Goal: Information Seeking & Learning: Learn about a topic

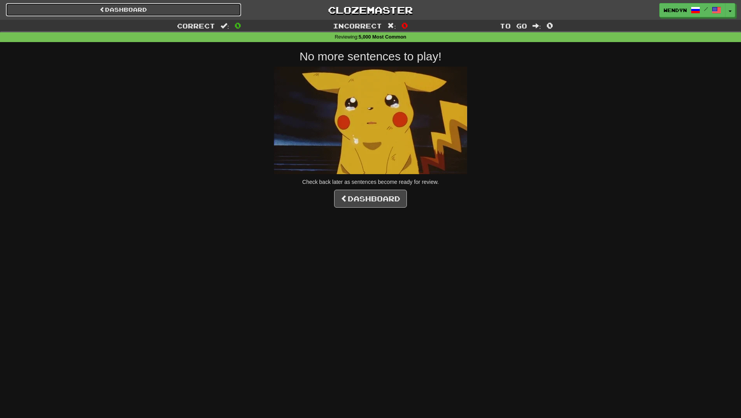
click at [134, 9] on link "Dashboard" at bounding box center [123, 9] width 235 height 13
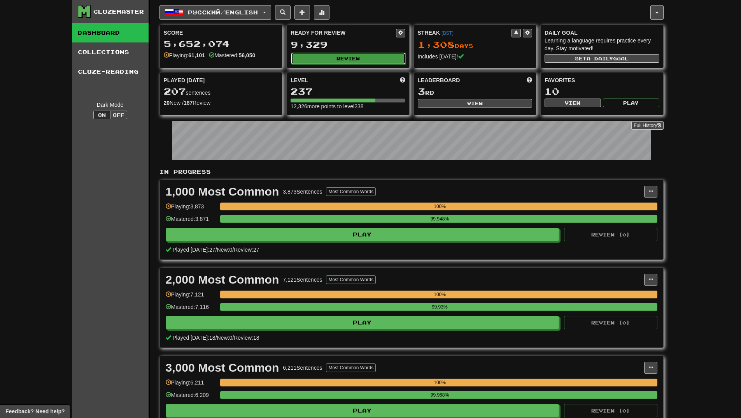
click at [367, 59] on button "Review" at bounding box center [348, 59] width 115 height 12
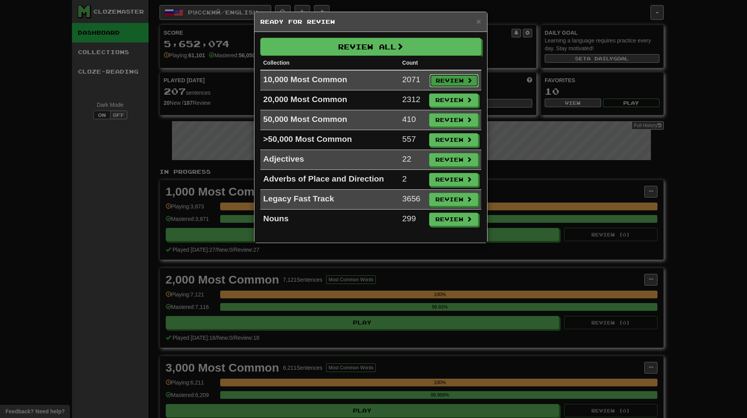
click at [455, 83] on button "Review" at bounding box center [454, 80] width 49 height 13
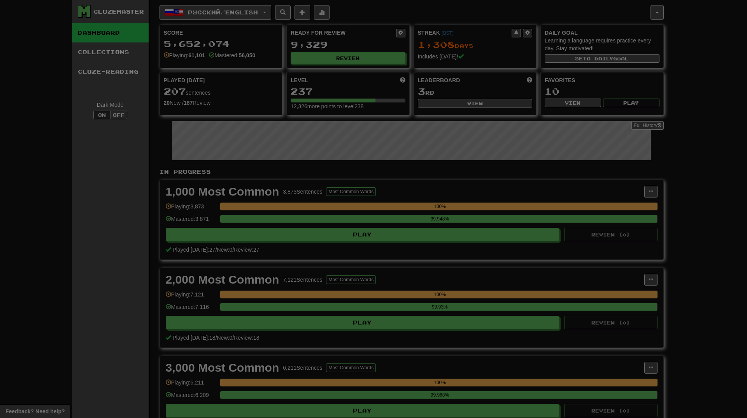
select select "**"
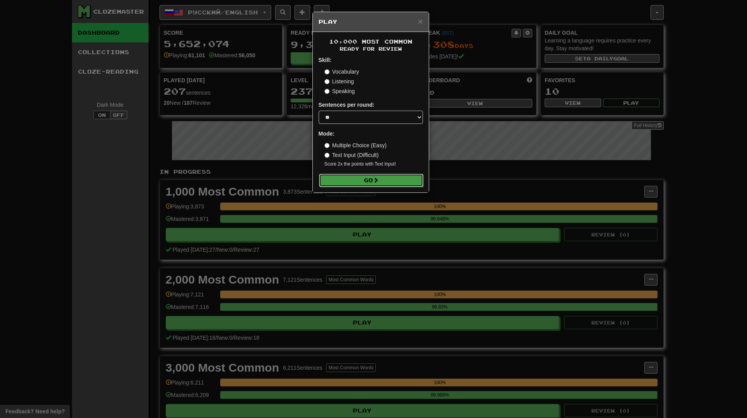
click at [389, 183] on button "Go" at bounding box center [371, 180] width 104 height 13
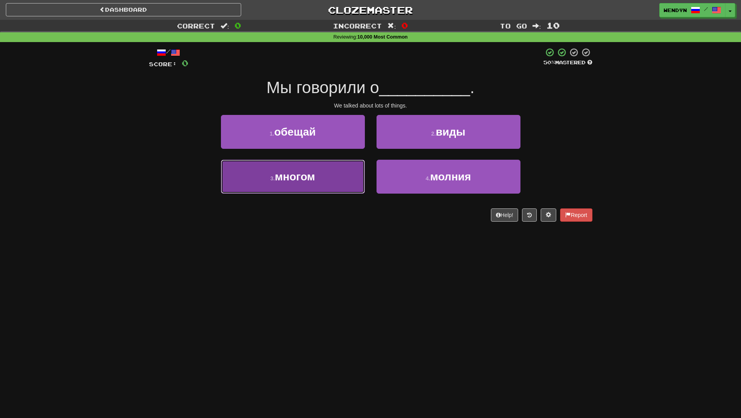
click at [319, 186] on button "3 . многом" at bounding box center [293, 177] width 144 height 34
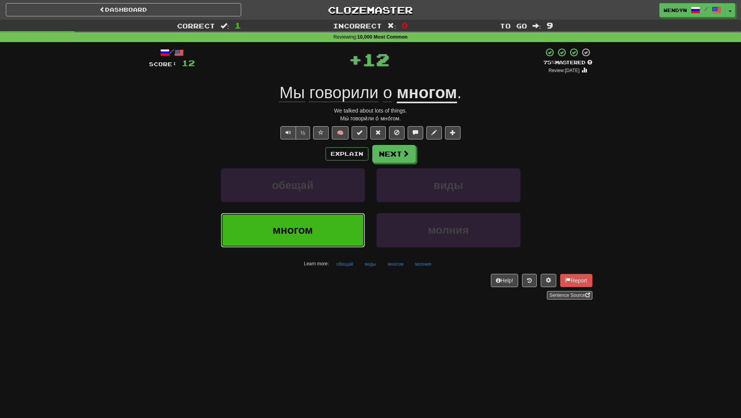
click at [318, 236] on button "многом" at bounding box center [293, 230] width 144 height 34
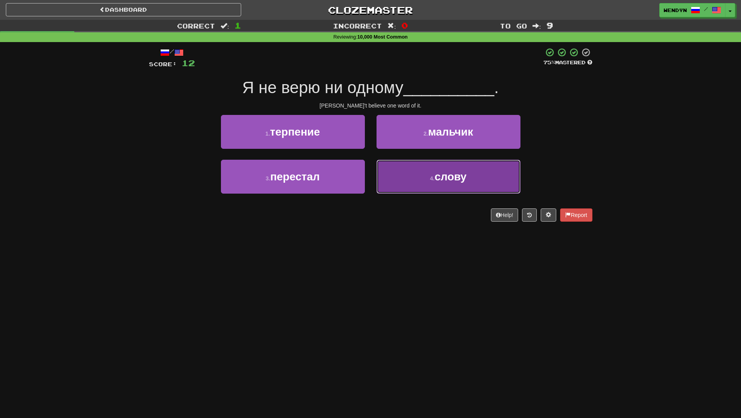
click at [471, 190] on button "4 . слову" at bounding box center [449, 177] width 144 height 34
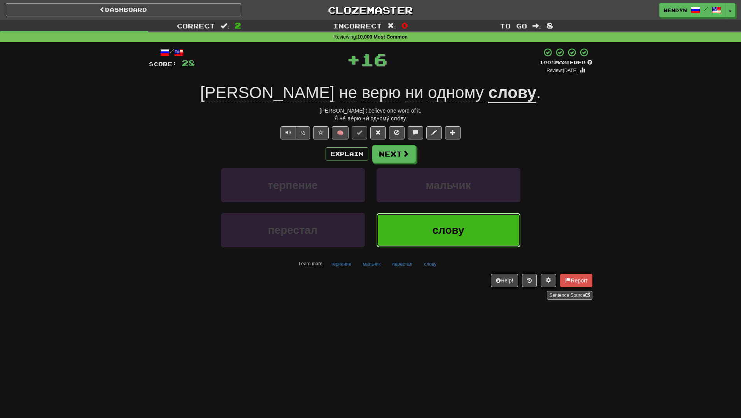
click at [457, 218] on button "слову" at bounding box center [449, 230] width 144 height 34
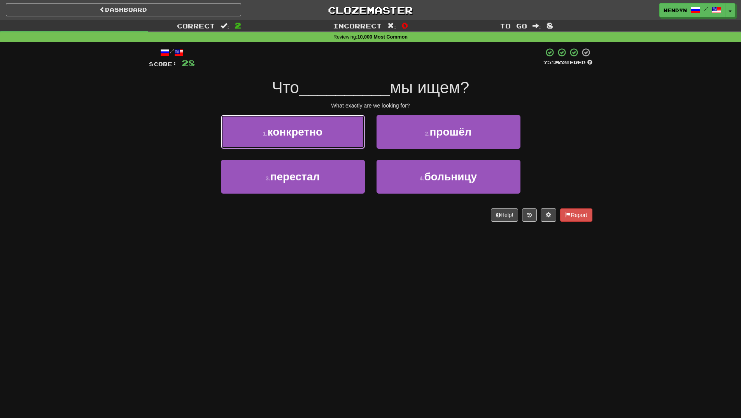
drag, startPoint x: 327, startPoint y: 139, endPoint x: 312, endPoint y: 165, distance: 29.3
click at [326, 142] on button "1 . конкретно" at bounding box center [293, 132] width 144 height 34
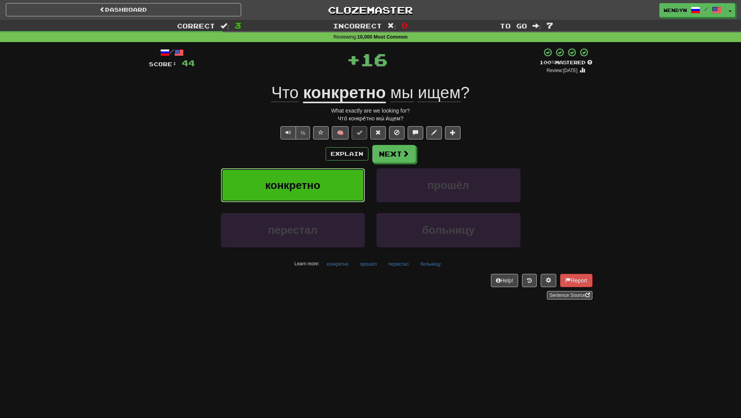
click at [314, 184] on span "конкретно" at bounding box center [292, 185] width 55 height 12
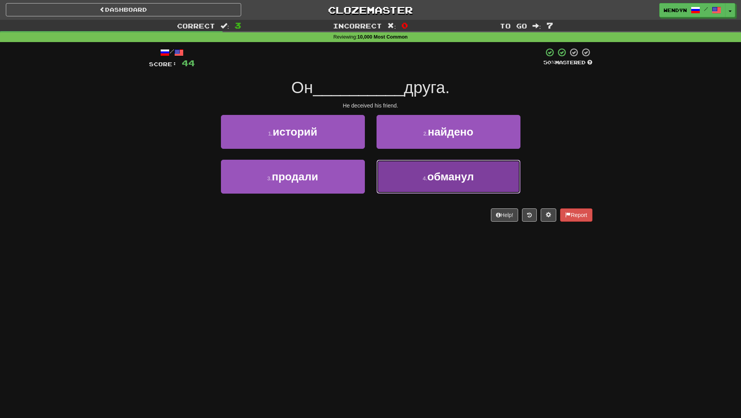
click at [443, 186] on button "4 . обманул" at bounding box center [449, 177] width 144 height 34
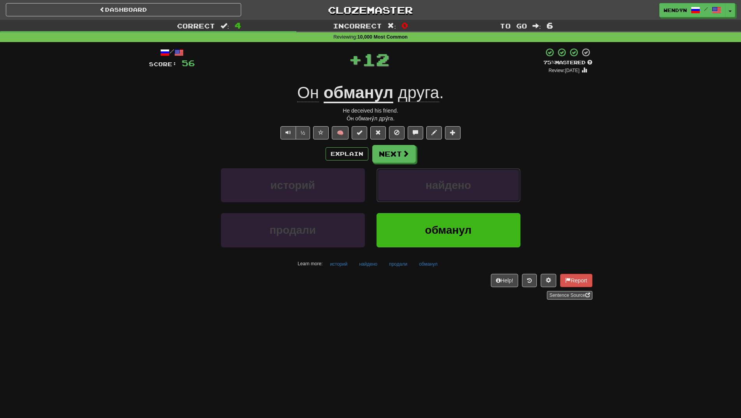
click at [443, 186] on span "найдено" at bounding box center [449, 185] width 46 height 12
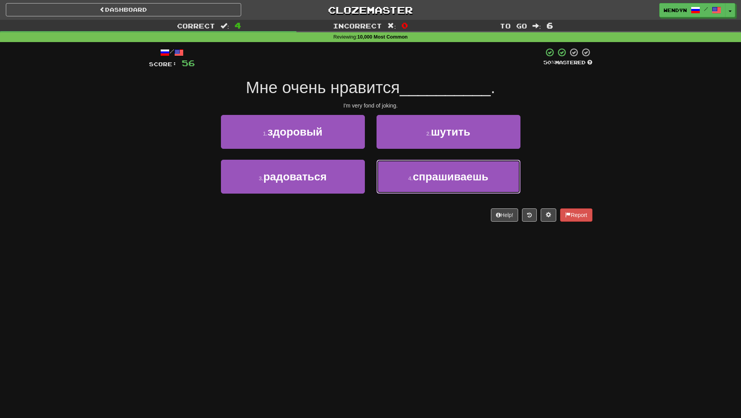
drag, startPoint x: 443, startPoint y: 186, endPoint x: 435, endPoint y: 271, distance: 85.7
click at [435, 271] on div "Dashboard Clozemaster WendyN / Toggle Dropdown Dashboard Leaderboard Activity F…" at bounding box center [370, 209] width 741 height 418
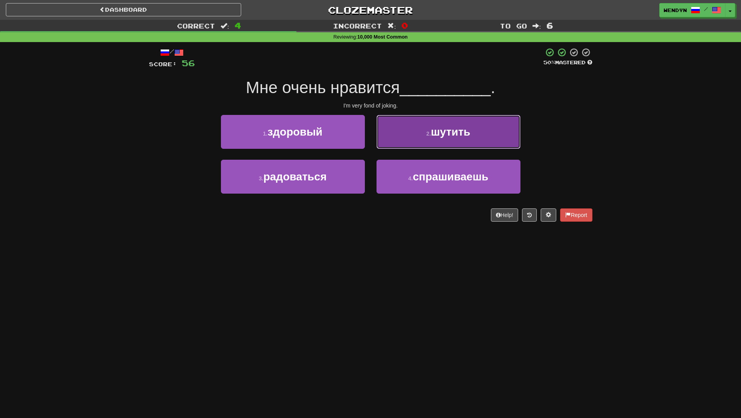
click at [449, 137] on span "шутить" at bounding box center [450, 132] width 39 height 12
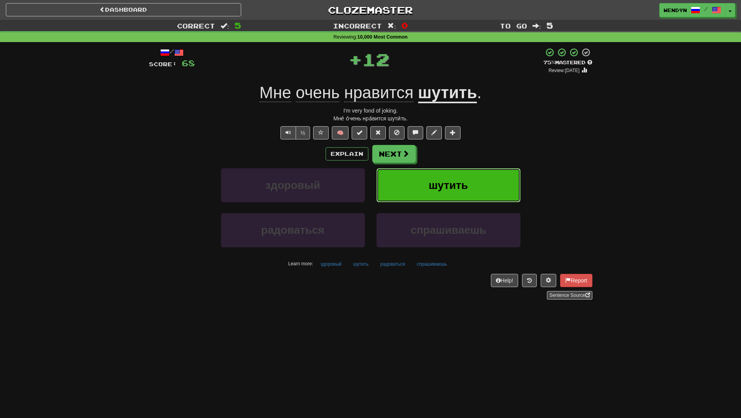
drag, startPoint x: 462, startPoint y: 176, endPoint x: 425, endPoint y: 207, distance: 49.1
click at [458, 181] on button "шутить" at bounding box center [449, 185] width 144 height 34
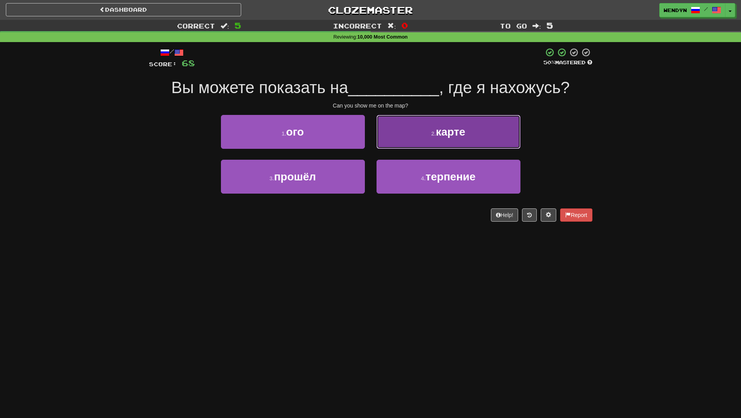
click at [479, 140] on button "2 . карте" at bounding box center [449, 132] width 144 height 34
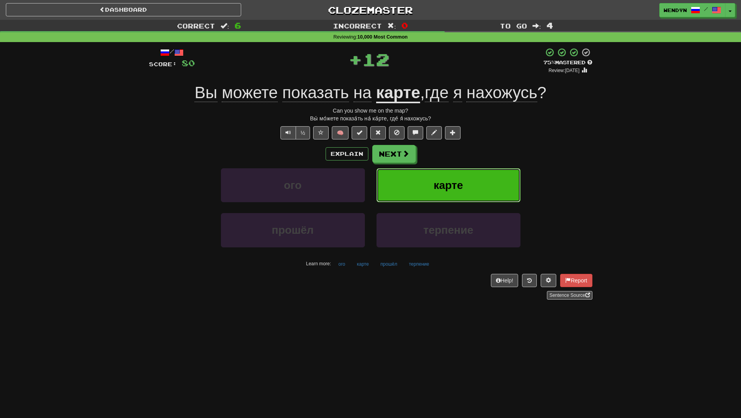
click at [477, 178] on button "карте" at bounding box center [449, 185] width 144 height 34
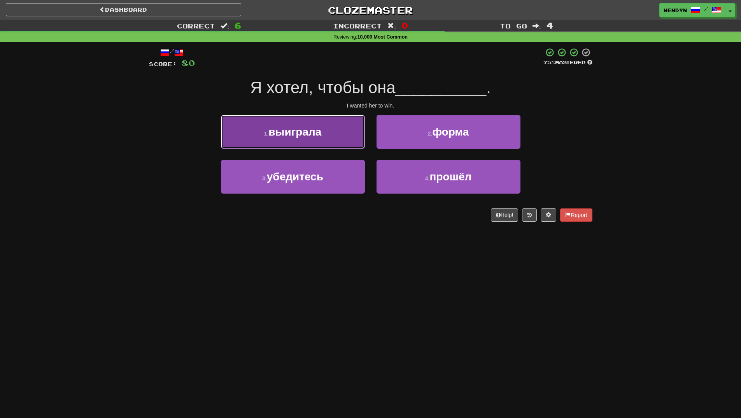
click at [332, 141] on button "1 . выиграла" at bounding box center [293, 132] width 144 height 34
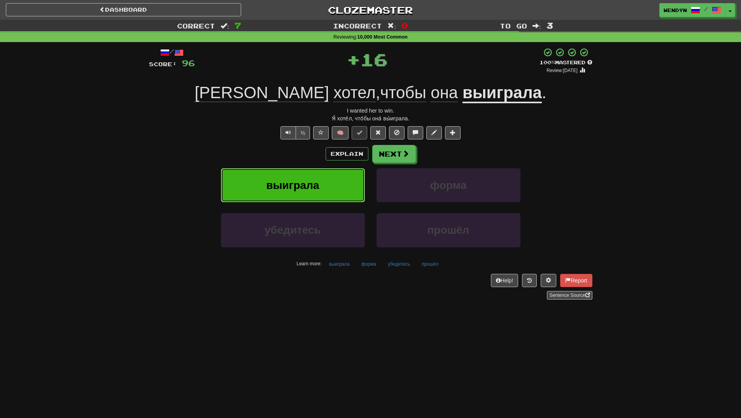
click at [332, 176] on button "выиграла" at bounding box center [293, 185] width 144 height 34
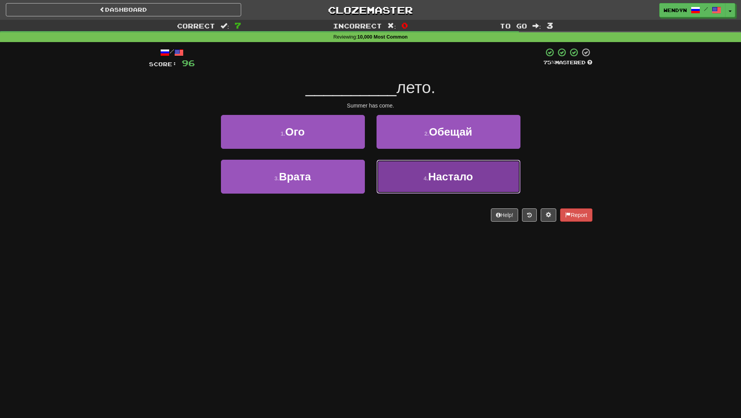
click at [458, 180] on span "Настало" at bounding box center [450, 176] width 45 height 12
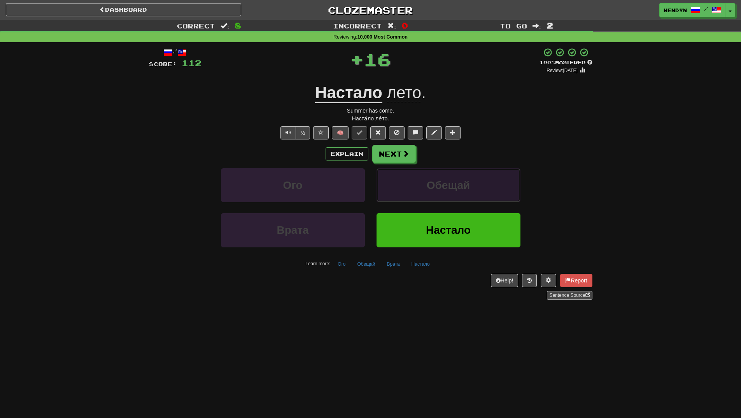
click at [458, 179] on span "Обещай" at bounding box center [448, 185] width 43 height 12
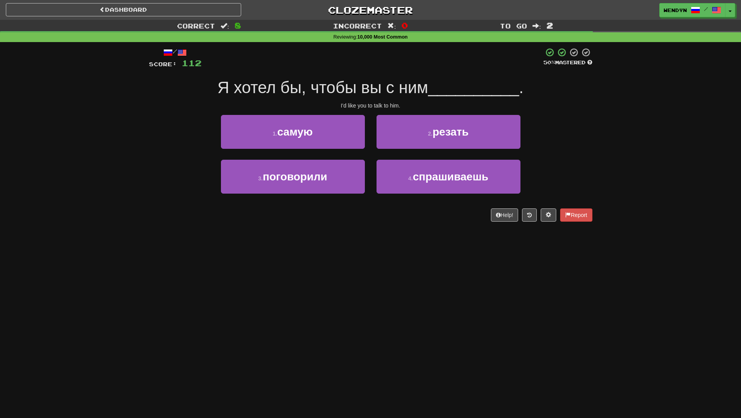
click at [449, 240] on div "Dashboard Clozemaster WendyN / Toggle Dropdown Dashboard Leaderboard Activity F…" at bounding box center [370, 209] width 741 height 418
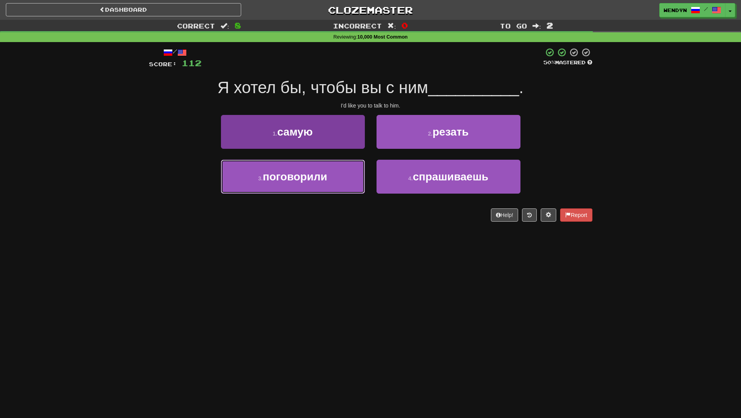
click at [304, 181] on span "поговорили" at bounding box center [295, 176] width 65 height 12
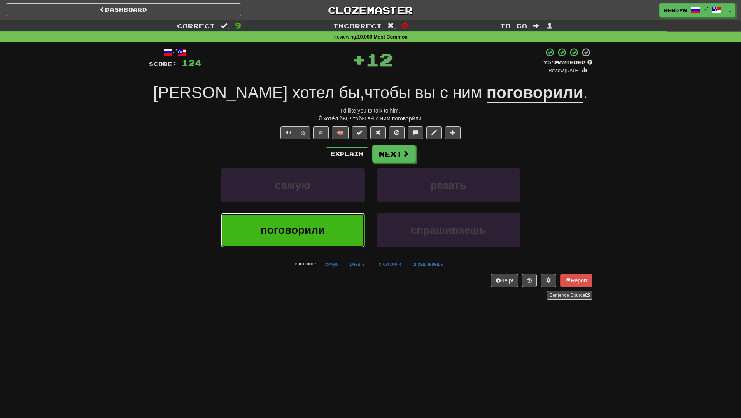
click at [309, 224] on span "поговорили" at bounding box center [293, 230] width 65 height 12
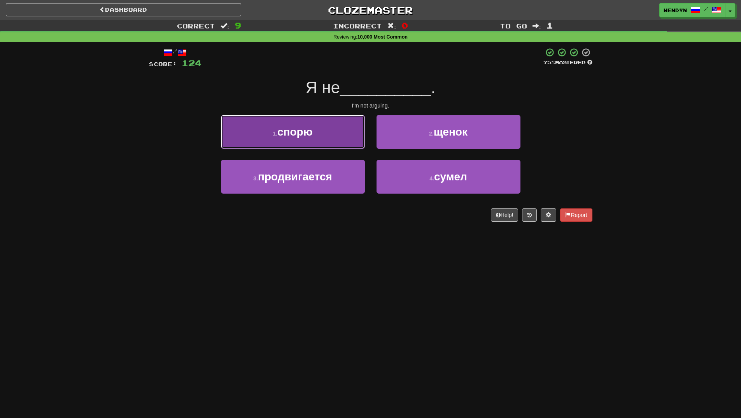
click at [323, 141] on button "1 . спорю" at bounding box center [293, 132] width 144 height 34
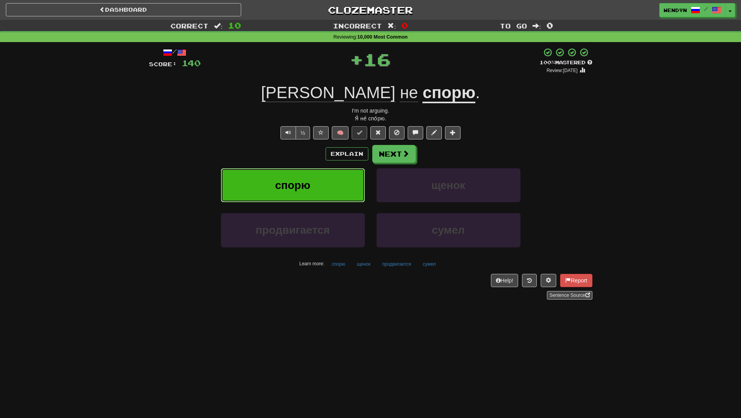
click at [321, 176] on button "спорю" at bounding box center [293, 185] width 144 height 34
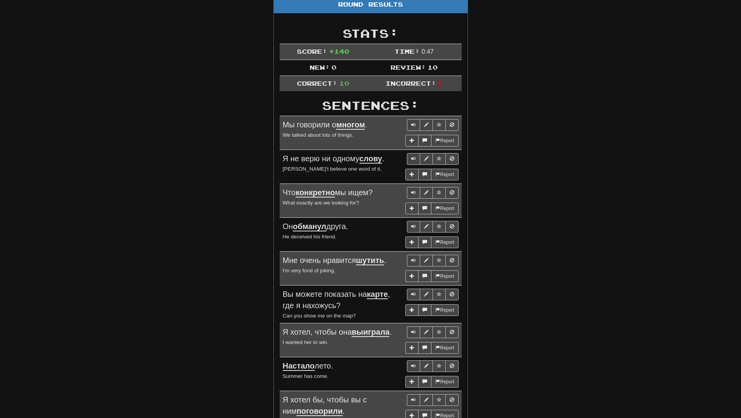
scroll to position [39, 0]
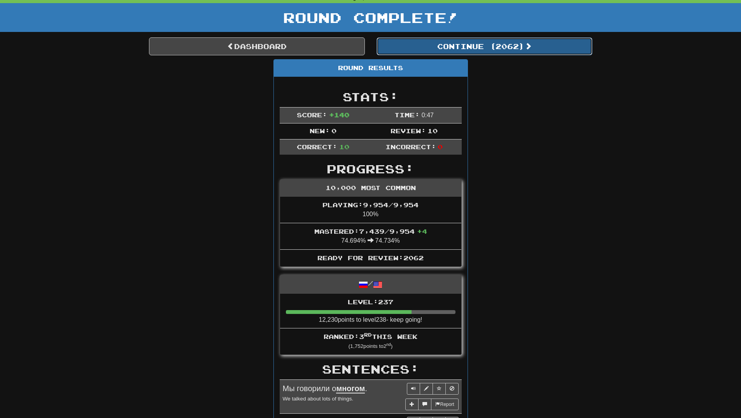
click at [509, 47] on button "Continue ( 2062 )" at bounding box center [485, 46] width 216 height 18
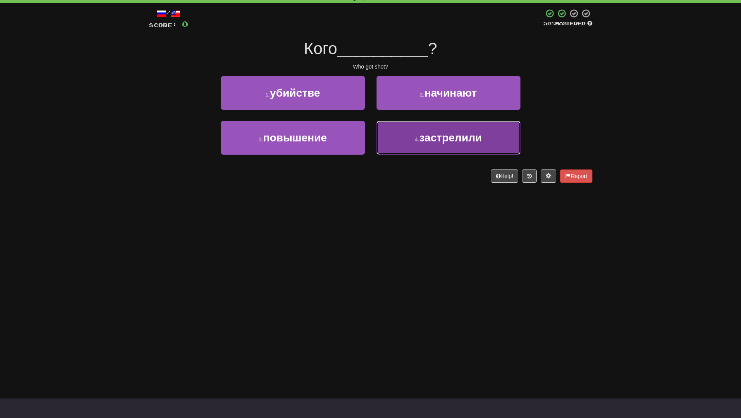
click at [439, 143] on span "застрелили" at bounding box center [451, 138] width 63 height 12
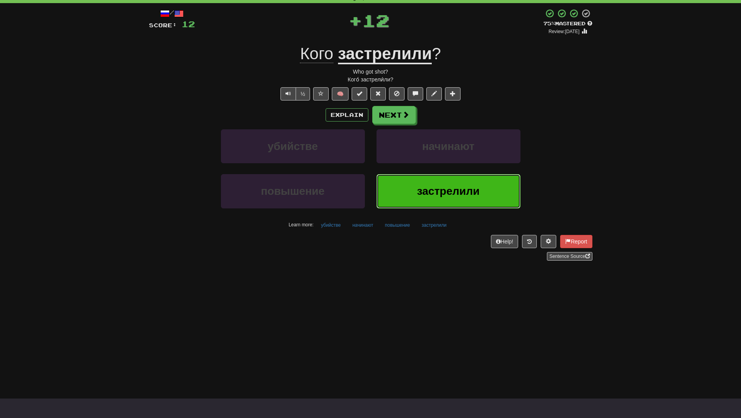
click at [442, 205] on button "застрелили" at bounding box center [449, 191] width 144 height 34
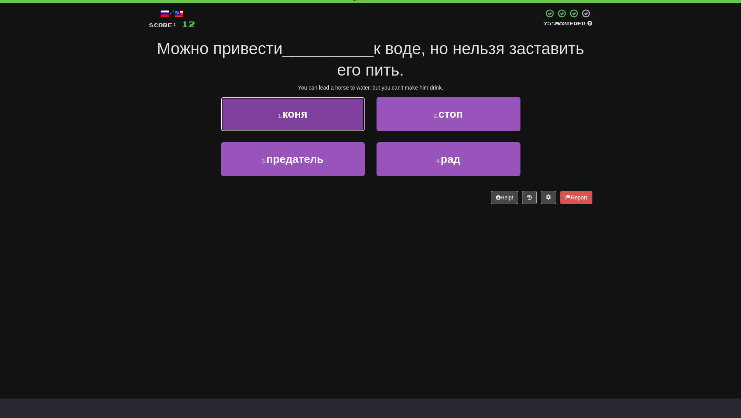
click at [328, 116] on button "1 . коня" at bounding box center [293, 114] width 144 height 34
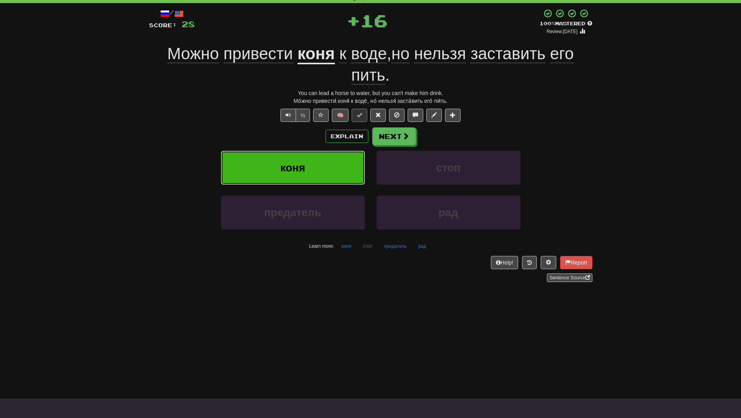
click at [323, 163] on button "коня" at bounding box center [293, 168] width 144 height 34
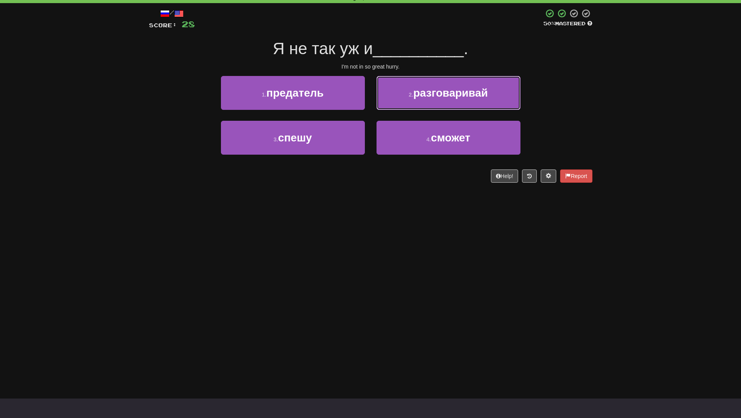
drag, startPoint x: 410, startPoint y: 105, endPoint x: 415, endPoint y: 229, distance: 124.6
click at [415, 229] on div "Dashboard Clozemaster WendyN / Toggle Dropdown Dashboard Leaderboard Activity F…" at bounding box center [370, 170] width 741 height 418
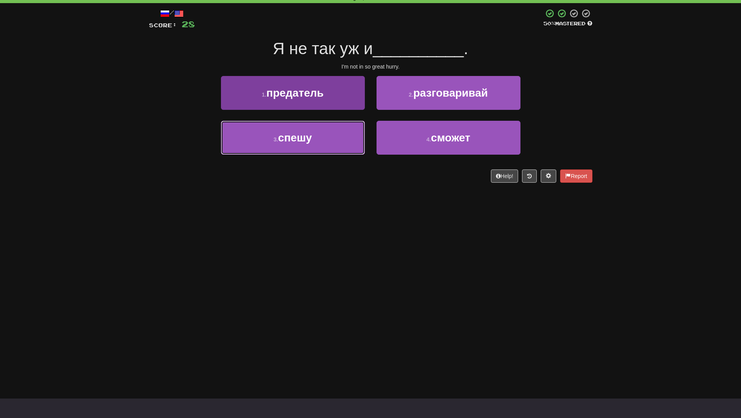
drag, startPoint x: 304, startPoint y: 136, endPoint x: 304, endPoint y: 148, distance: 12.1
click at [304, 140] on span "спешу" at bounding box center [295, 138] width 34 height 12
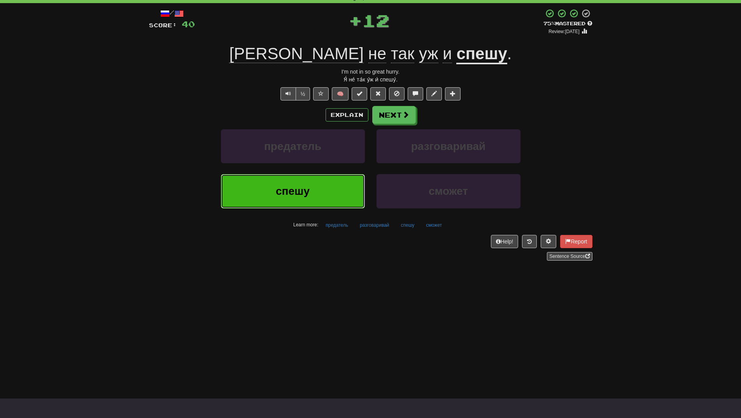
click at [305, 185] on span "спешу" at bounding box center [293, 191] width 34 height 12
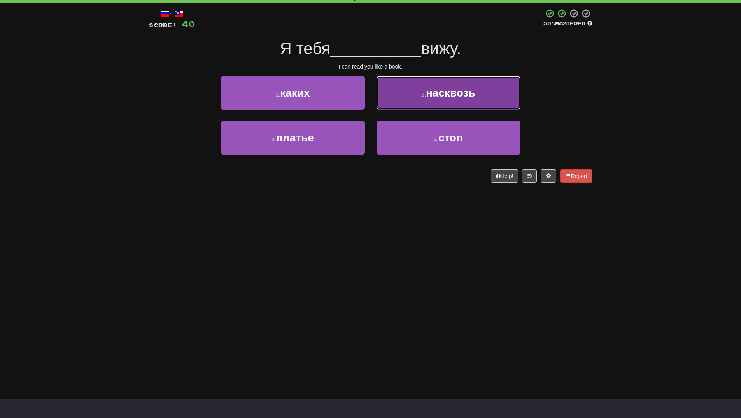
click at [480, 88] on button "2 . насквозь" at bounding box center [449, 93] width 144 height 34
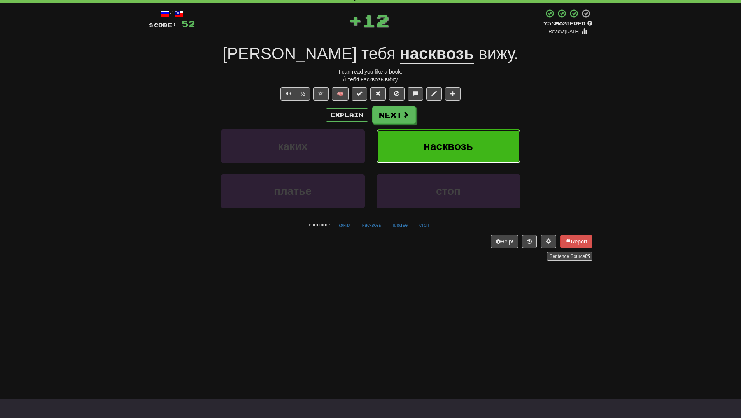
click at [472, 142] on span "насквозь" at bounding box center [448, 146] width 49 height 12
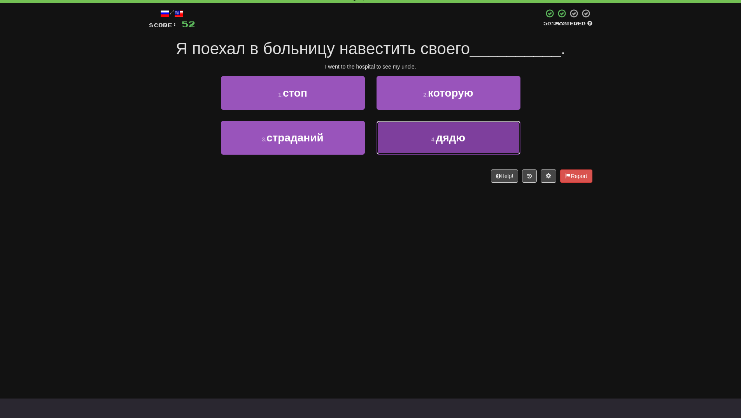
click at [472, 139] on button "4 . дядю" at bounding box center [449, 138] width 144 height 34
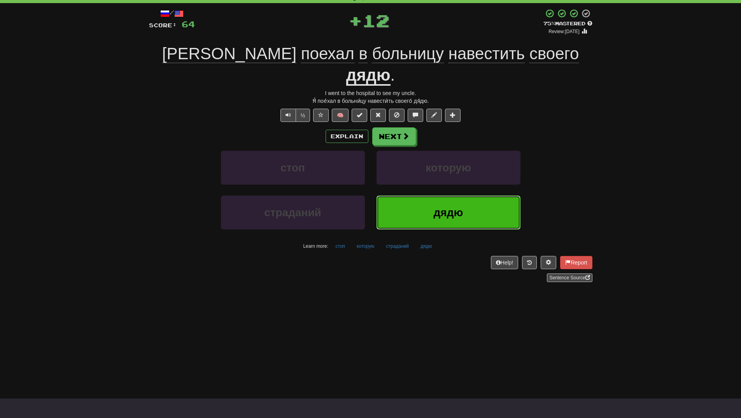
click at [455, 202] on button "дядю" at bounding box center [449, 212] width 144 height 34
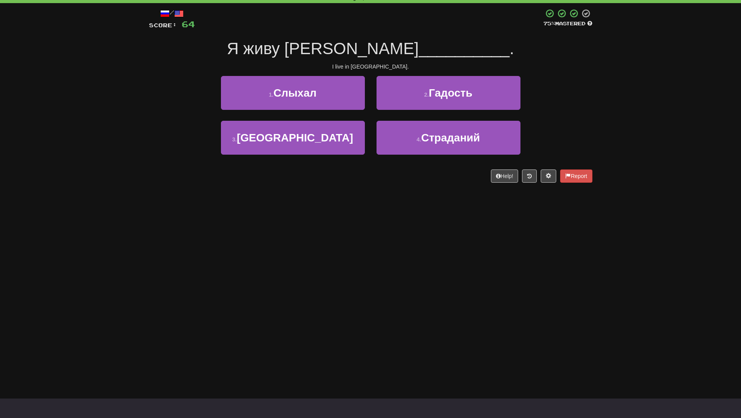
click at [316, 158] on div "3 . Риме" at bounding box center [293, 143] width 156 height 45
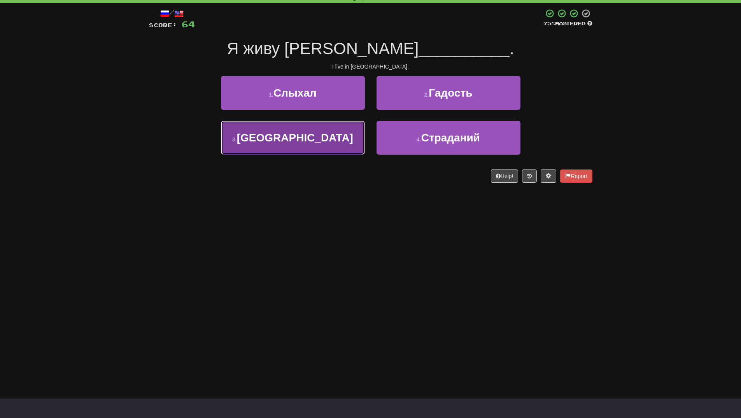
click at [317, 131] on button "3 . Риме" at bounding box center [293, 138] width 144 height 34
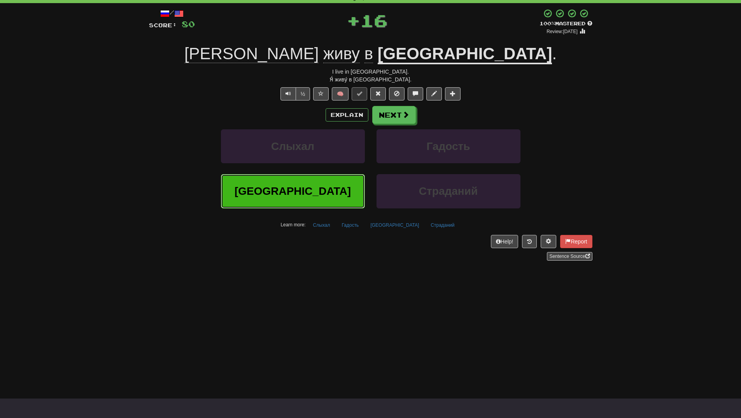
click at [319, 183] on button "Риме" at bounding box center [293, 191] width 144 height 34
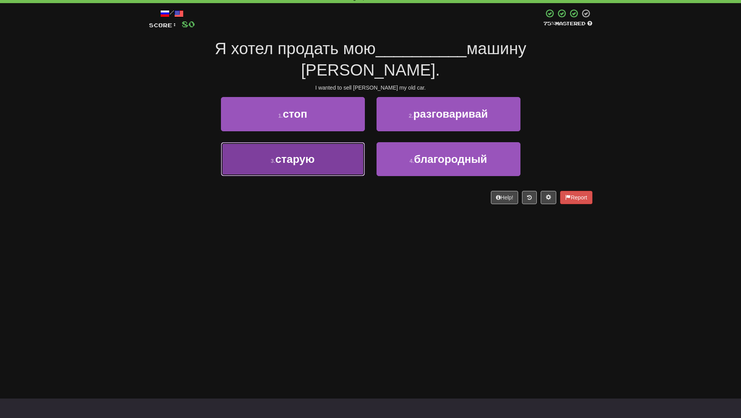
click at [349, 142] on button "3 . старую" at bounding box center [293, 159] width 144 height 34
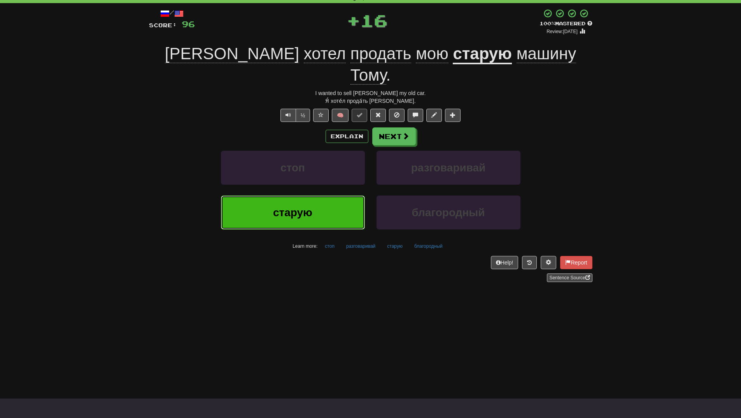
click at [344, 195] on button "старую" at bounding box center [293, 212] width 144 height 34
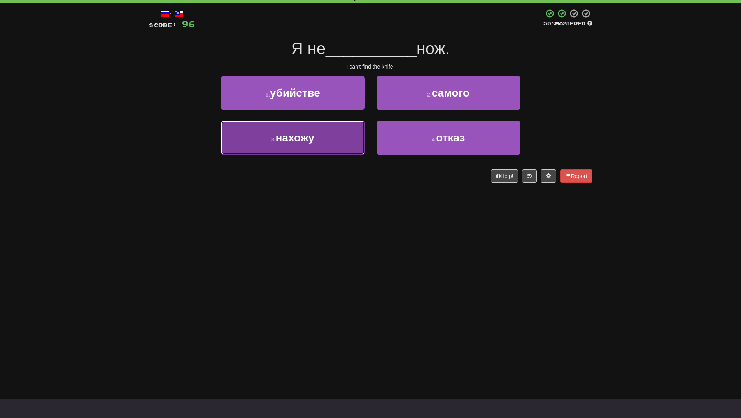
click at [326, 146] on button "3 . нахожу" at bounding box center [293, 138] width 144 height 34
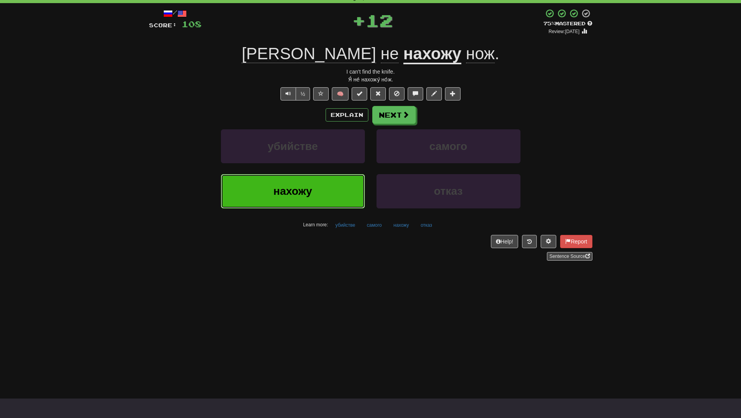
click at [327, 190] on button "нахожу" at bounding box center [293, 191] width 144 height 34
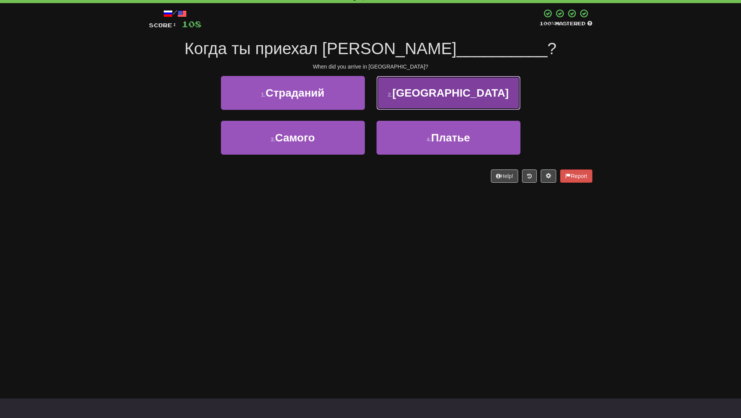
click at [393, 93] on small "2 ." at bounding box center [390, 94] width 5 height 6
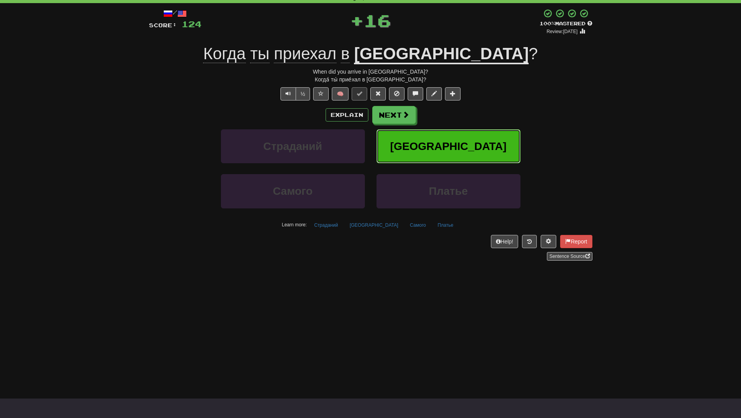
click at [440, 137] on button "Китай" at bounding box center [449, 146] width 144 height 34
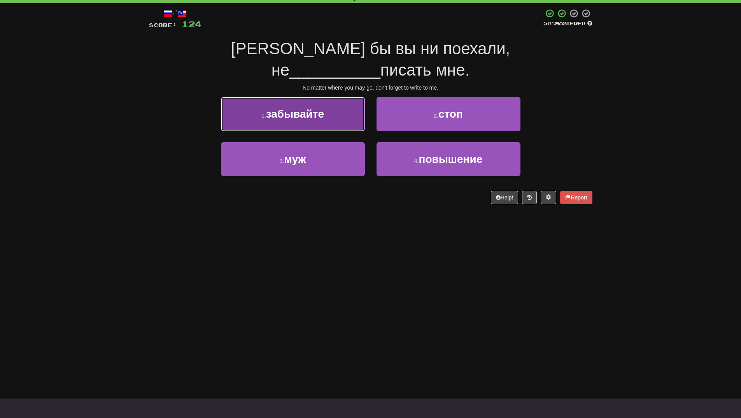
click at [323, 99] on button "1 . забывайте" at bounding box center [293, 114] width 144 height 34
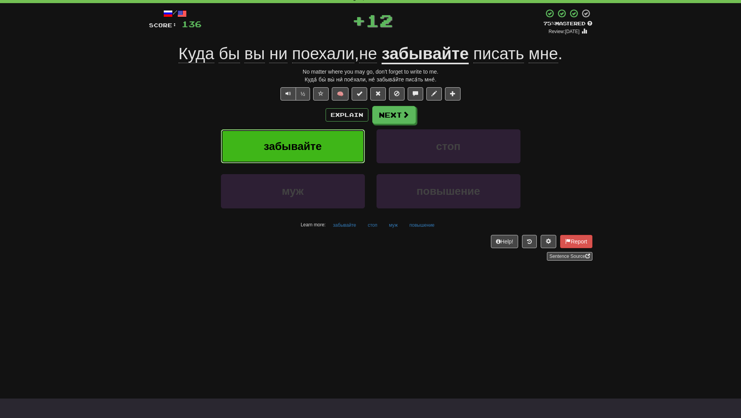
click at [301, 137] on button "забывайте" at bounding box center [293, 146] width 144 height 34
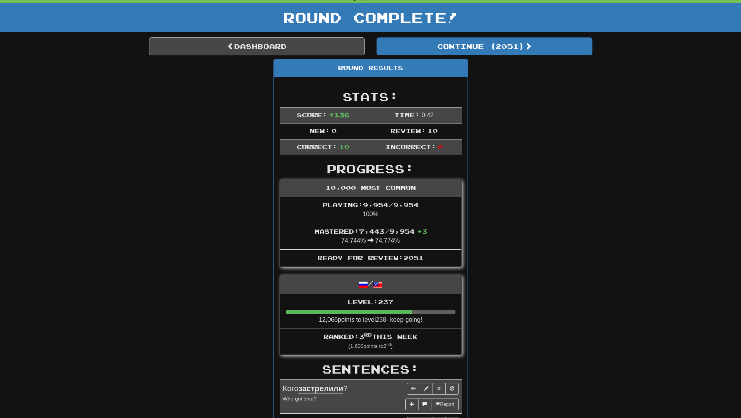
drag, startPoint x: 301, startPoint y: 137, endPoint x: 496, endPoint y: 128, distance: 195.6
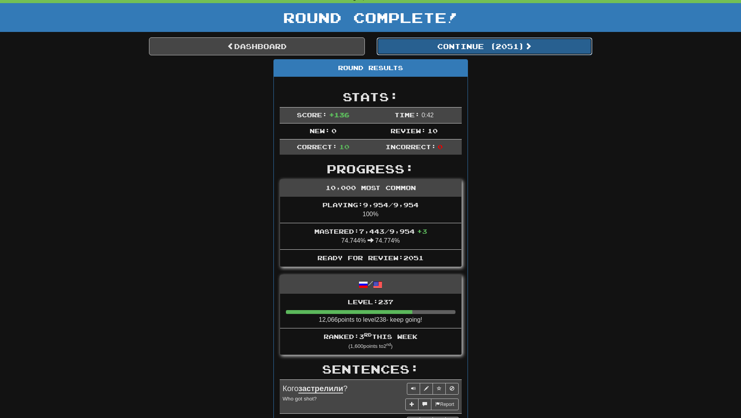
click at [509, 50] on button "Continue ( 2051 )" at bounding box center [485, 46] width 216 height 18
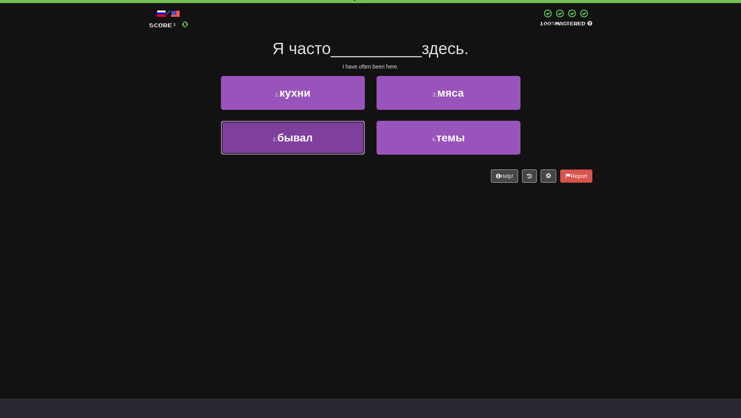
click at [321, 151] on button "3 . бывал" at bounding box center [293, 138] width 144 height 34
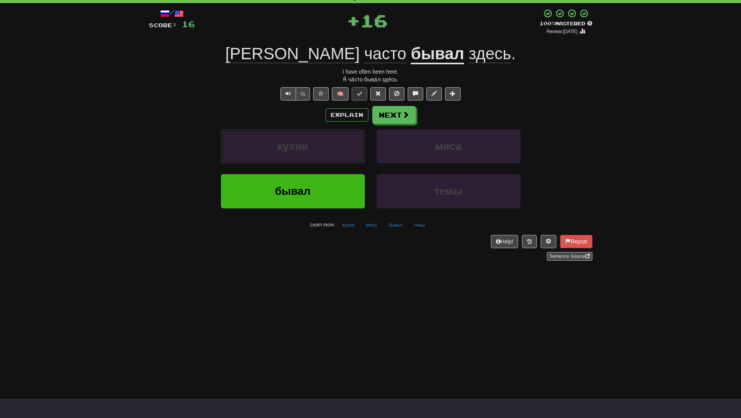
click at [321, 151] on button "кухни" at bounding box center [293, 146] width 144 height 34
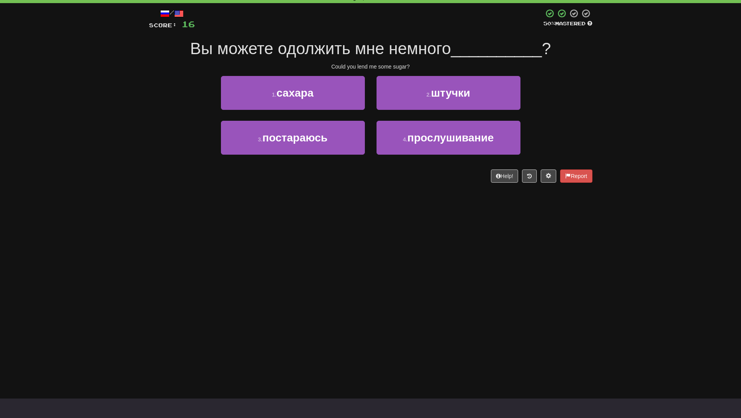
click at [320, 196] on div "Dashboard Clozemaster WendyN / Toggle Dropdown Dashboard Leaderboard Activity F…" at bounding box center [370, 170] width 741 height 418
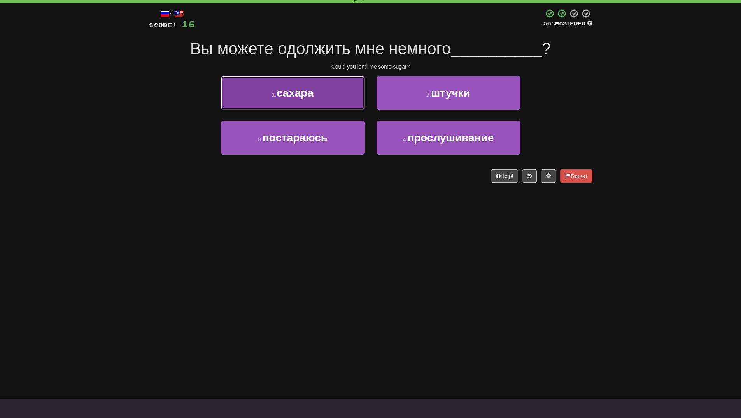
click at [317, 87] on button "1 . сахара" at bounding box center [293, 93] width 144 height 34
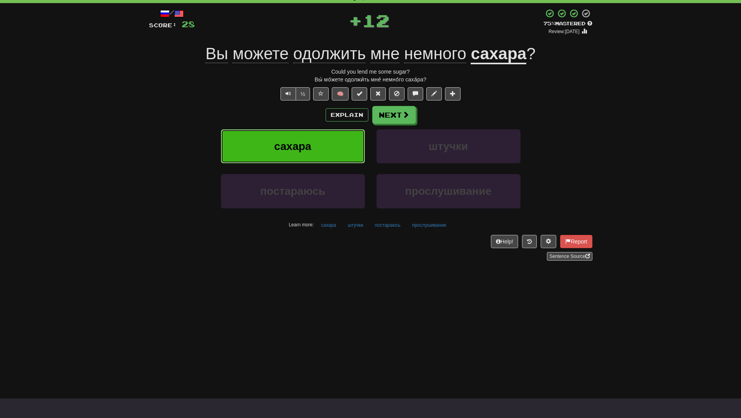
click at [316, 134] on button "сахара" at bounding box center [293, 146] width 144 height 34
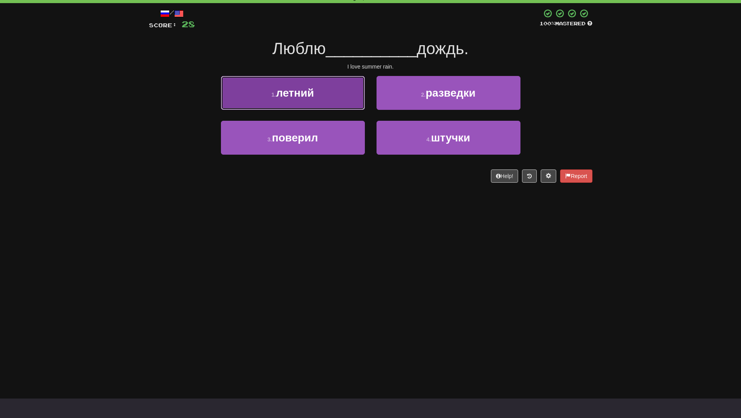
click at [318, 98] on button "1 . летний" at bounding box center [293, 93] width 144 height 34
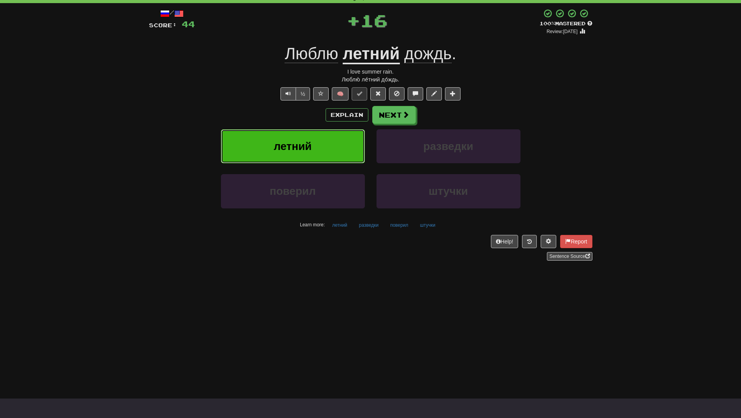
click at [325, 152] on button "летний" at bounding box center [293, 146] width 144 height 34
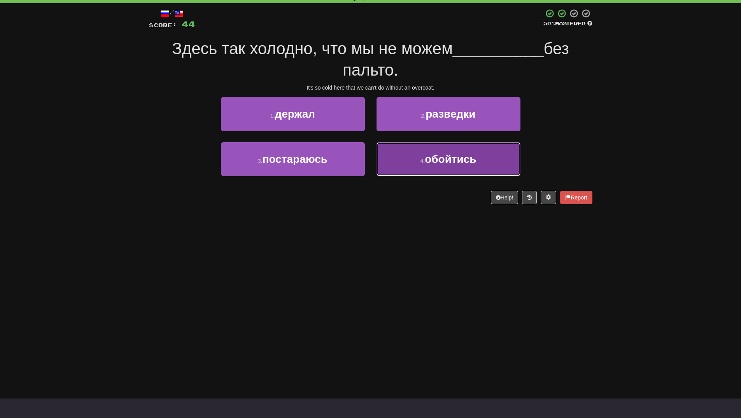
click at [432, 170] on button "4 . обойтись" at bounding box center [449, 159] width 144 height 34
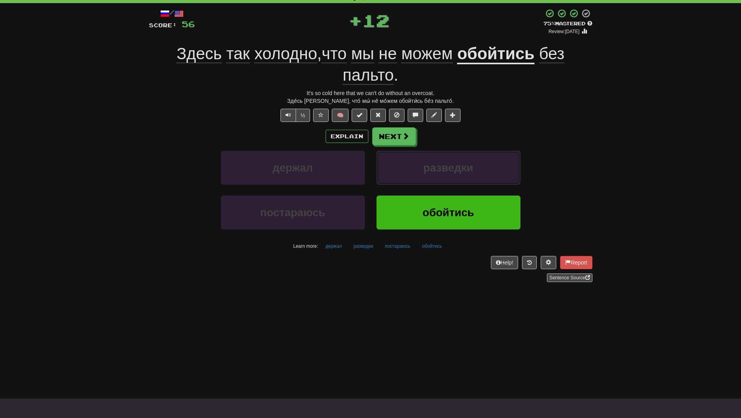
click at [432, 170] on span "разведки" at bounding box center [448, 167] width 50 height 12
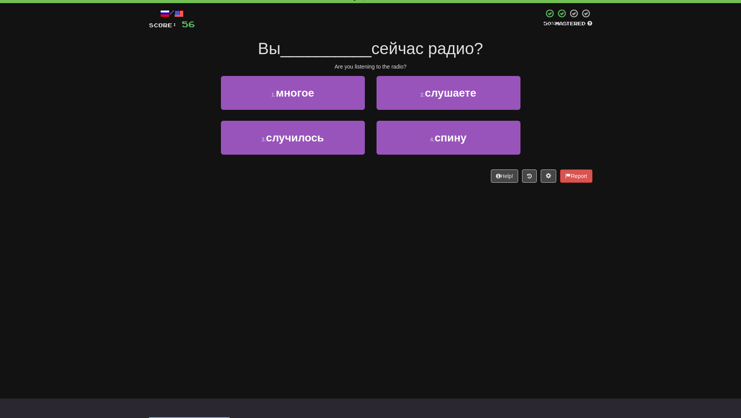
drag, startPoint x: 432, startPoint y: 170, endPoint x: 386, endPoint y: 207, distance: 60.0
click at [386, 207] on div "Dashboard Clozemaster WendyN / Toggle Dropdown Dashboard Leaderboard Activity F…" at bounding box center [370, 170] width 741 height 418
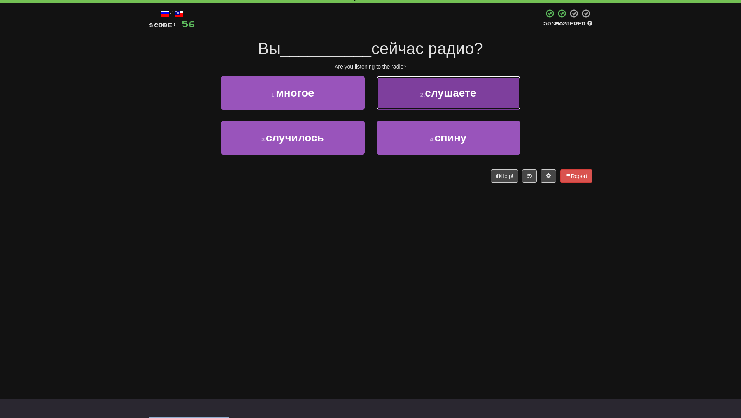
click at [483, 101] on button "2 . слушаете" at bounding box center [449, 93] width 144 height 34
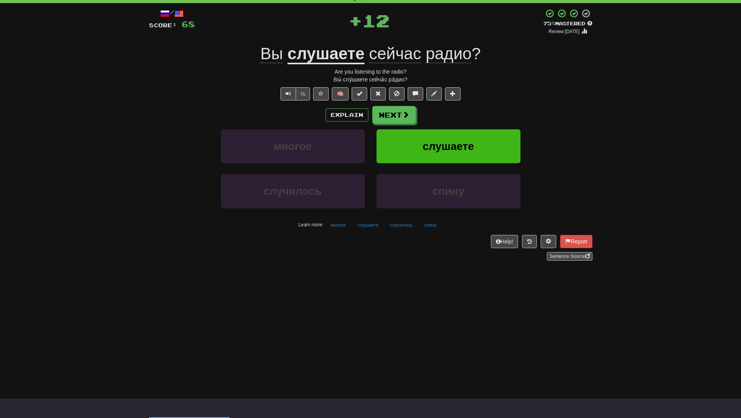
click at [483, 101] on div "/ Score: 68 + 12 75 % Mastered Review: 2025-11-14 Вы слушаете сейчас радио ? Ar…" at bounding box center [371, 135] width 444 height 252
click at [474, 140] on span "слушаете" at bounding box center [448, 146] width 51 height 12
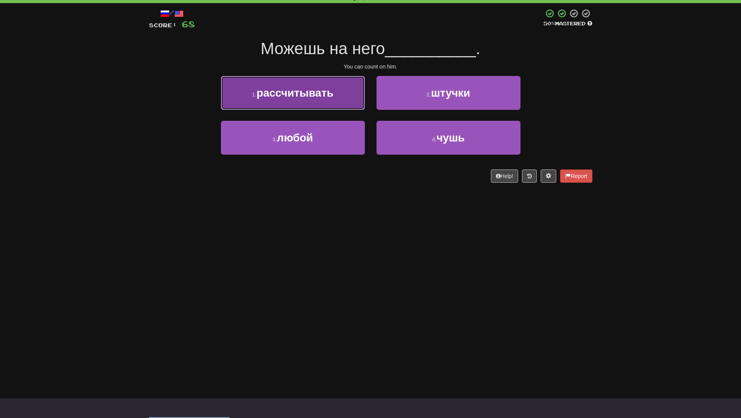
click at [345, 98] on button "1 . рассчитывать" at bounding box center [293, 93] width 144 height 34
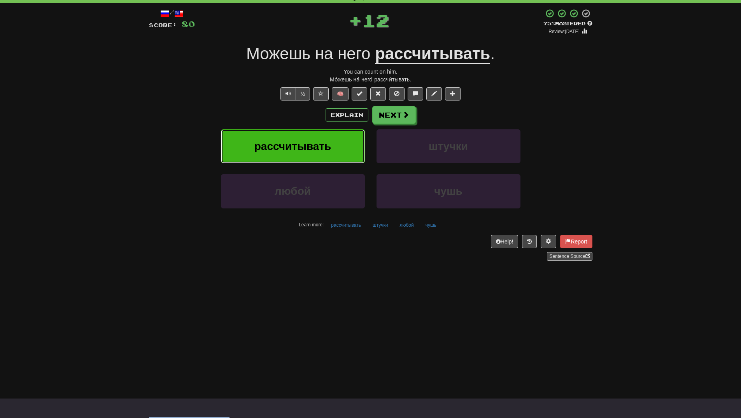
click at [325, 139] on button "рассчитывать" at bounding box center [293, 146] width 144 height 34
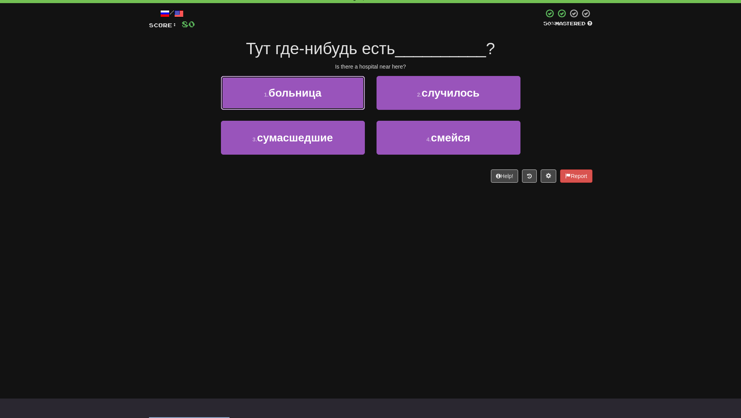
drag, startPoint x: 333, startPoint y: 97, endPoint x: 332, endPoint y: 104, distance: 7.9
click at [332, 100] on button "1 . больница" at bounding box center [293, 93] width 144 height 34
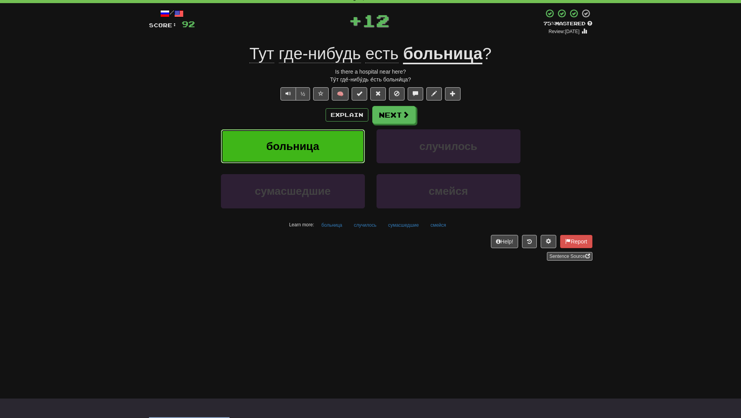
click at [324, 137] on button "больница" at bounding box center [293, 146] width 144 height 34
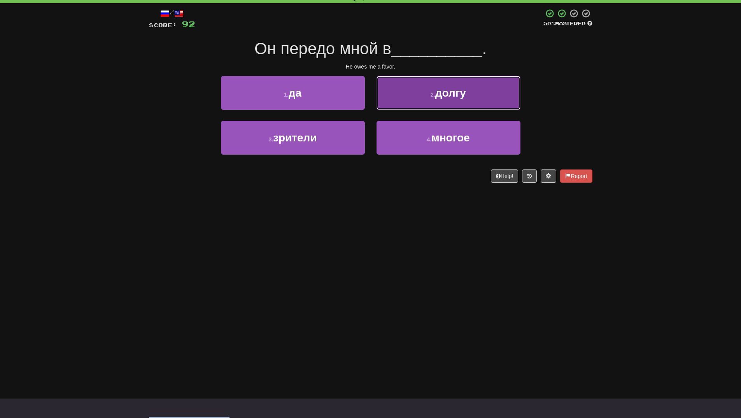
click at [485, 100] on button "2 . долгу" at bounding box center [449, 93] width 144 height 34
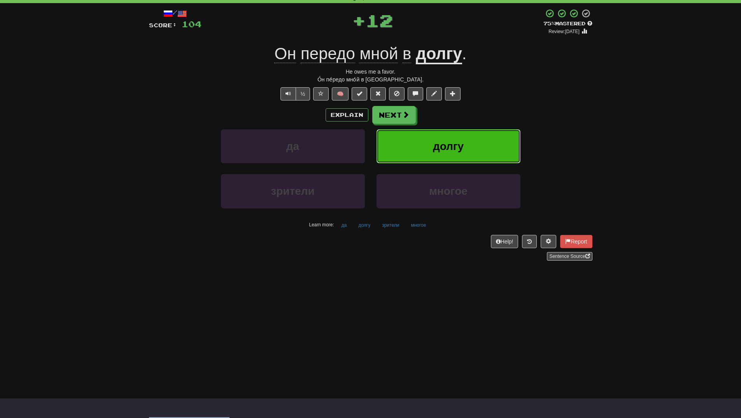
click at [465, 138] on button "долгу" at bounding box center [449, 146] width 144 height 34
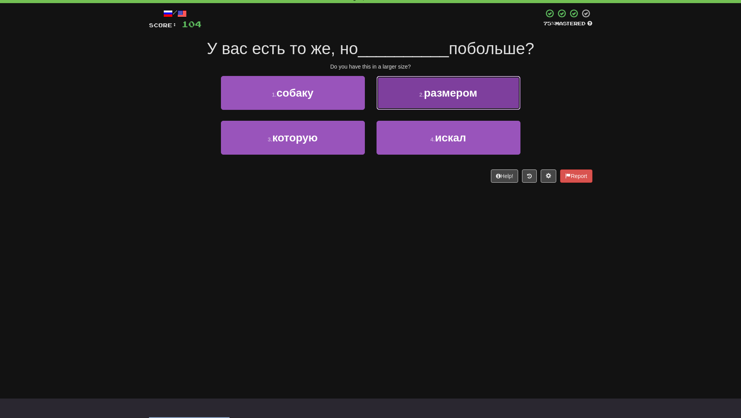
click at [490, 96] on button "2 . размером" at bounding box center [449, 93] width 144 height 34
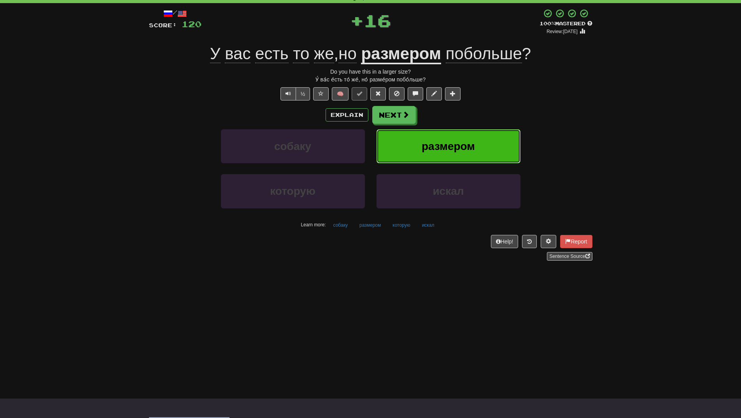
click at [486, 132] on button "размером" at bounding box center [449, 146] width 144 height 34
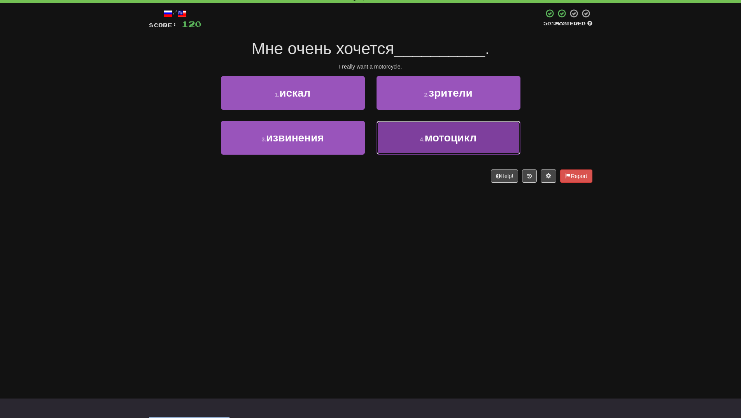
click at [443, 140] on span "мотоцикл" at bounding box center [451, 138] width 52 height 12
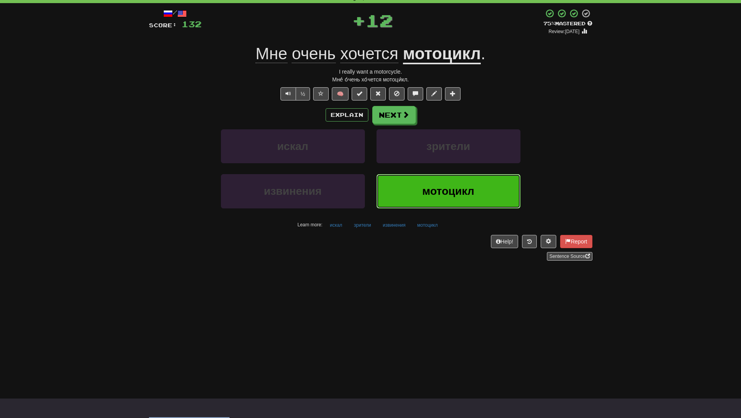
click at [443, 183] on button "мотоцикл" at bounding box center [449, 191] width 144 height 34
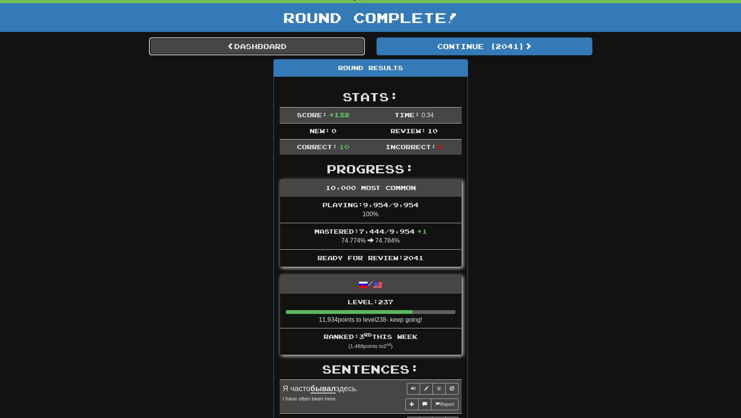
click at [275, 47] on link "Dashboard" at bounding box center [257, 46] width 216 height 18
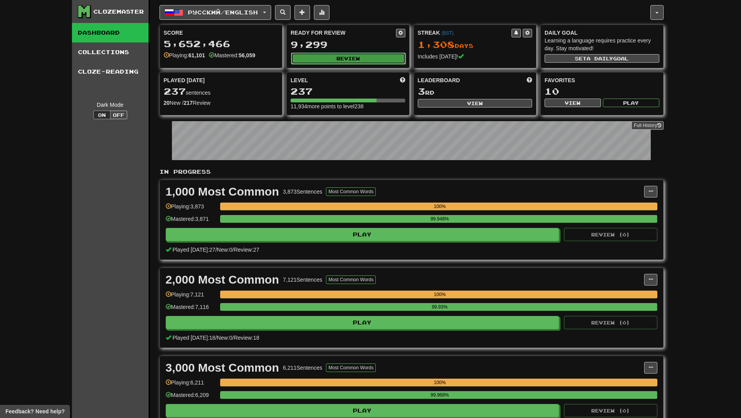
click at [350, 56] on button "Review" at bounding box center [348, 59] width 115 height 12
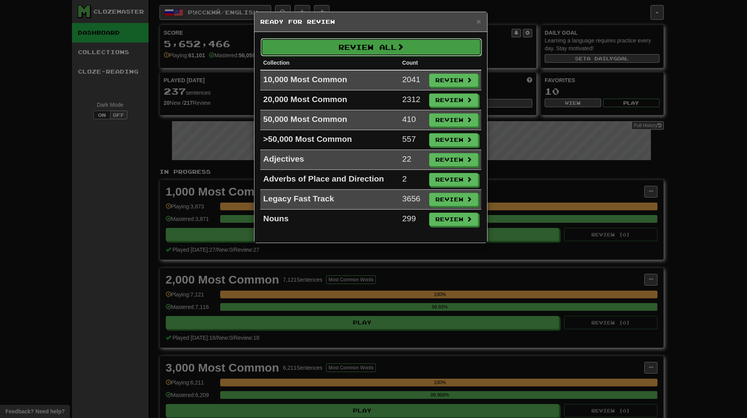
click at [361, 53] on button "Review All" at bounding box center [371, 47] width 221 height 18
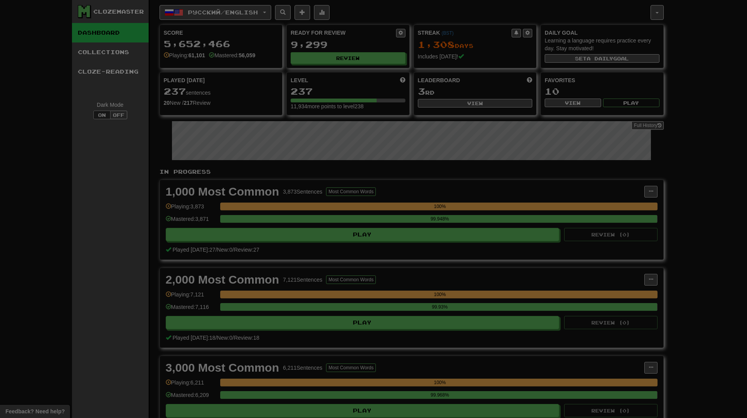
select select "**"
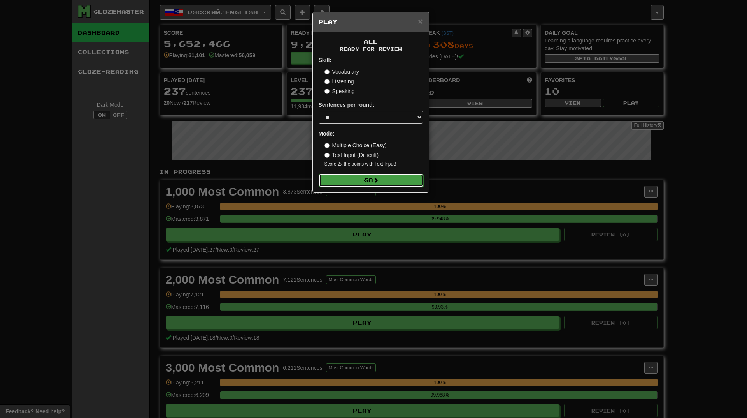
click at [367, 179] on button "Go" at bounding box center [371, 180] width 104 height 13
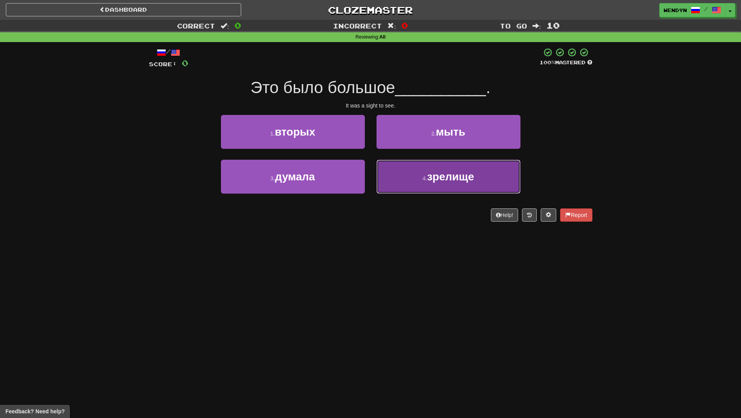
click at [407, 182] on button "4 . зрелище" at bounding box center [449, 177] width 144 height 34
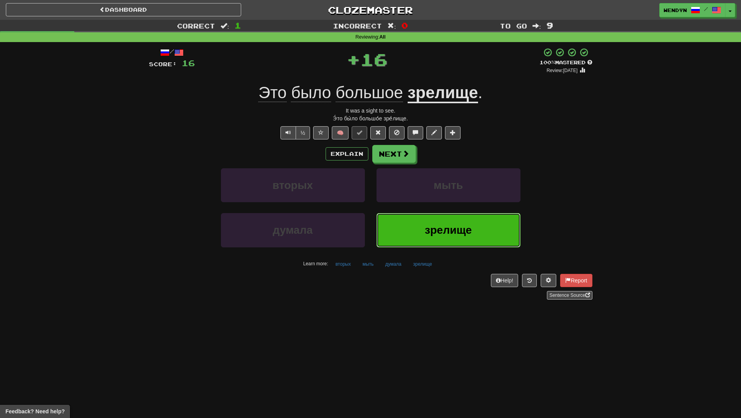
click at [404, 223] on button "зрелище" at bounding box center [449, 230] width 144 height 34
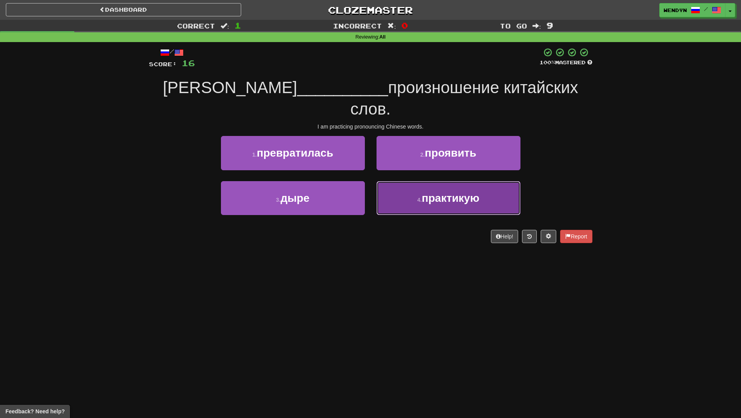
click at [475, 188] on button "4 . практикую" at bounding box center [449, 198] width 144 height 34
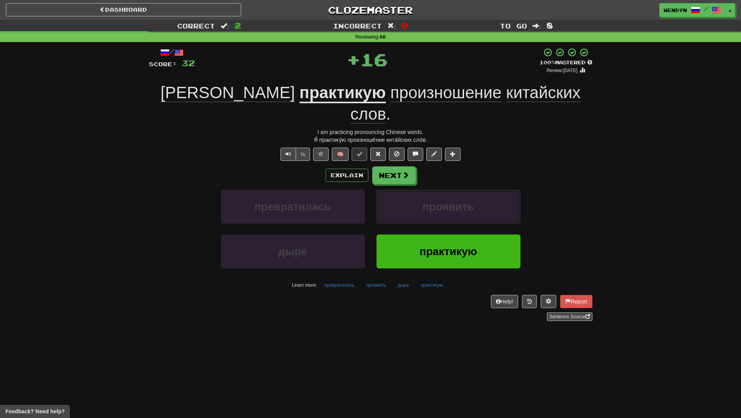
click at [475, 190] on button "проявить" at bounding box center [449, 207] width 144 height 34
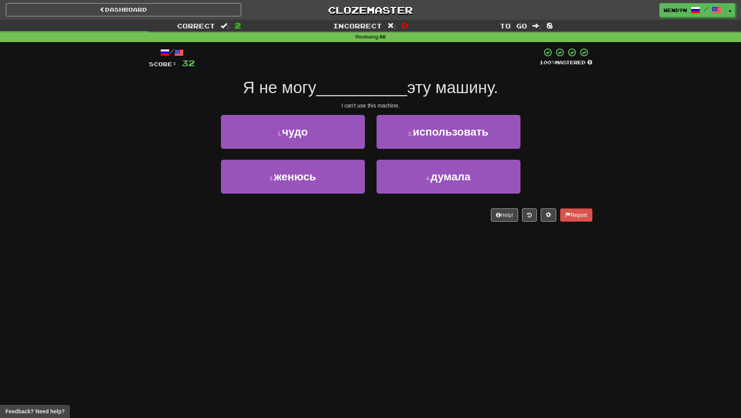
click at [378, 261] on div "Dashboard Clozemaster WendyN / Toggle Dropdown Dashboard Leaderboard Activity F…" at bounding box center [370, 209] width 741 height 418
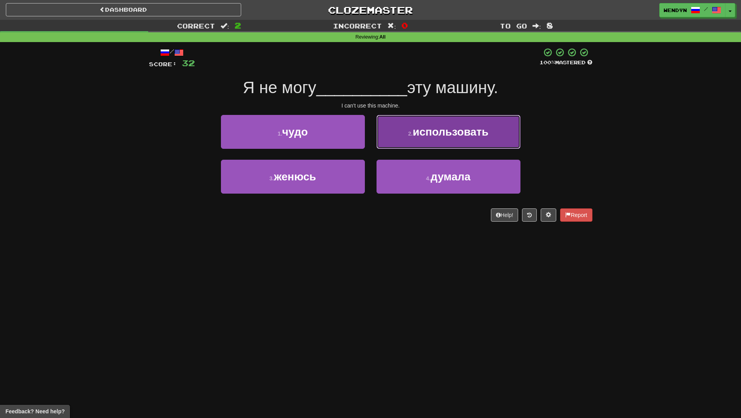
click at [482, 139] on button "2 . использовать" at bounding box center [449, 132] width 144 height 34
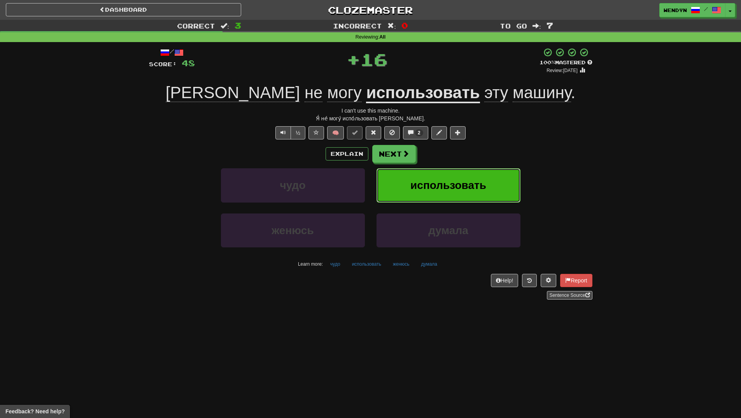
click at [491, 181] on button "использовать" at bounding box center [449, 185] width 144 height 34
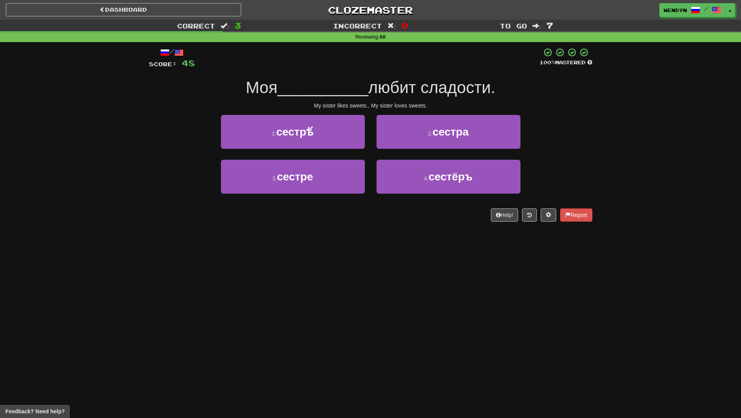
click at [364, 258] on div "Dashboard Clozemaster WendyN / Toggle Dropdown Dashboard Leaderboard Activity F…" at bounding box center [370, 209] width 741 height 418
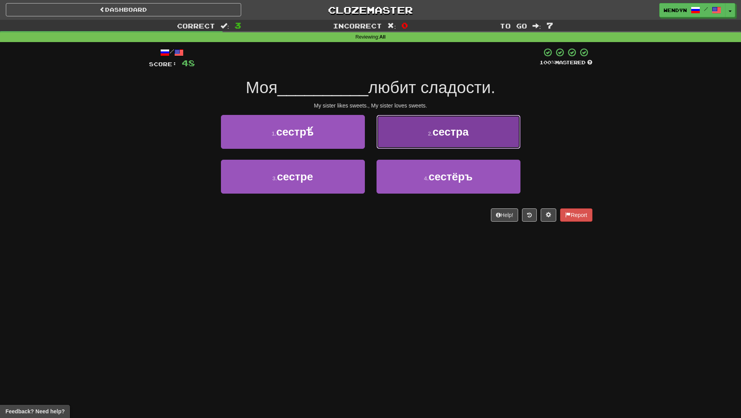
click at [497, 132] on button "2 . сестра" at bounding box center [449, 132] width 144 height 34
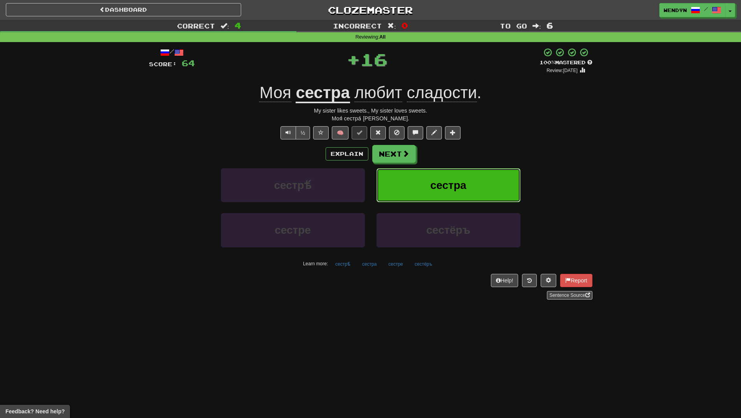
click at [483, 187] on button "сестра" at bounding box center [449, 185] width 144 height 34
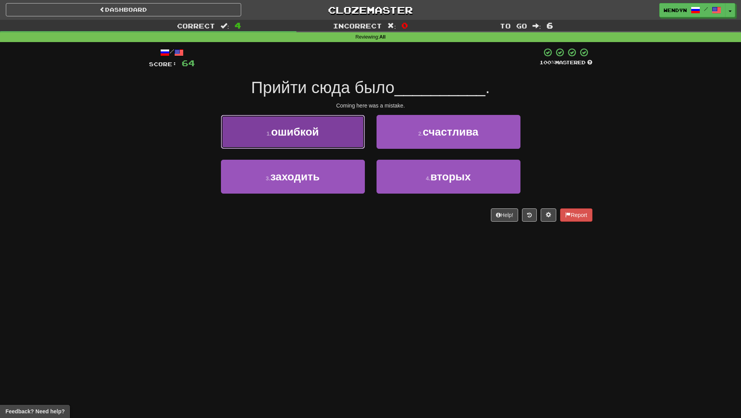
click at [319, 137] on span "ошибкой" at bounding box center [295, 132] width 48 height 12
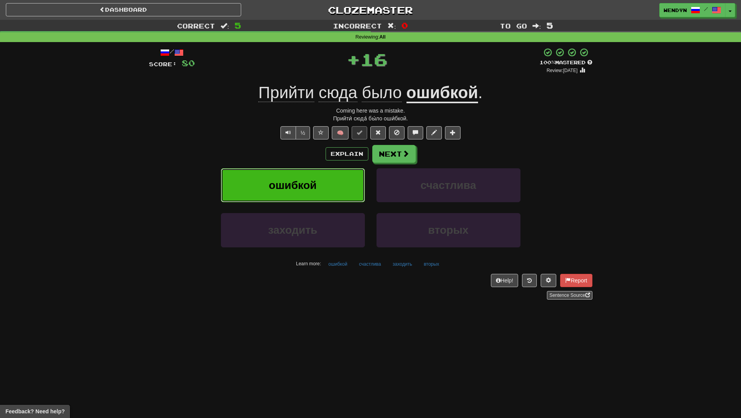
click at [311, 182] on span "ошибкой" at bounding box center [293, 185] width 48 height 12
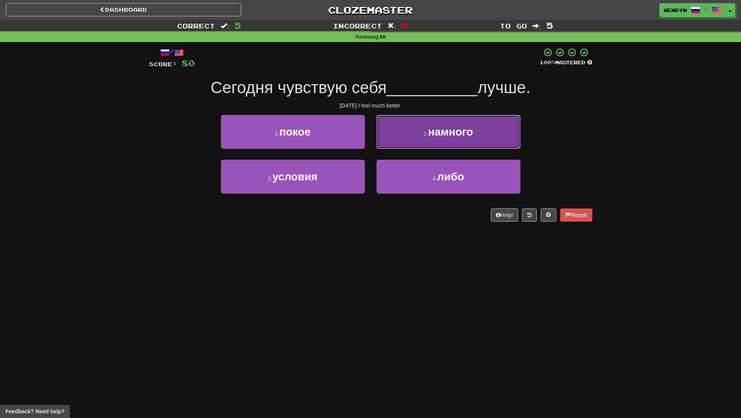
click at [455, 142] on button "2 . намного" at bounding box center [449, 132] width 144 height 34
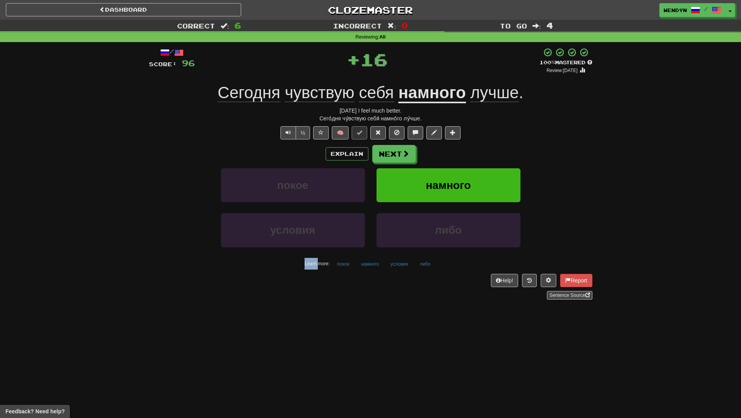
click at [455, 142] on div "/ Score: 96 + 16 100 % Mastered Review: 2026-04-13 Сегодня чувствую себя намног…" at bounding box center [371, 173] width 444 height 252
click at [449, 176] on button "намного" at bounding box center [449, 185] width 144 height 34
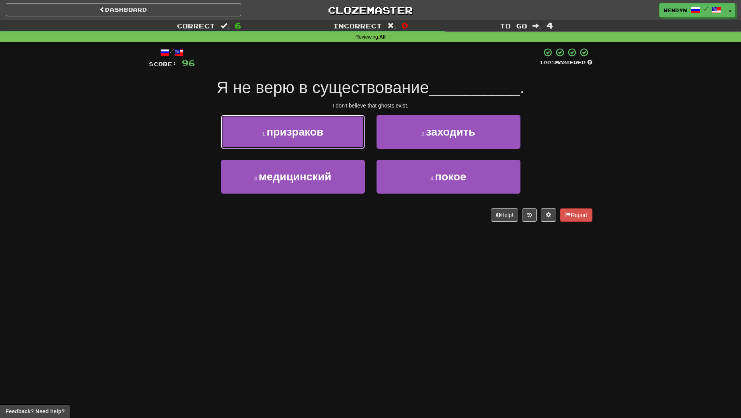
click at [288, 142] on button "1 . призраков" at bounding box center [293, 132] width 144 height 34
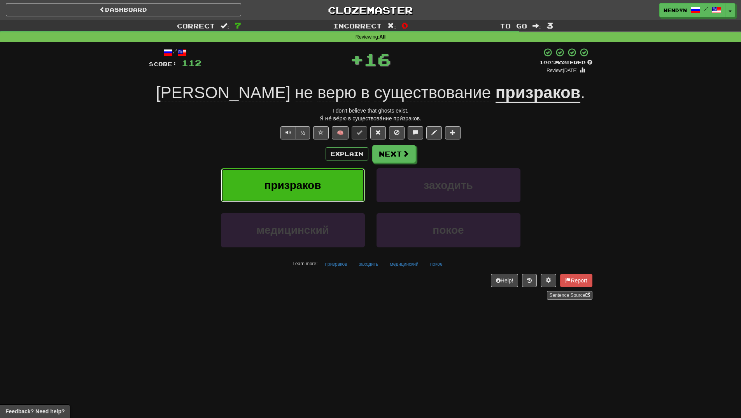
click at [291, 178] on button "призраков" at bounding box center [293, 185] width 144 height 34
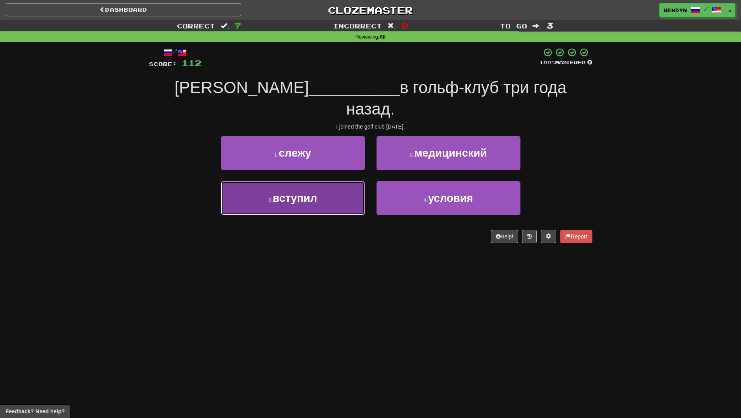
click at [311, 183] on button "3 . вступил" at bounding box center [293, 198] width 144 height 34
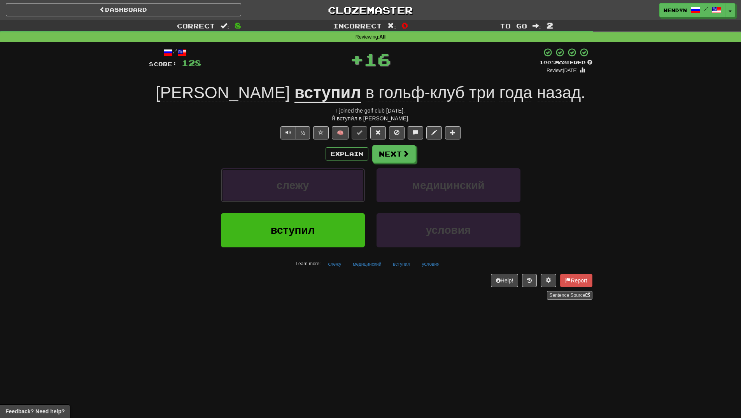
click at [311, 183] on button "слежу" at bounding box center [293, 185] width 144 height 34
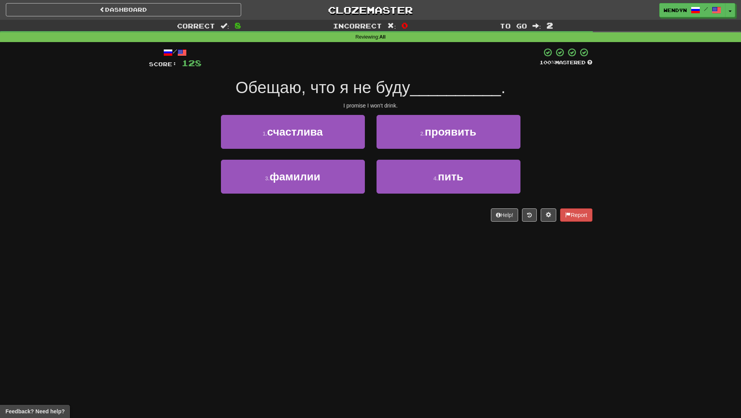
click at [313, 249] on div "Dashboard Clozemaster WendyN / Toggle Dropdown Dashboard Leaderboard Activity F…" at bounding box center [370, 209] width 741 height 418
click at [312, 249] on div "Dashboard Clozemaster WendyN / Toggle Dropdown Dashboard Leaderboard Activity F…" at bounding box center [370, 209] width 741 height 418
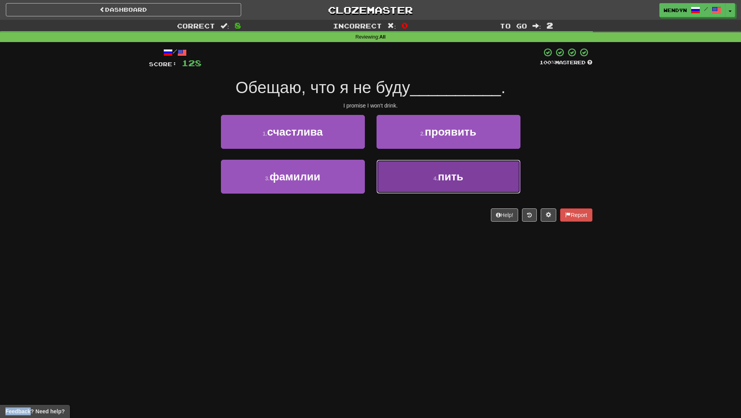
click at [453, 184] on button "4 . пить" at bounding box center [449, 177] width 144 height 34
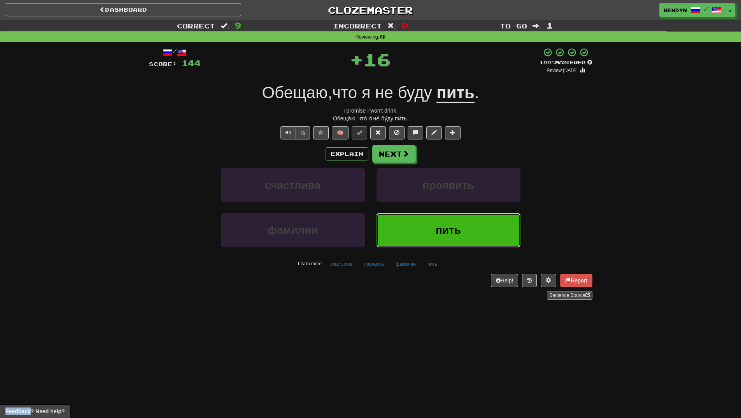
click at [449, 221] on button "пить" at bounding box center [449, 230] width 144 height 34
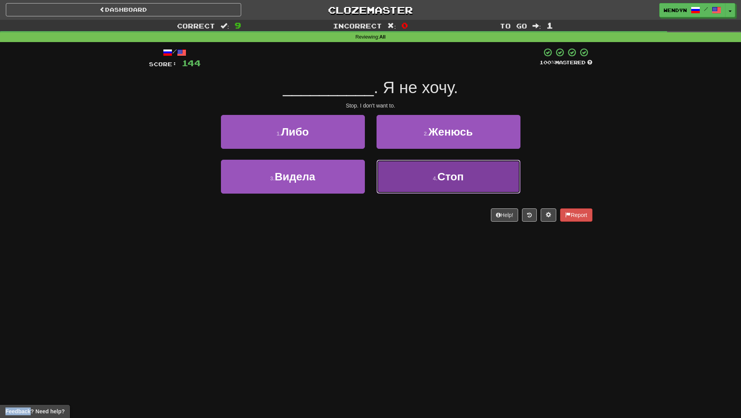
click at [436, 185] on button "4 . Стоп" at bounding box center [449, 177] width 144 height 34
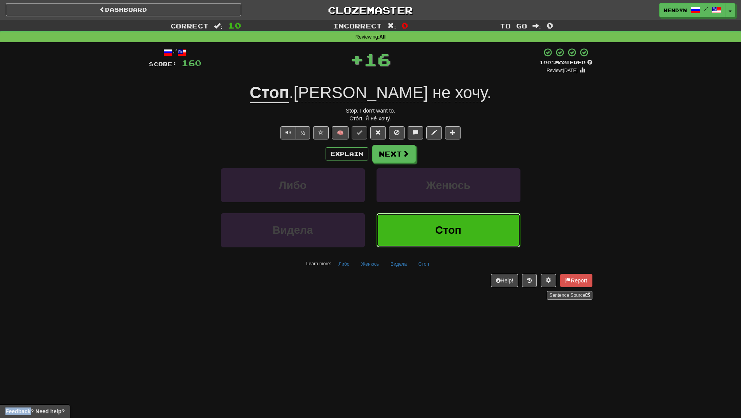
click at [432, 236] on button "Стоп" at bounding box center [449, 230] width 144 height 34
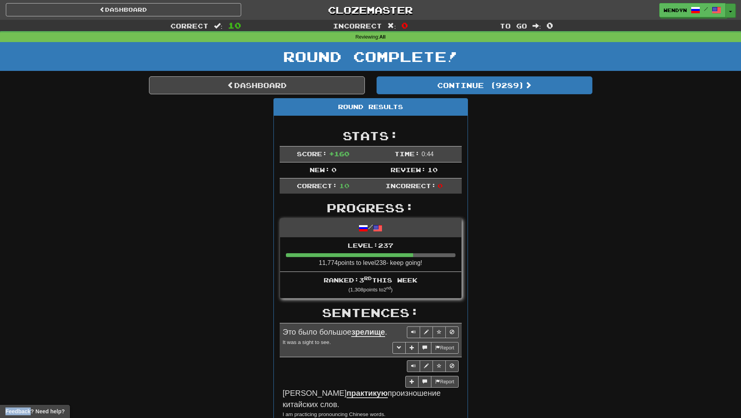
click at [728, 11] on button "Toggle Dropdown" at bounding box center [731, 11] width 10 height 14
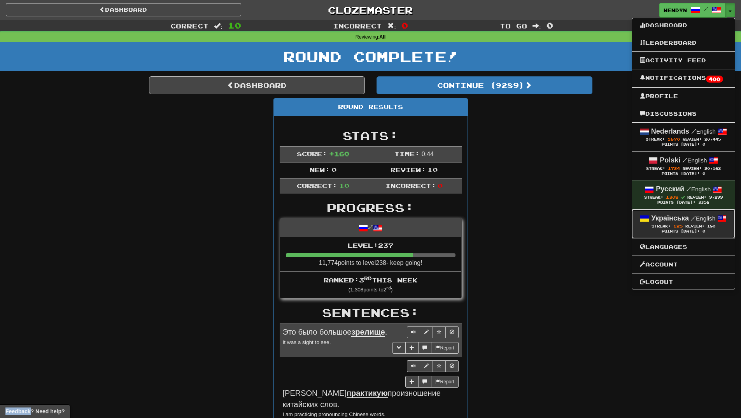
click at [678, 224] on span "125" at bounding box center [678, 225] width 9 height 5
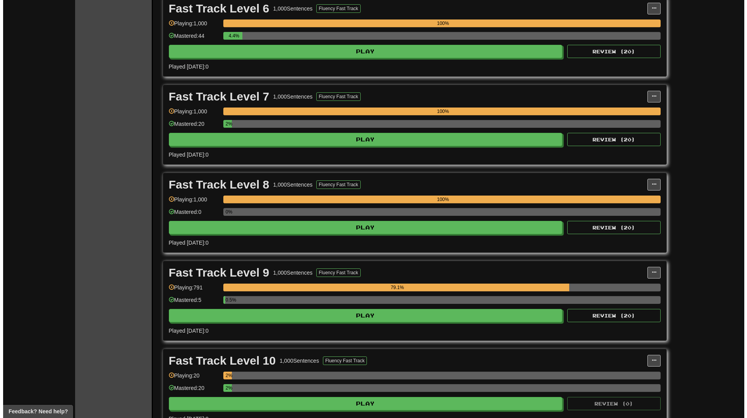
scroll to position [739, 0]
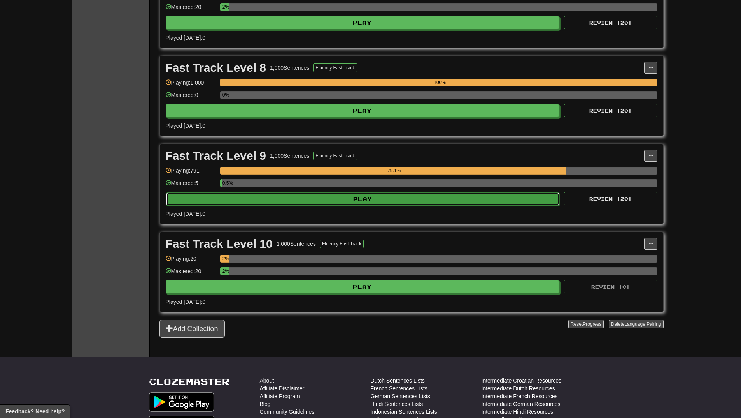
click at [353, 201] on button "Play" at bounding box center [363, 198] width 394 height 13
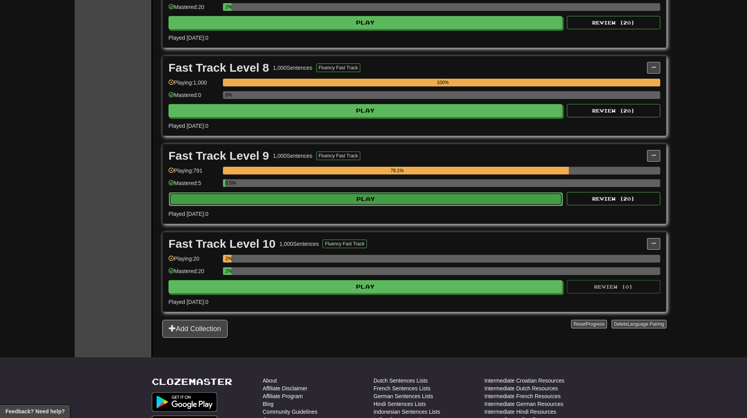
select select "**"
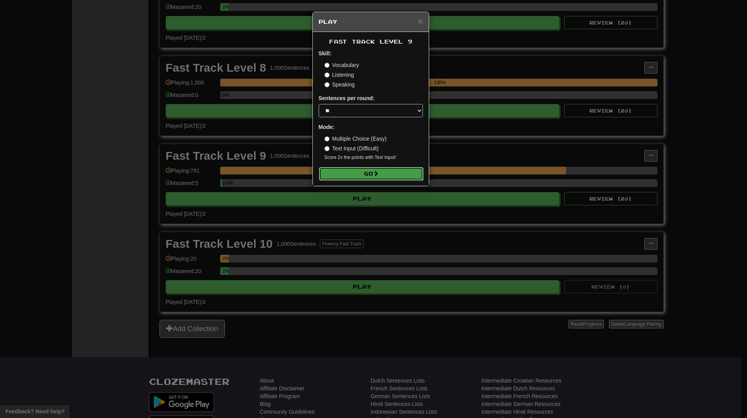
click at [365, 174] on button "Go" at bounding box center [371, 173] width 104 height 13
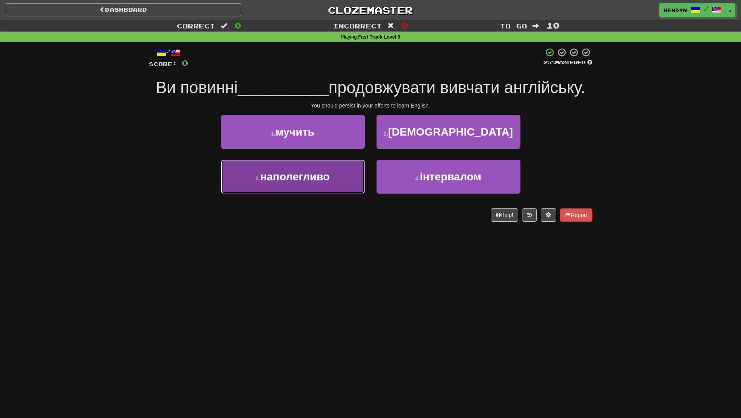
click at [325, 188] on button "3 . наполегливо" at bounding box center [293, 177] width 144 height 34
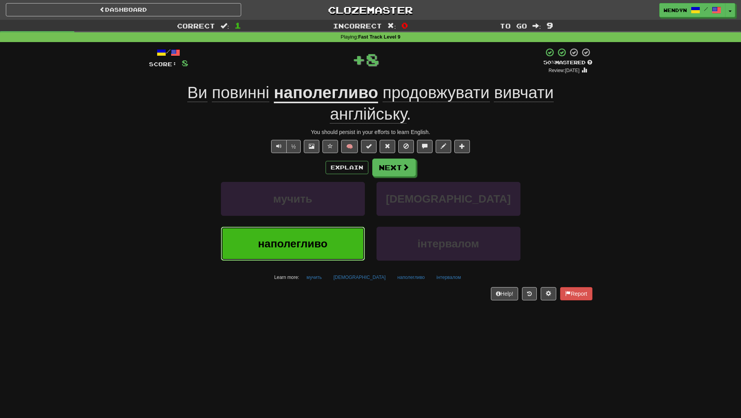
click at [325, 235] on button "наполегливо" at bounding box center [293, 243] width 144 height 34
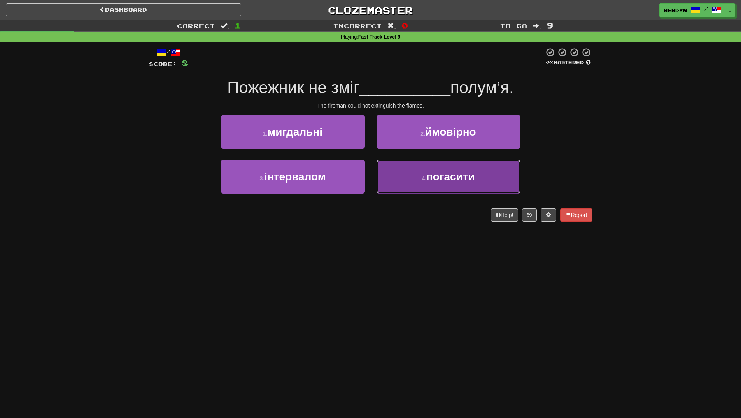
click at [476, 187] on button "4 . погасити" at bounding box center [449, 177] width 144 height 34
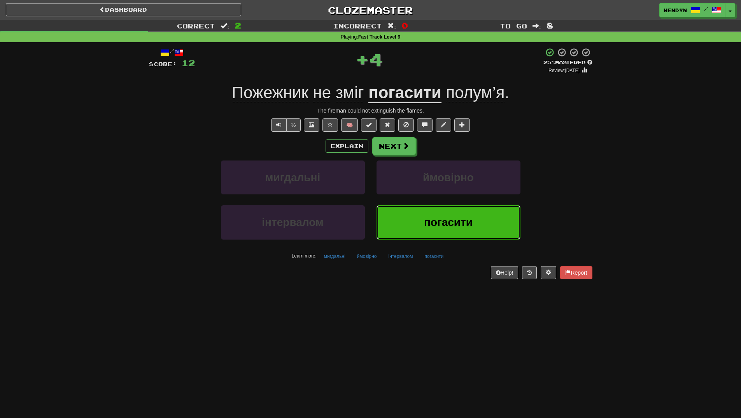
drag, startPoint x: 459, startPoint y: 225, endPoint x: 432, endPoint y: 251, distance: 36.9
click at [459, 227] on span "погасити" at bounding box center [448, 222] width 49 height 12
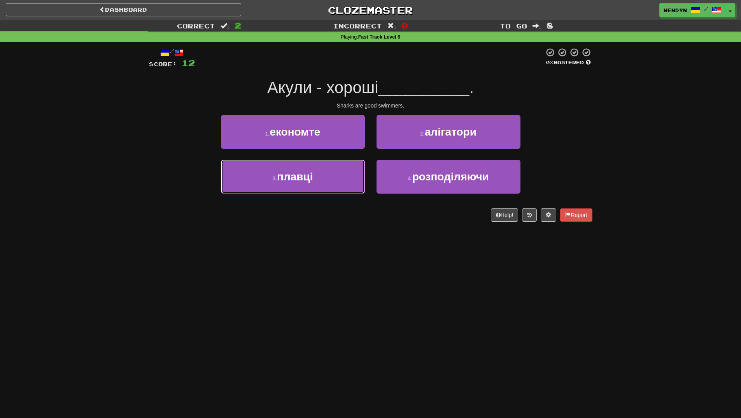
drag, startPoint x: 334, startPoint y: 174, endPoint x: 334, endPoint y: 196, distance: 21.4
click at [334, 175] on button "3 . плавці" at bounding box center [293, 177] width 144 height 34
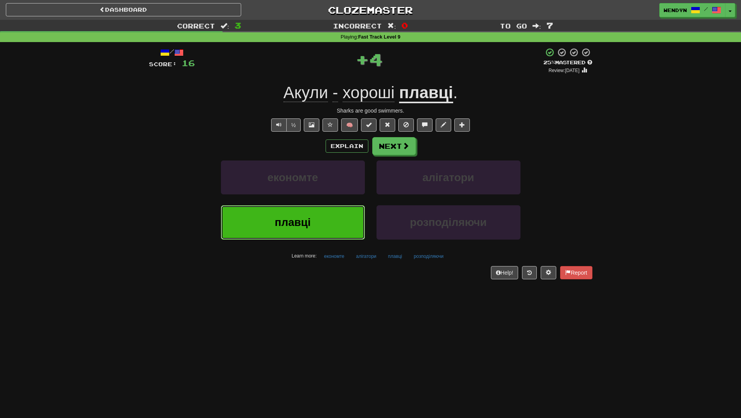
click at [334, 216] on button "плавці" at bounding box center [293, 222] width 144 height 34
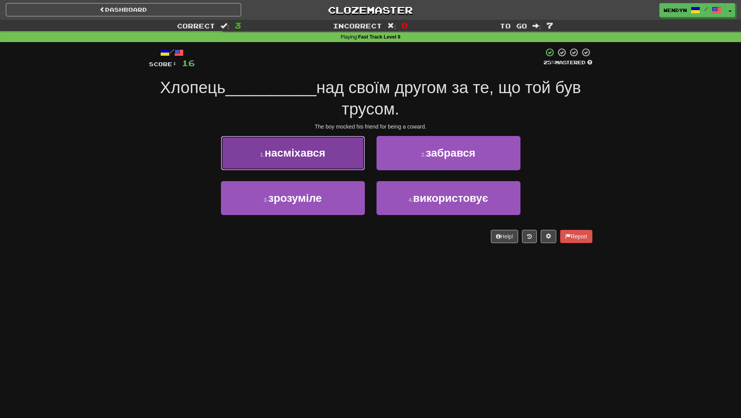
click at [325, 158] on span "насміхався" at bounding box center [295, 153] width 61 height 12
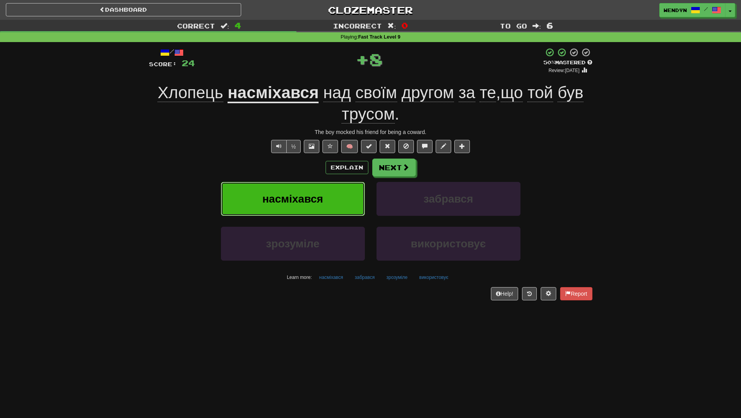
click at [298, 201] on span "насміхався" at bounding box center [292, 199] width 61 height 12
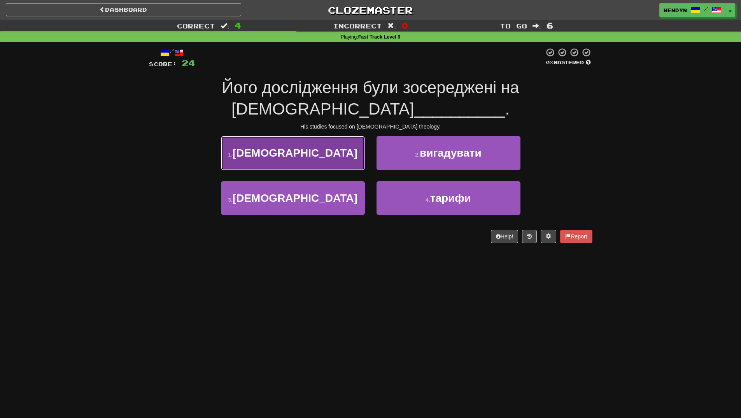
click at [324, 158] on button "1 . [DEMOGRAPHIC_DATA]" at bounding box center [293, 153] width 144 height 34
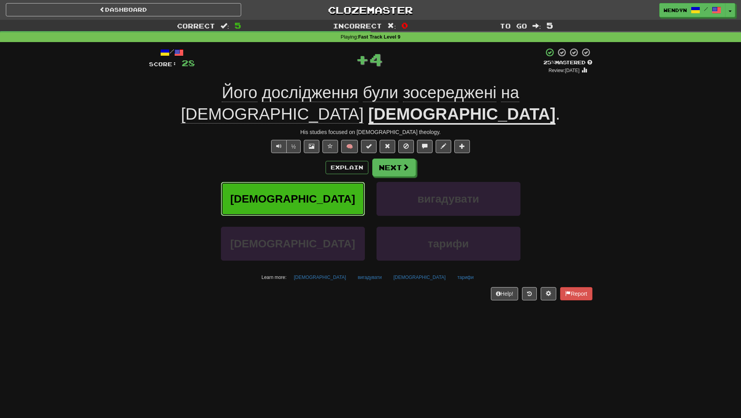
click at [310, 200] on span "богослов'ї" at bounding box center [292, 199] width 125 height 12
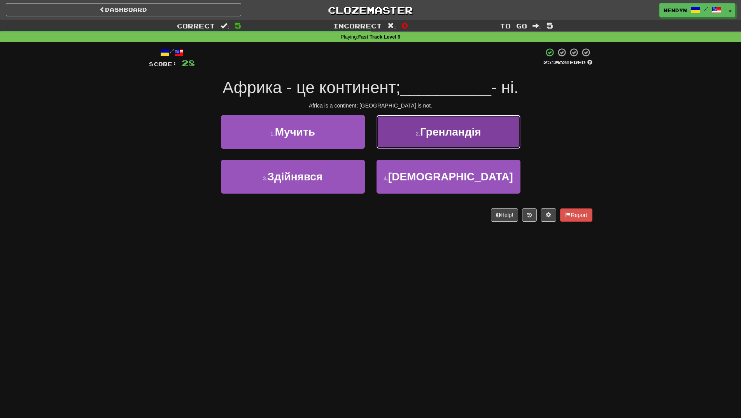
click at [503, 138] on button "2 . Гренландія" at bounding box center [449, 132] width 144 height 34
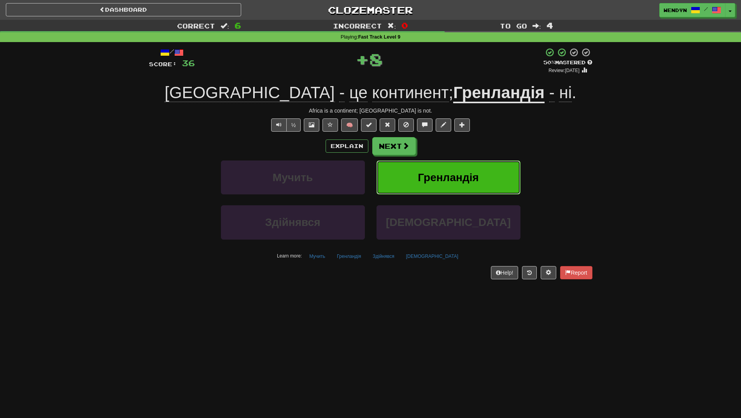
click at [504, 172] on button "Гренландія" at bounding box center [449, 177] width 144 height 34
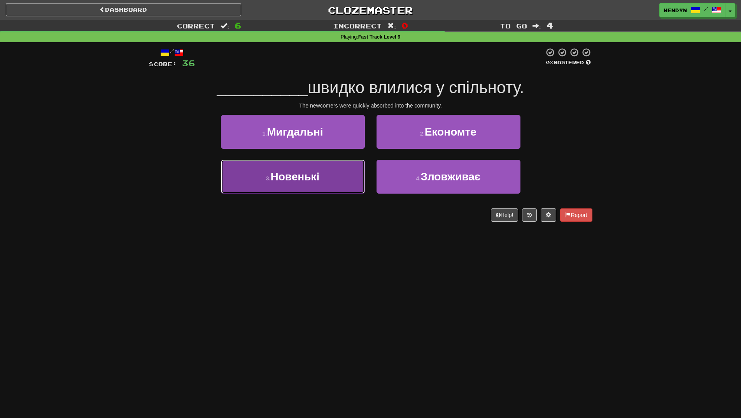
click at [346, 180] on button "3 . Новенькі" at bounding box center [293, 177] width 144 height 34
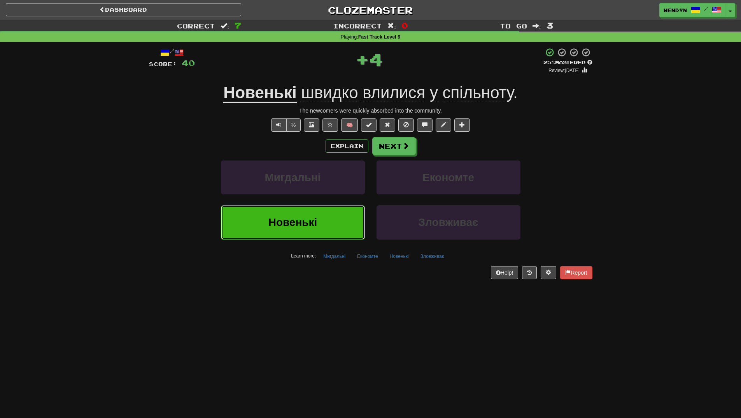
click at [337, 228] on button "Новенькі" at bounding box center [293, 222] width 144 height 34
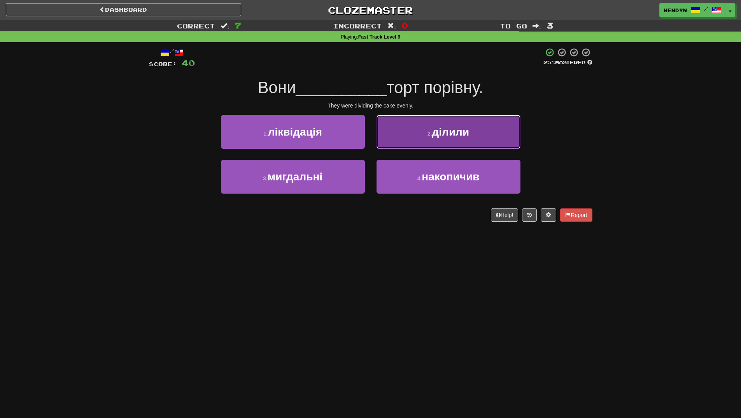
click at [479, 142] on button "2 . ділили" at bounding box center [449, 132] width 144 height 34
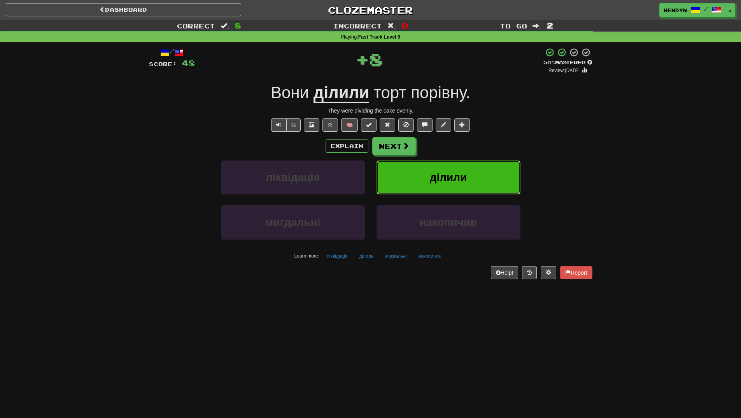
click at [478, 165] on button "ділили" at bounding box center [449, 177] width 144 height 34
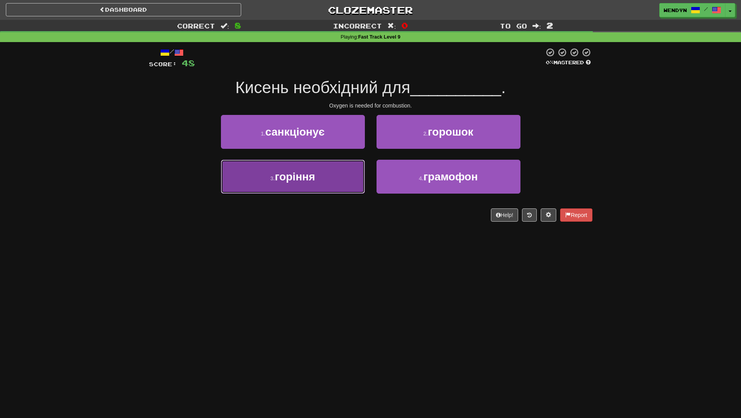
click at [340, 192] on button "3 . горіння" at bounding box center [293, 177] width 144 height 34
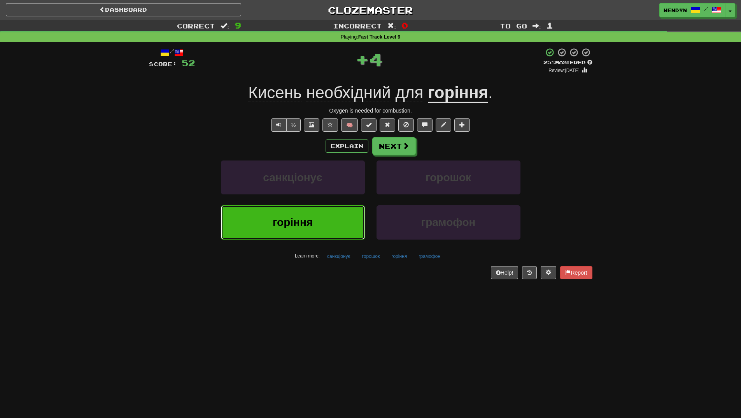
click at [329, 216] on button "горіння" at bounding box center [293, 222] width 144 height 34
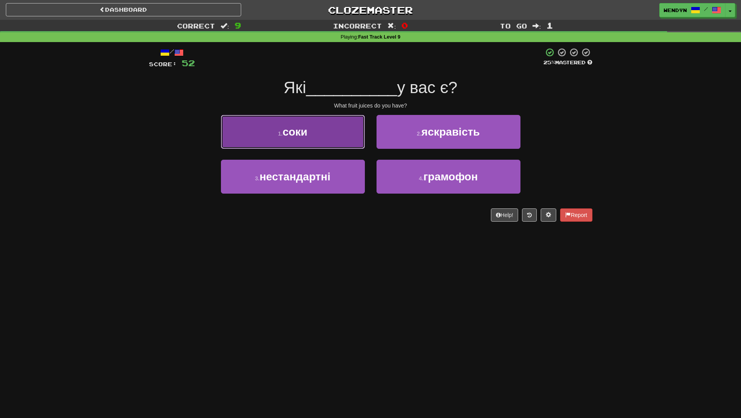
click at [341, 147] on button "1 . соки" at bounding box center [293, 132] width 144 height 34
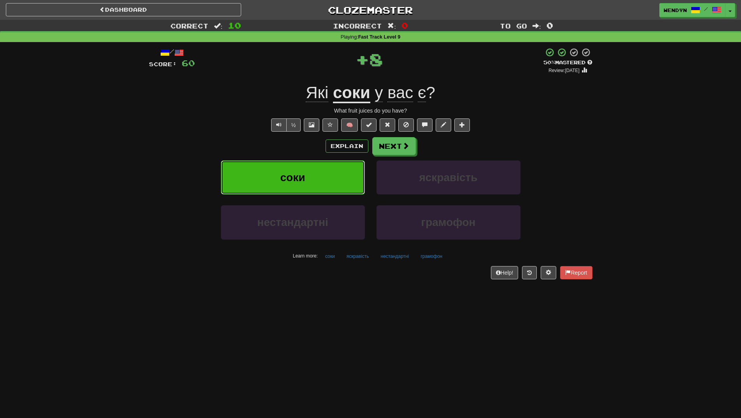
click at [335, 175] on button "соки" at bounding box center [293, 177] width 144 height 34
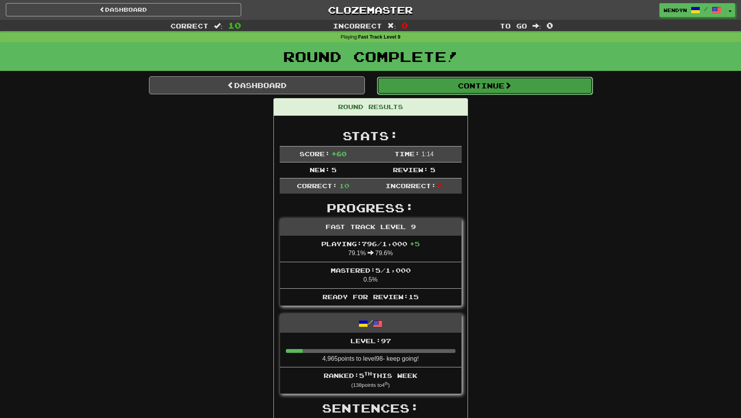
click at [527, 79] on button "Continue" at bounding box center [485, 86] width 216 height 18
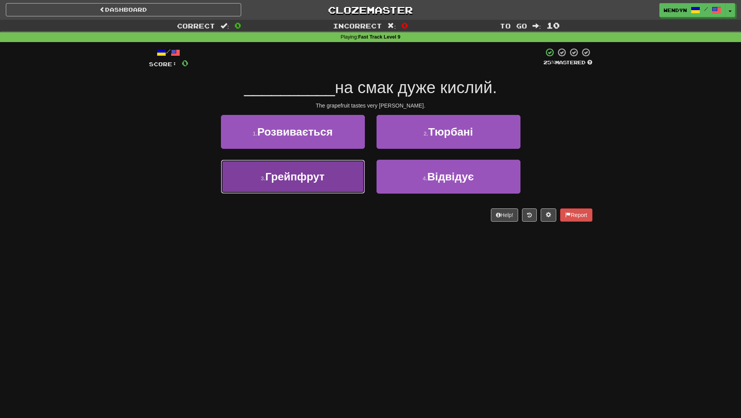
click at [332, 186] on button "3 . Грейпфрут" at bounding box center [293, 177] width 144 height 34
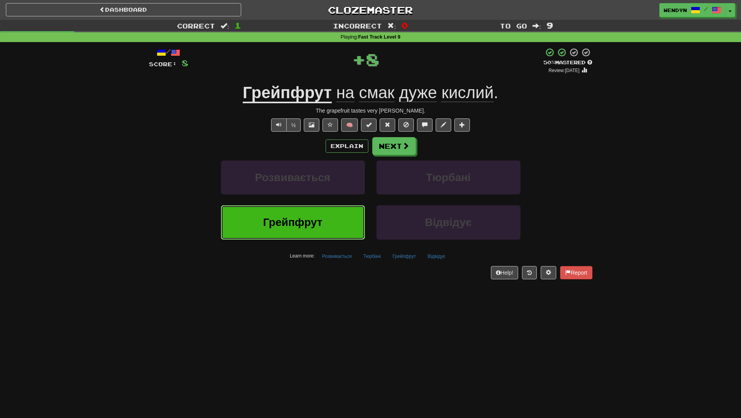
click at [328, 216] on button "Грейпфрут" at bounding box center [293, 222] width 144 height 34
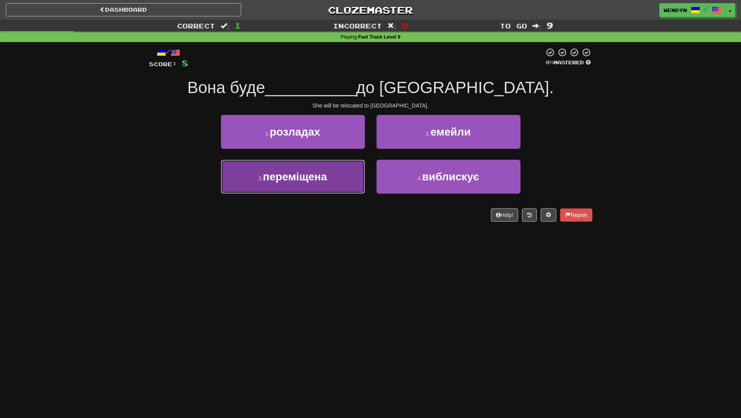
click at [353, 184] on button "3 . переміщена" at bounding box center [293, 177] width 144 height 34
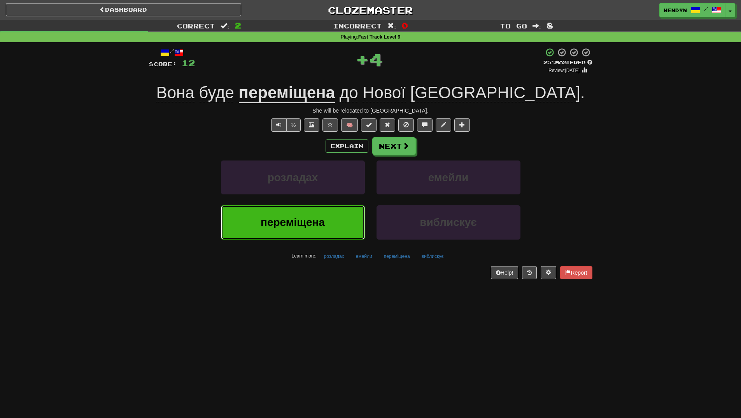
click at [337, 224] on button "переміщена" at bounding box center [293, 222] width 144 height 34
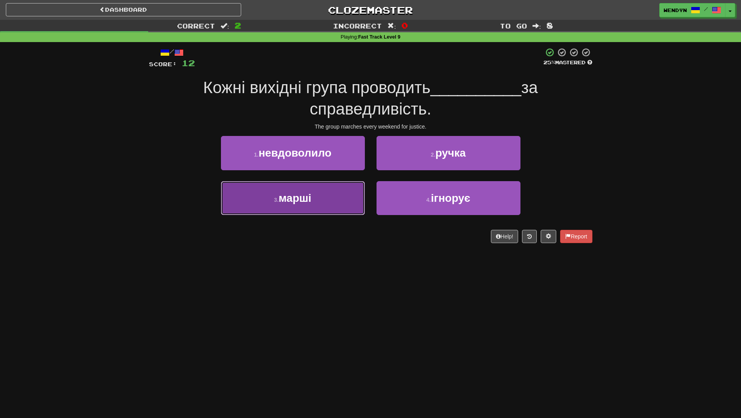
click at [318, 208] on button "3 . марші" at bounding box center [293, 198] width 144 height 34
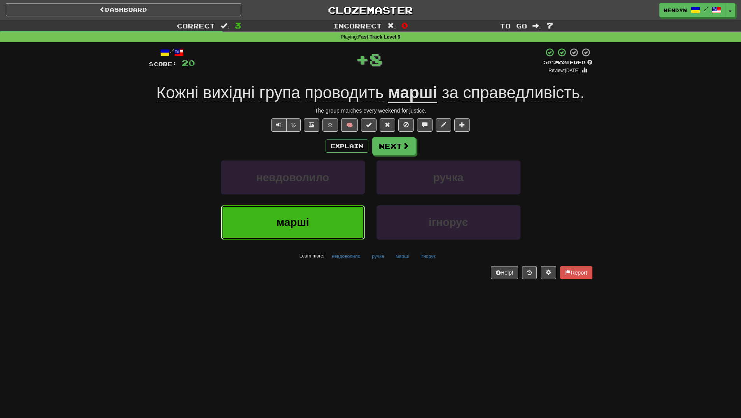
click at [316, 220] on button "марші" at bounding box center [293, 222] width 144 height 34
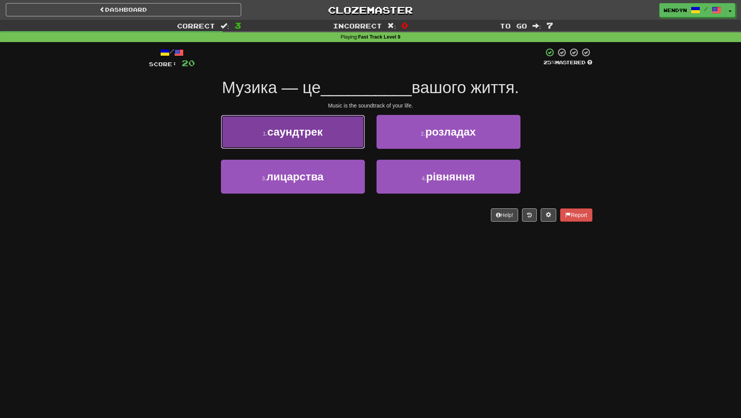
click at [316, 128] on span "саундтрек" at bounding box center [294, 132] width 55 height 12
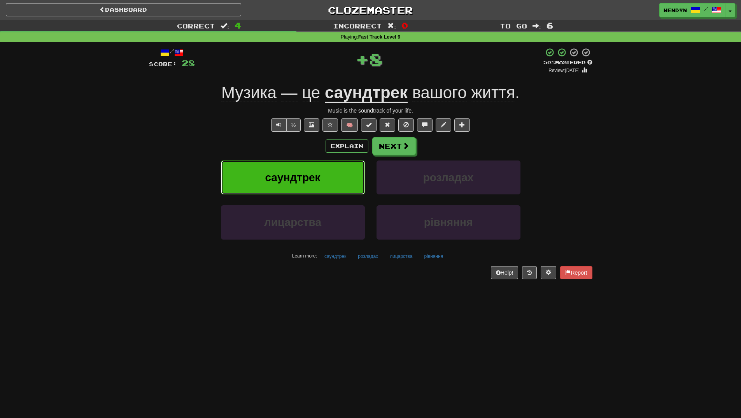
click at [316, 173] on span "саундтрек" at bounding box center [292, 177] width 55 height 12
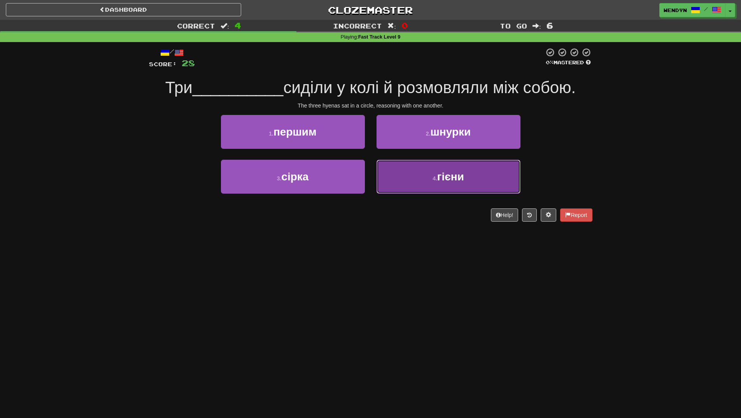
click at [439, 182] on span "гієни" at bounding box center [450, 176] width 27 height 12
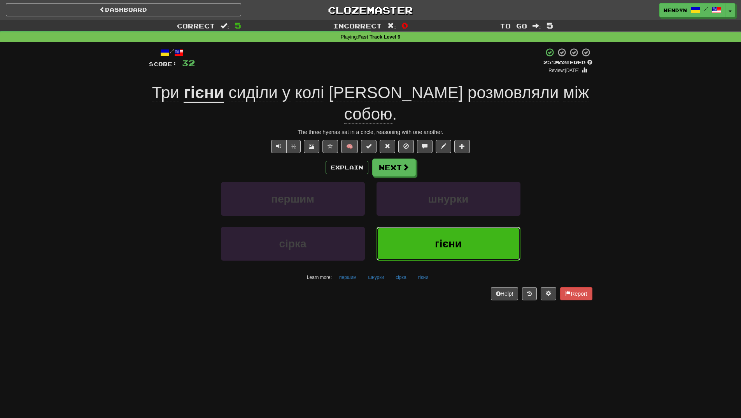
click at [451, 229] on button "гієни" at bounding box center [449, 243] width 144 height 34
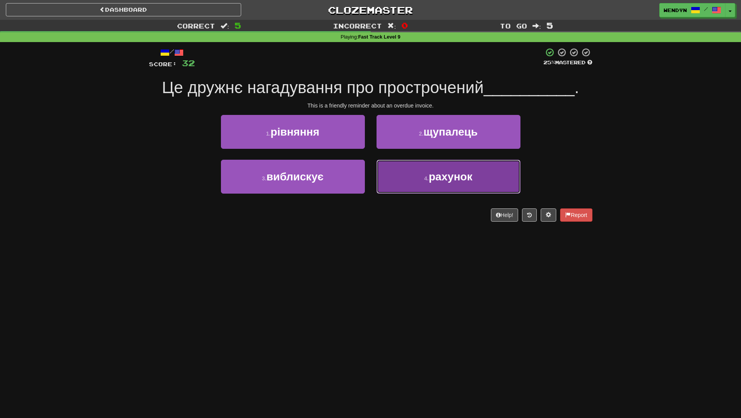
click at [445, 183] on button "4 . рахунок" at bounding box center [449, 177] width 144 height 34
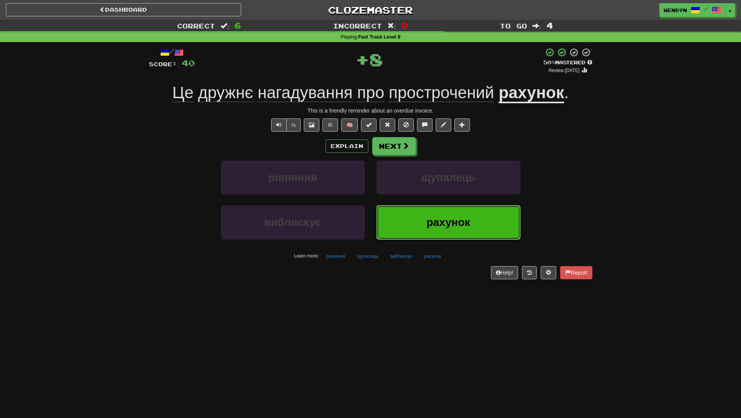
click at [444, 209] on button "рахунок" at bounding box center [449, 222] width 144 height 34
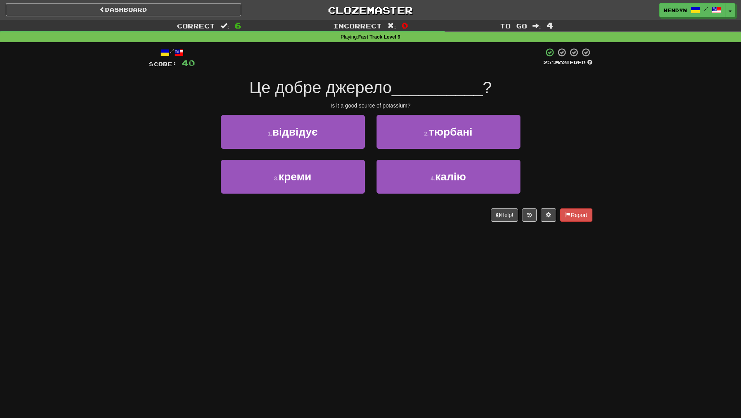
click at [444, 209] on div "Help! Report" at bounding box center [371, 214] width 444 height 13
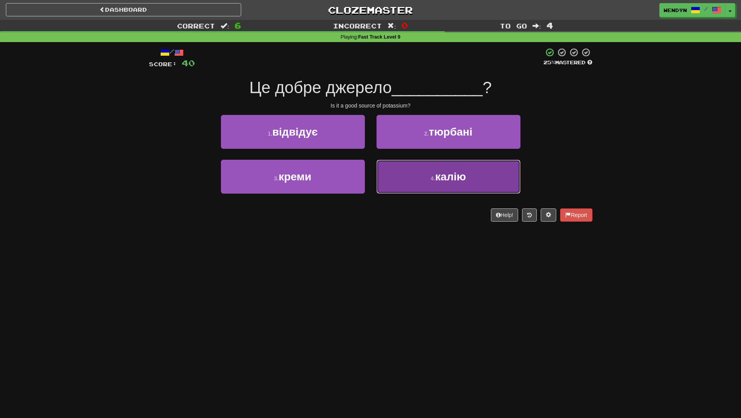
click at [450, 188] on button "4 . калію" at bounding box center [449, 177] width 144 height 34
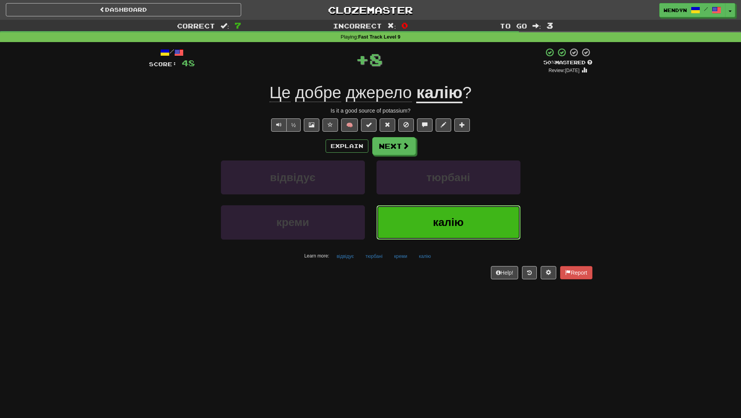
click at [438, 216] on button "калію" at bounding box center [449, 222] width 144 height 34
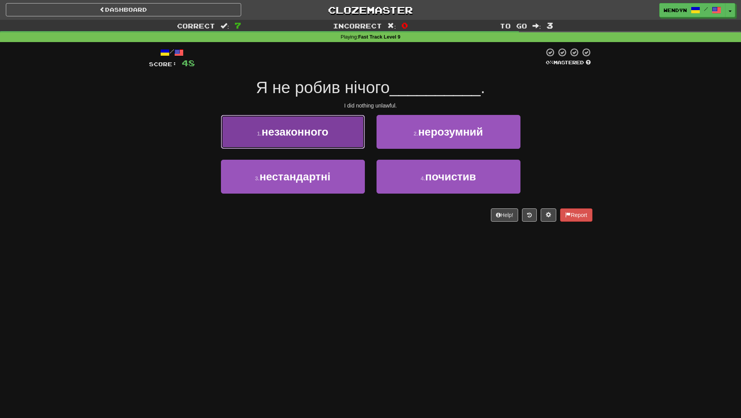
click at [338, 143] on button "1 . незаконного" at bounding box center [293, 132] width 144 height 34
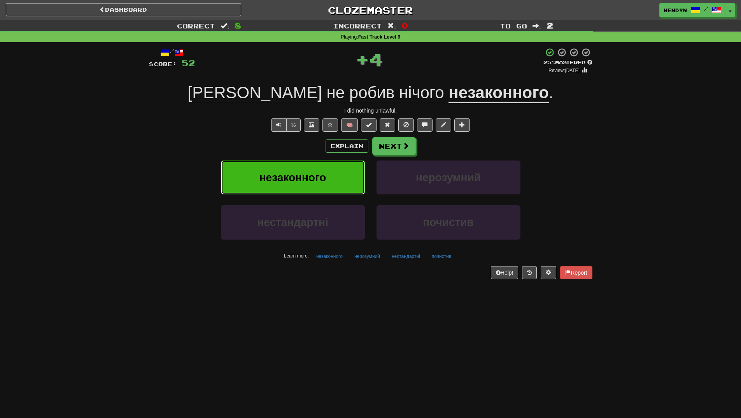
click at [338, 168] on button "незаконного" at bounding box center [293, 177] width 144 height 34
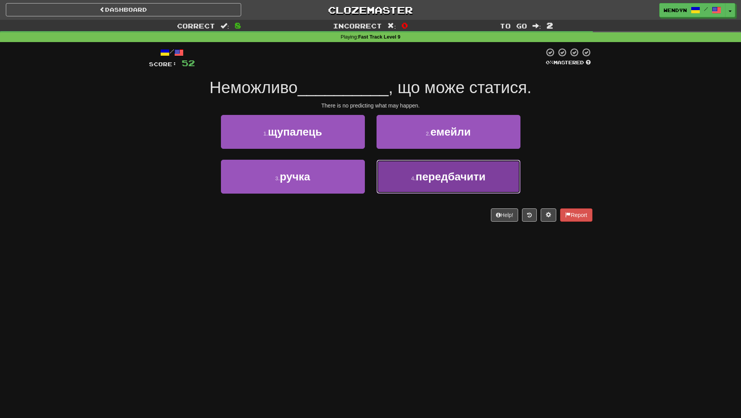
click at [456, 188] on button "4 . передбачити" at bounding box center [449, 177] width 144 height 34
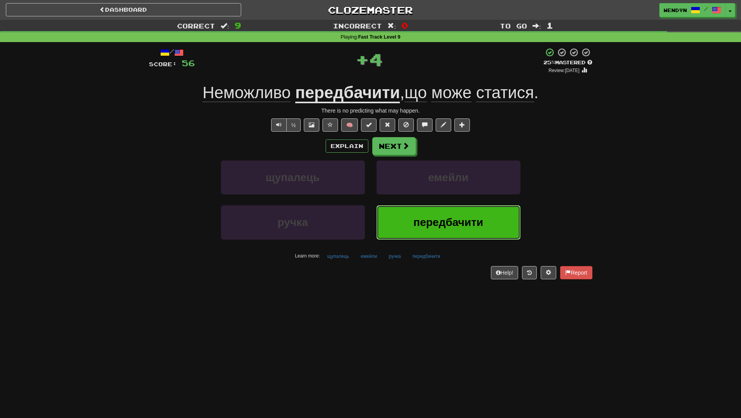
click at [442, 228] on span "передбачити" at bounding box center [449, 222] width 70 height 12
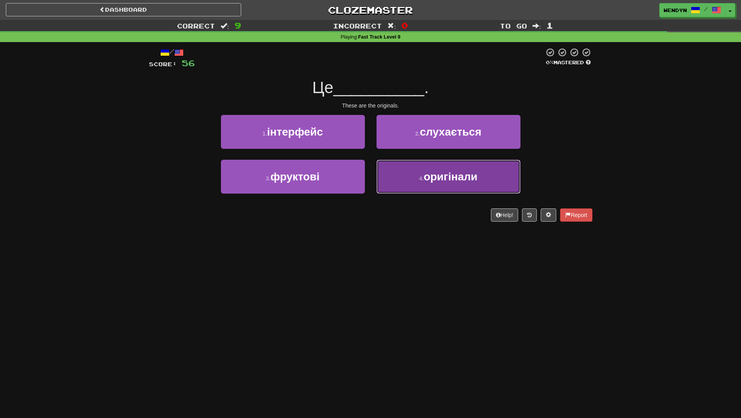
click at [451, 185] on button "4 . оригінали" at bounding box center [449, 177] width 144 height 34
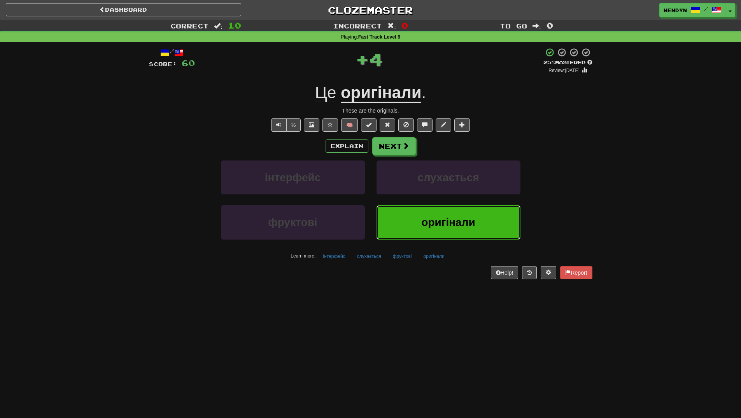
click at [446, 214] on button "оригінали" at bounding box center [449, 222] width 144 height 34
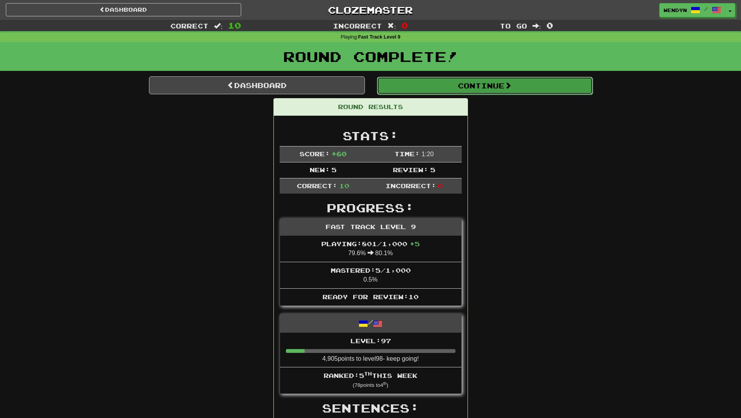
click at [501, 81] on button "Continue" at bounding box center [485, 86] width 216 height 18
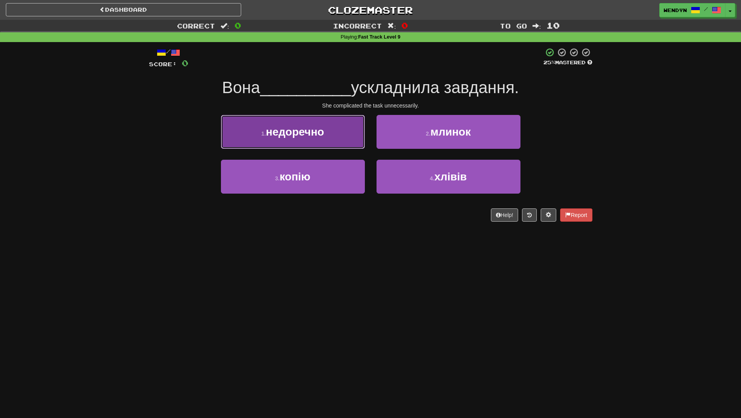
click at [327, 140] on button "1 . недоречно" at bounding box center [293, 132] width 144 height 34
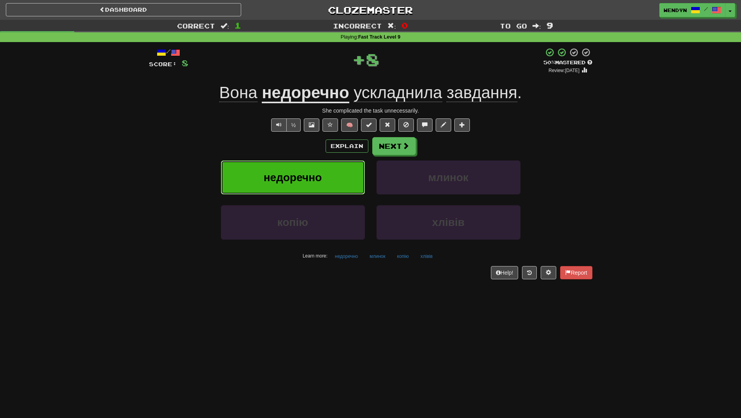
click at [324, 174] on button "недоречно" at bounding box center [293, 177] width 144 height 34
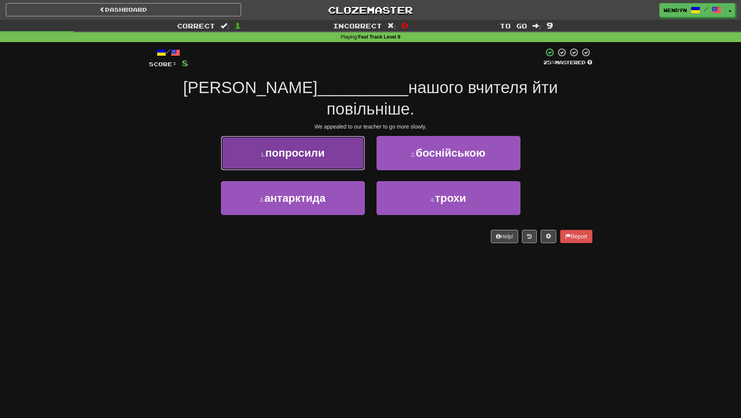
click at [348, 137] on button "1 . попросили" at bounding box center [293, 153] width 144 height 34
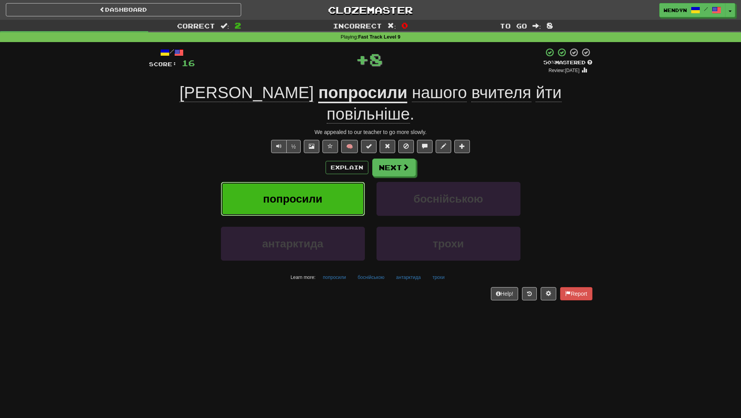
click at [346, 182] on button "попросили" at bounding box center [293, 199] width 144 height 34
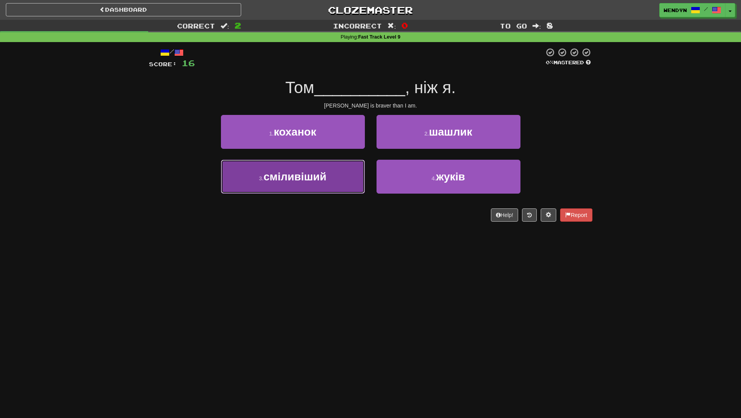
click at [350, 185] on button "3 . сміливіший" at bounding box center [293, 177] width 144 height 34
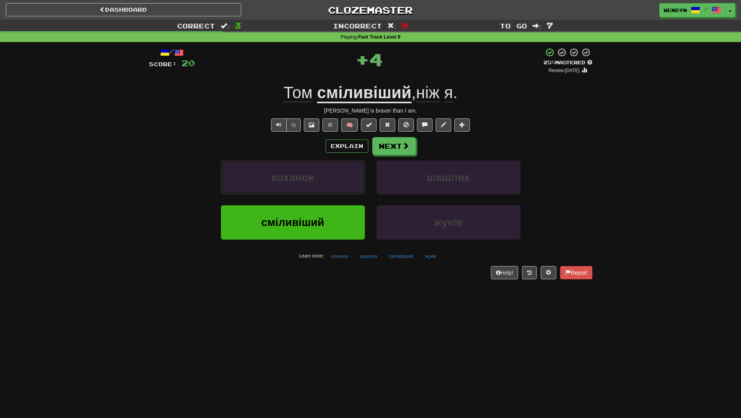
click at [350, 185] on button "коханок" at bounding box center [293, 177] width 144 height 34
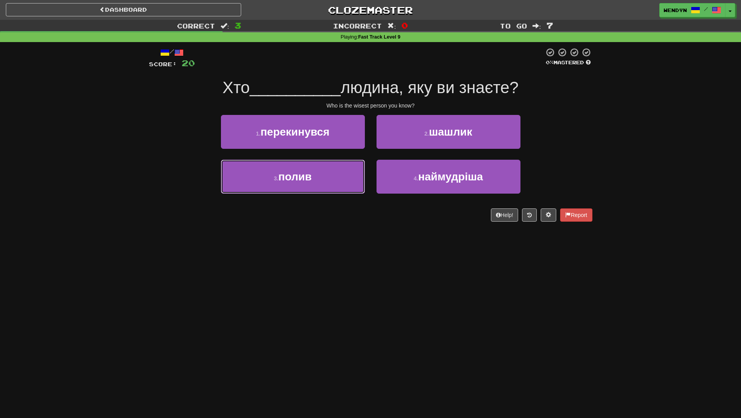
drag, startPoint x: 350, startPoint y: 185, endPoint x: 346, endPoint y: 228, distance: 43.8
click at [346, 228] on div "/ Score: 20 0 % Mastered Хто __________ людина, яку ви знаєте? Who is the wises…" at bounding box center [371, 137] width 444 height 190
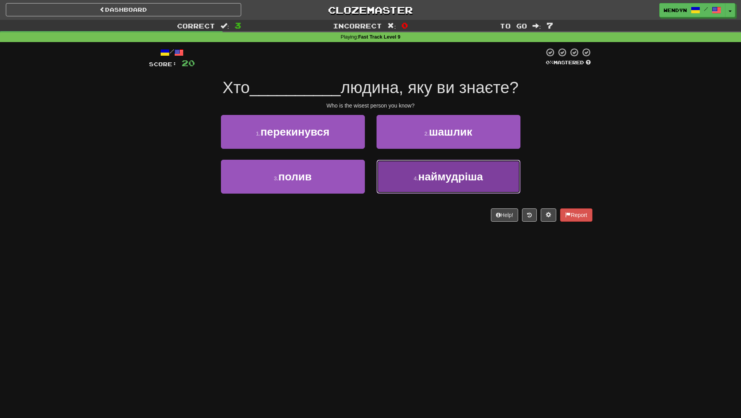
click at [460, 172] on span "наймудріша" at bounding box center [450, 176] width 65 height 12
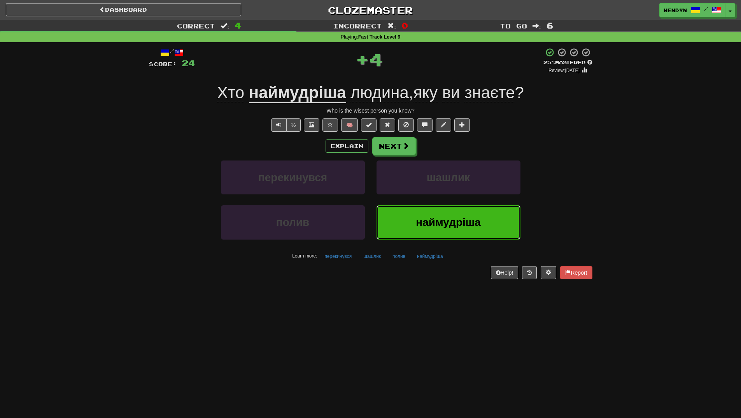
click at [438, 217] on span "наймудріша" at bounding box center [448, 222] width 65 height 12
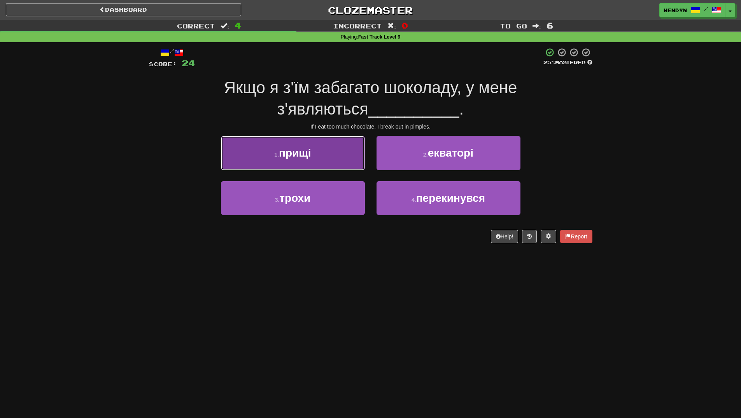
click at [289, 153] on span "прищі" at bounding box center [295, 153] width 32 height 12
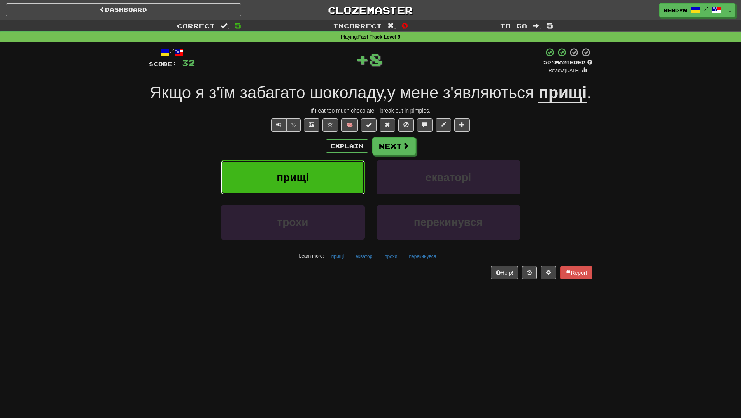
click at [284, 185] on button "прищі" at bounding box center [293, 177] width 144 height 34
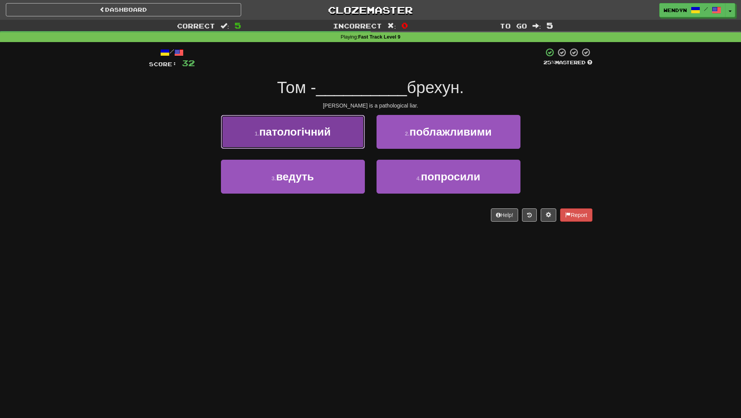
click at [324, 145] on button "1 . патологічний" at bounding box center [293, 132] width 144 height 34
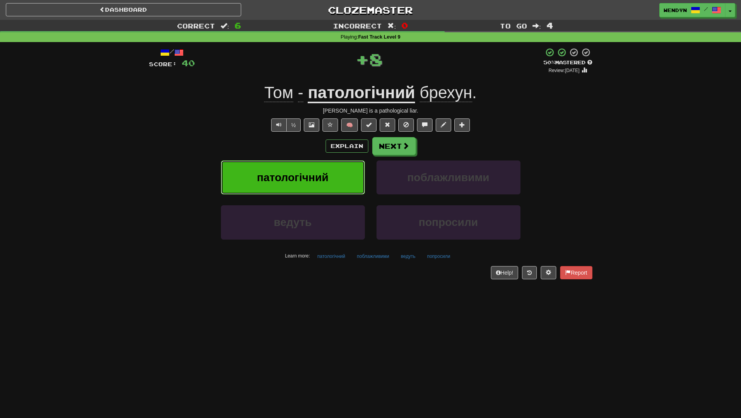
click at [304, 172] on span "патологічний" at bounding box center [293, 177] width 72 height 12
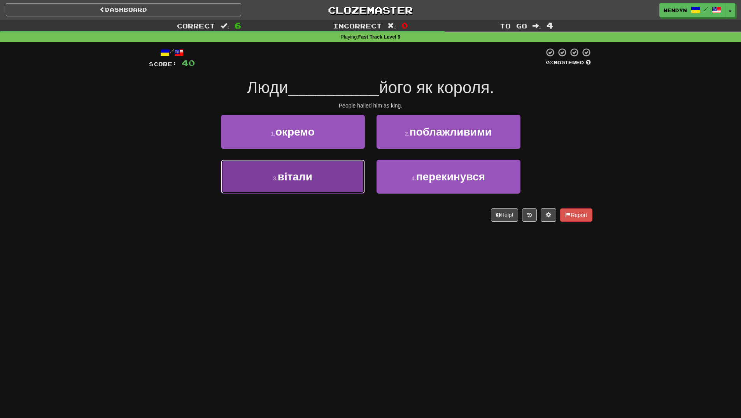
click at [311, 184] on button "3 . вітали" at bounding box center [293, 177] width 144 height 34
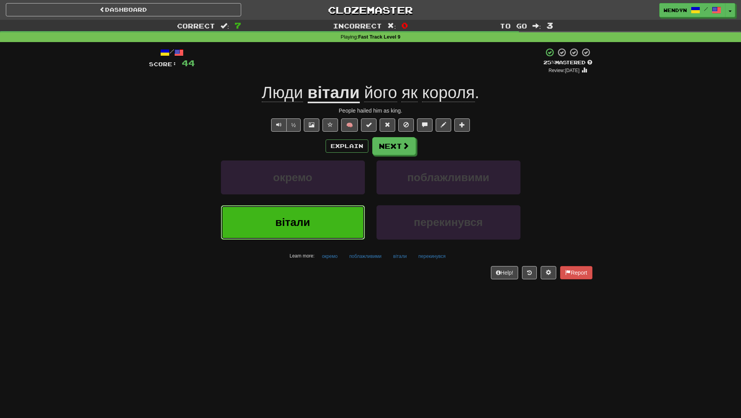
click at [294, 227] on span "вітали" at bounding box center [293, 222] width 35 height 12
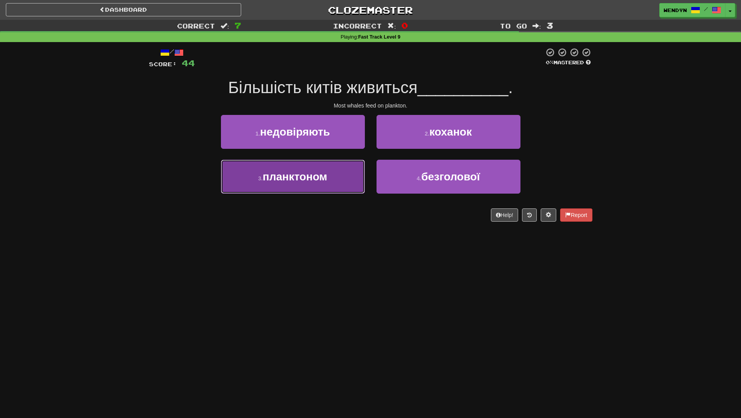
click at [314, 177] on span "планктоном" at bounding box center [295, 176] width 65 height 12
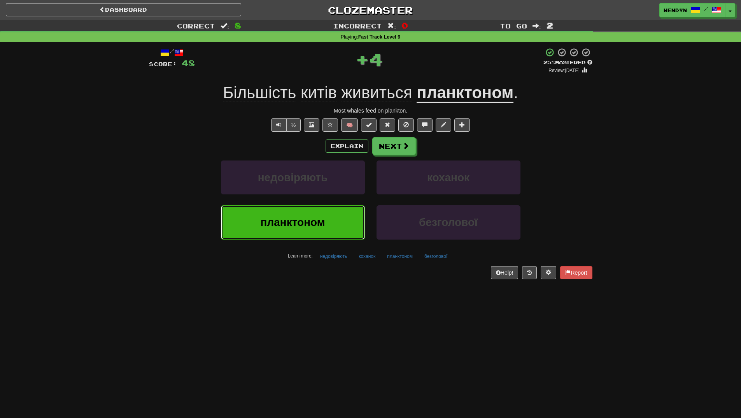
click at [315, 220] on span "планктоном" at bounding box center [292, 222] width 65 height 12
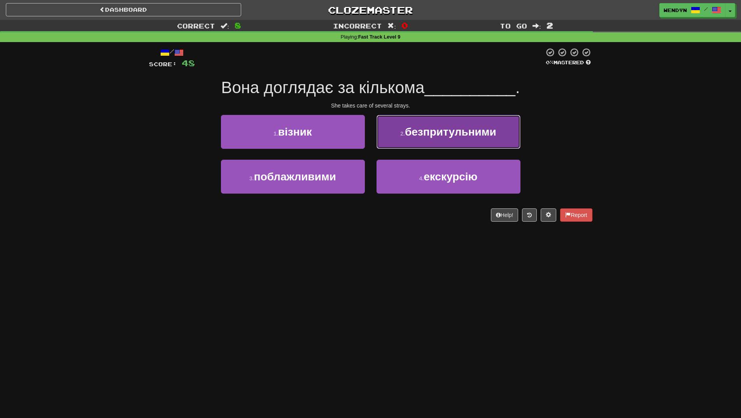
click at [492, 123] on button "2 . безпритульними" at bounding box center [449, 132] width 144 height 34
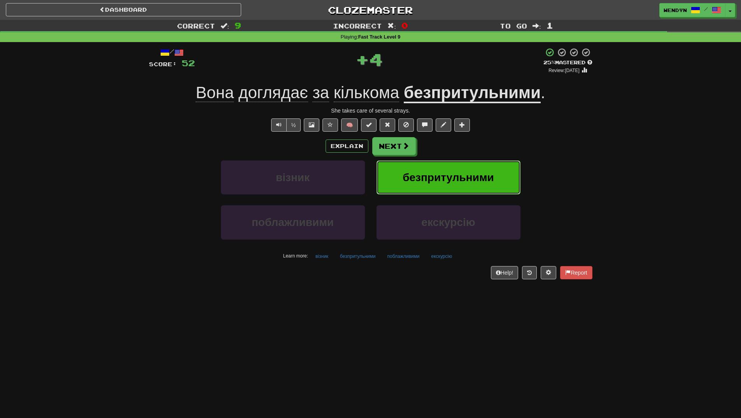
click at [484, 178] on span "безпритульними" at bounding box center [448, 177] width 91 height 12
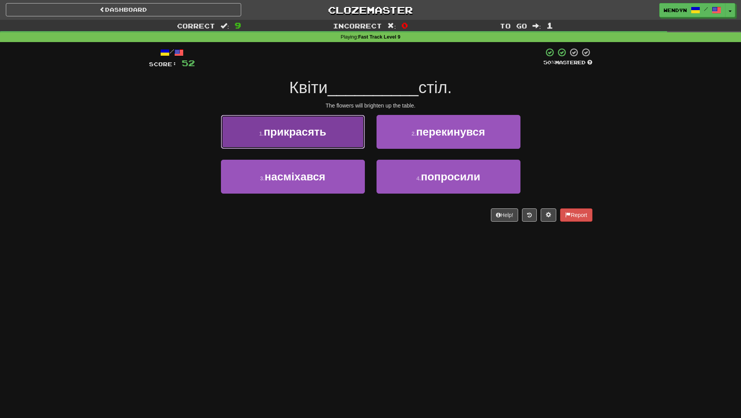
click at [309, 132] on span "прикрасять" at bounding box center [295, 132] width 63 height 12
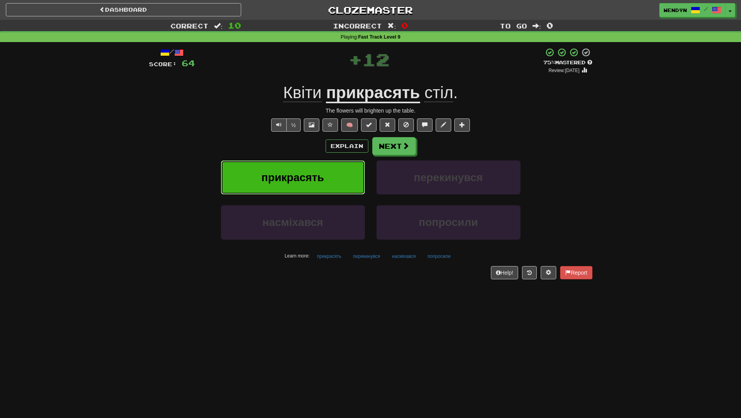
click at [302, 163] on button "прикрасять" at bounding box center [293, 177] width 144 height 34
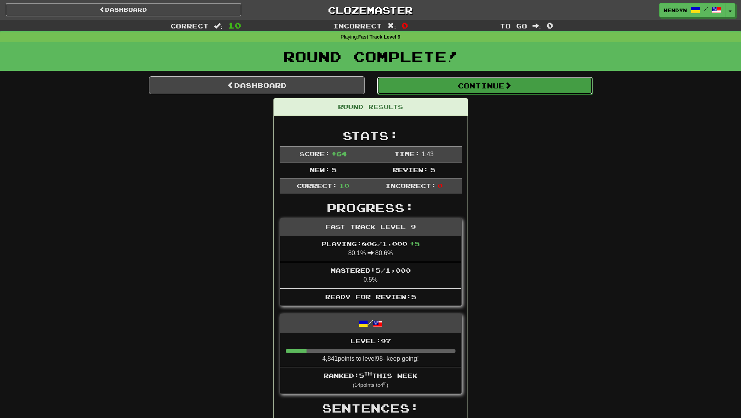
click at [504, 90] on button "Continue" at bounding box center [485, 86] width 216 height 18
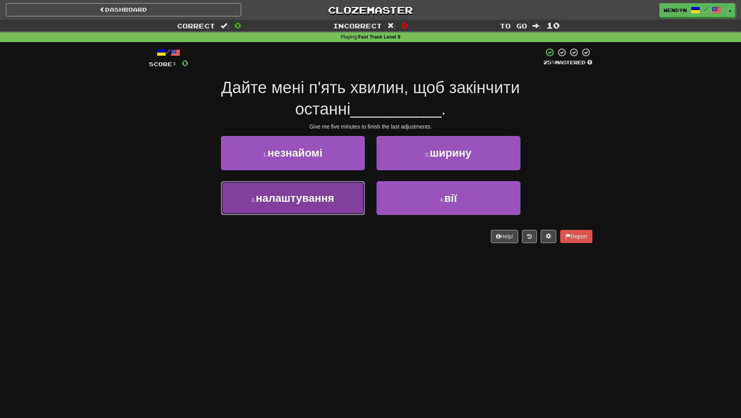
click at [305, 204] on button "3 . налаштування" at bounding box center [293, 198] width 144 height 34
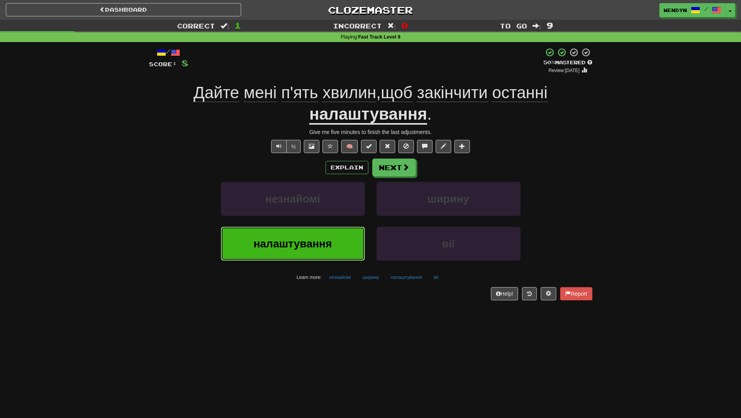
click at [311, 248] on span "налаштування" at bounding box center [293, 243] width 79 height 12
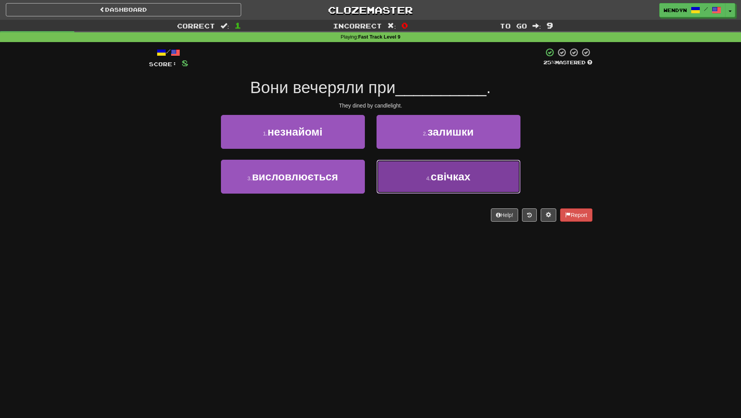
click at [458, 177] on span "свічках" at bounding box center [451, 176] width 40 height 12
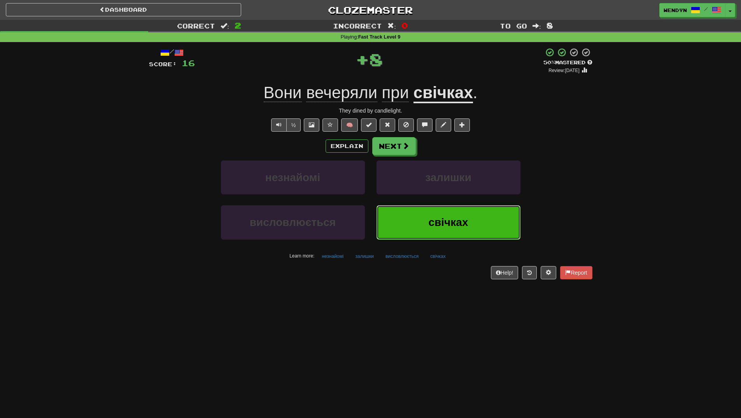
click at [452, 217] on span "свічках" at bounding box center [449, 222] width 40 height 12
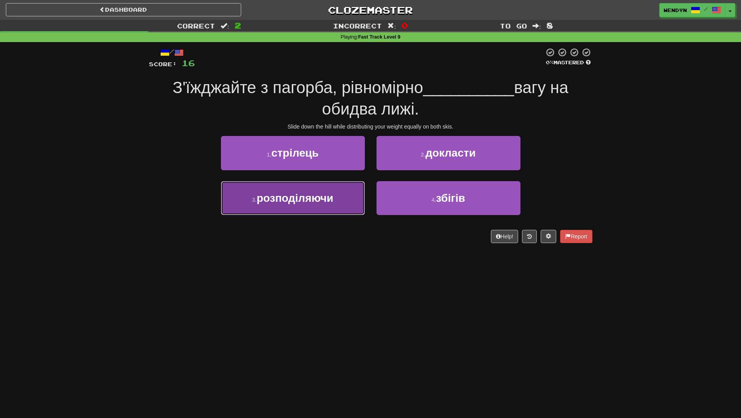
click at [317, 200] on span "розподіляючи" at bounding box center [295, 198] width 77 height 12
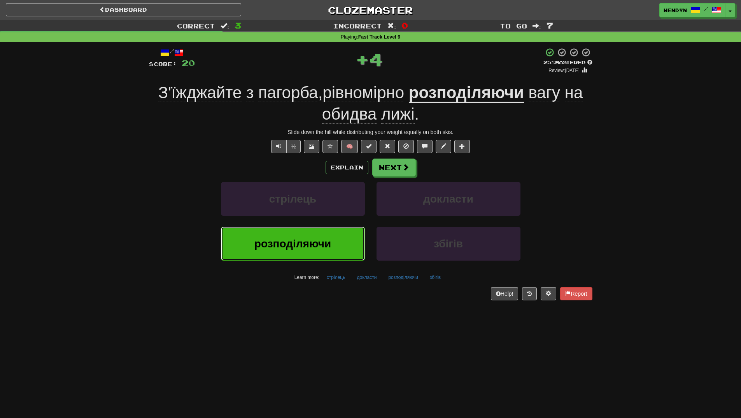
click at [327, 252] on button "розподіляючи" at bounding box center [293, 243] width 144 height 34
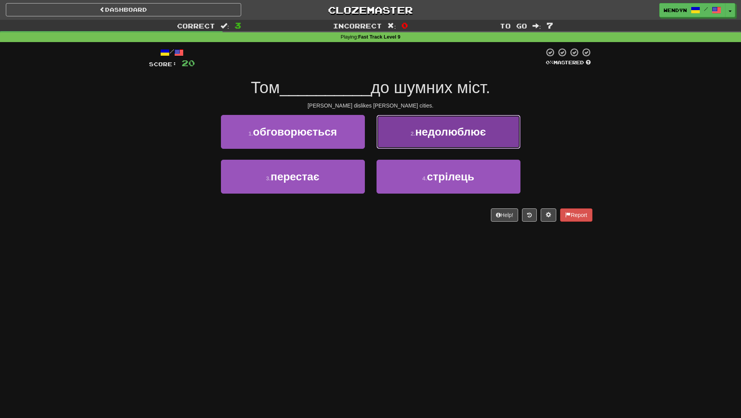
click at [505, 127] on button "2 . недолюблює" at bounding box center [449, 132] width 144 height 34
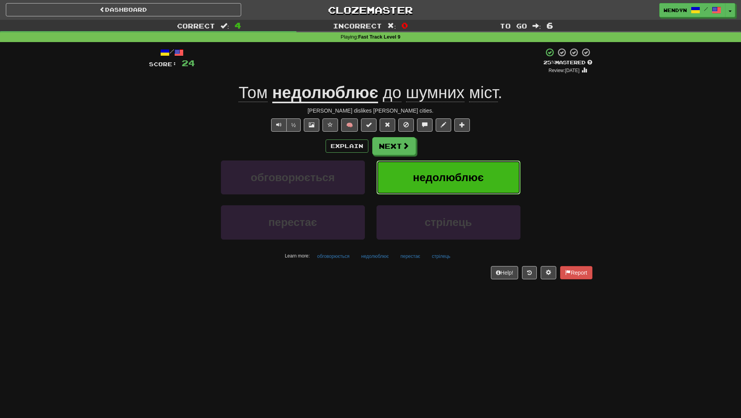
click at [504, 177] on button "недолюблює" at bounding box center [449, 177] width 144 height 34
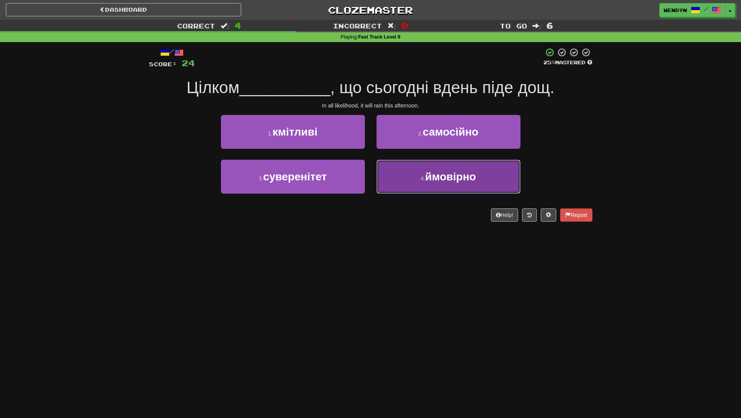
click at [469, 184] on button "4 . ймовірно" at bounding box center [449, 177] width 144 height 34
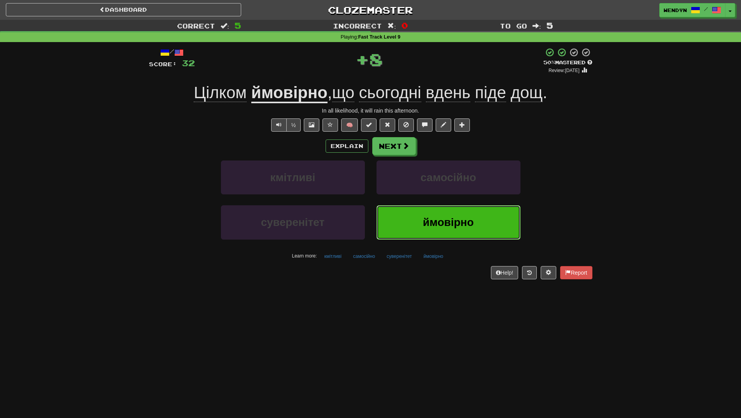
click at [451, 227] on span "ймовірно" at bounding box center [448, 222] width 51 height 12
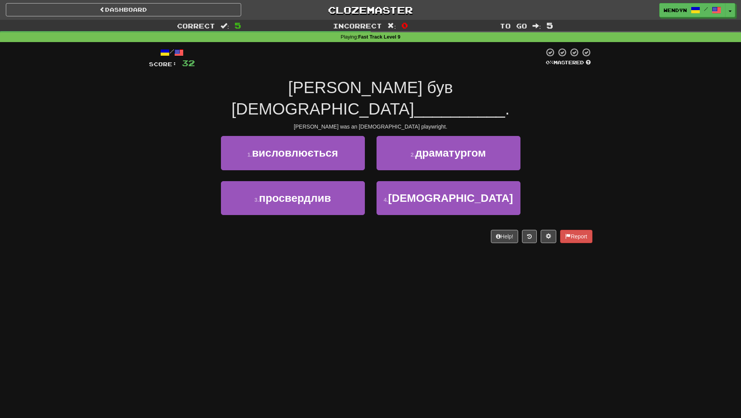
click at [478, 151] on div "2 . драматургом" at bounding box center [449, 158] width 156 height 45
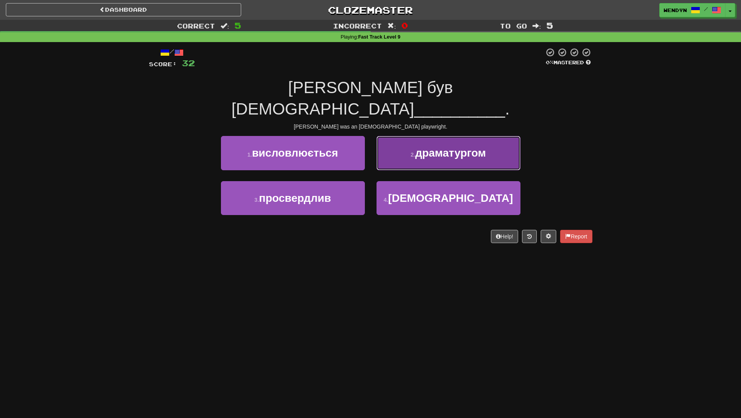
click at [483, 139] on button "2 . драматургом" at bounding box center [449, 153] width 144 height 34
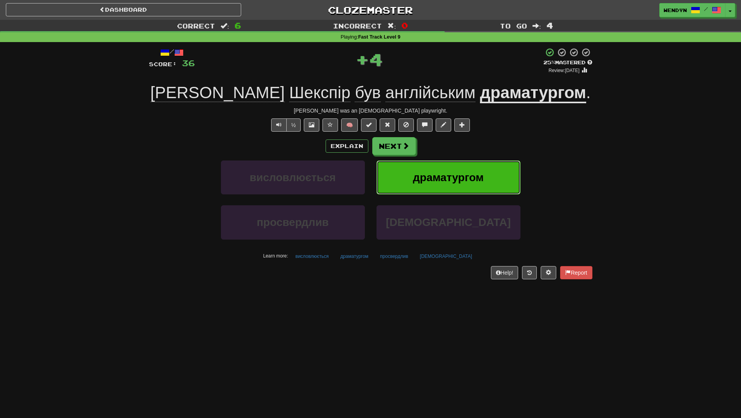
click at [477, 181] on span "драматургом" at bounding box center [448, 177] width 71 height 12
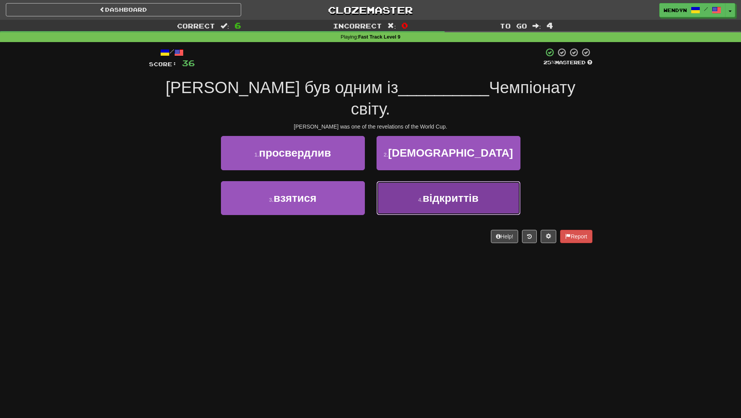
click at [447, 192] on span "відкриттів" at bounding box center [451, 198] width 56 height 12
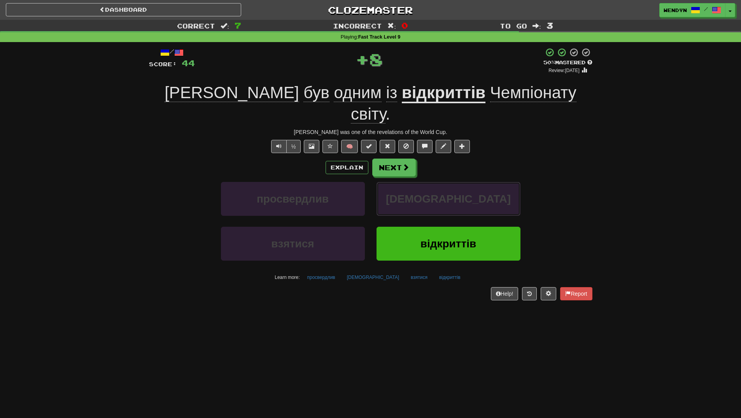
click at [447, 193] on span "мийний" at bounding box center [448, 199] width 125 height 12
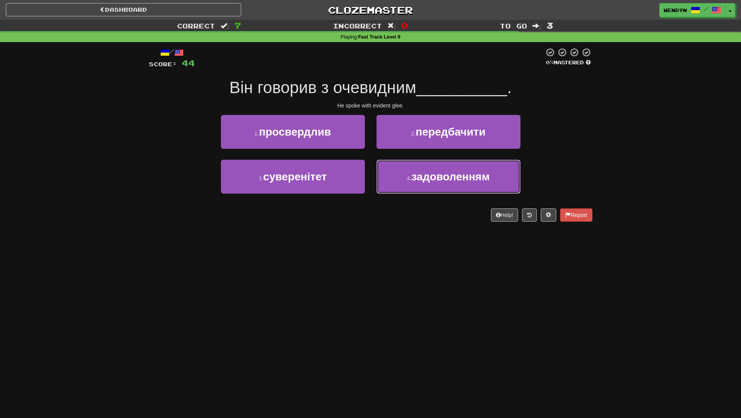
drag, startPoint x: 447, startPoint y: 181, endPoint x: 316, endPoint y: 249, distance: 147.3
click at [316, 249] on div "Dashboard Clozemaster WendyN / Toggle Dropdown Dashboard Leaderboard Activity F…" at bounding box center [370, 209] width 741 height 418
click at [437, 188] on button "4 . задоволенням" at bounding box center [449, 177] width 144 height 34
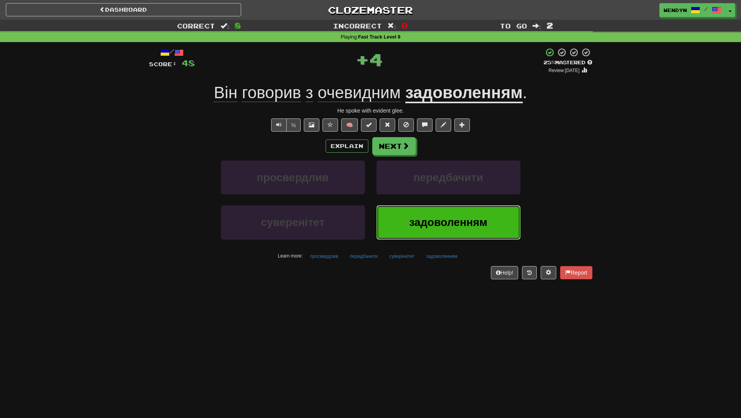
click at [440, 211] on button "задоволенням" at bounding box center [449, 222] width 144 height 34
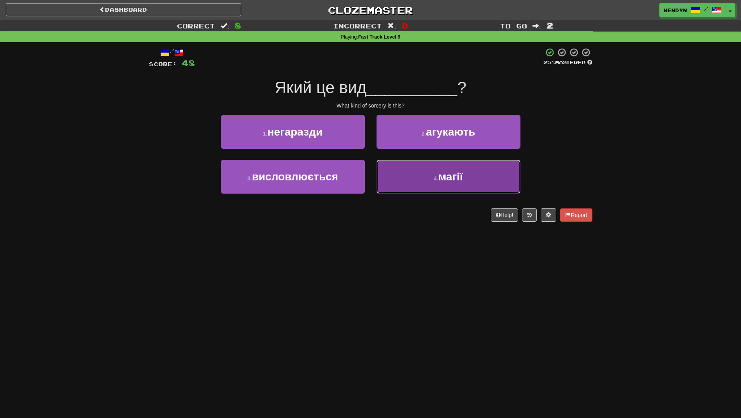
click at [459, 183] on button "4 . магії" at bounding box center [449, 177] width 144 height 34
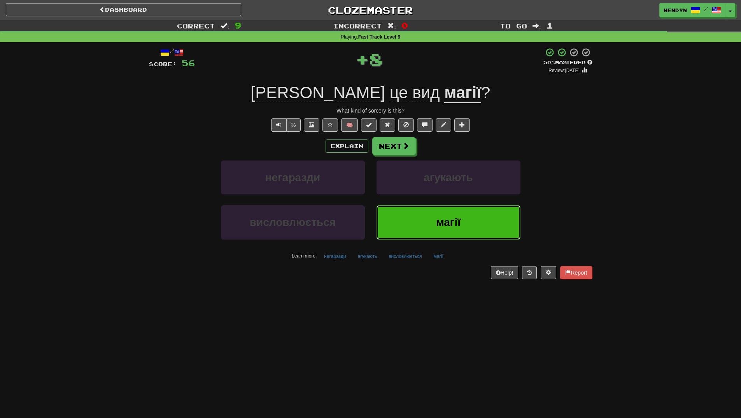
click at [451, 211] on button "магії" at bounding box center [449, 222] width 144 height 34
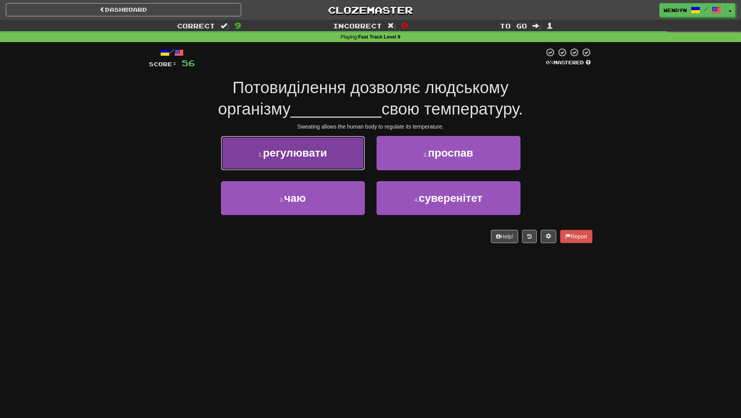
click at [343, 161] on button "1 . регулювати" at bounding box center [293, 153] width 144 height 34
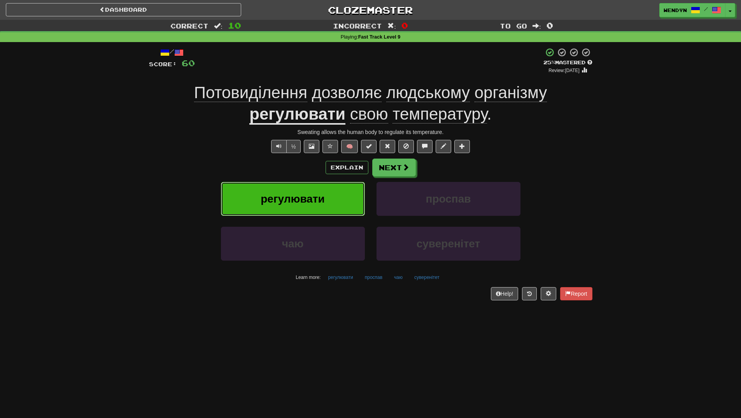
click at [342, 189] on button "регулювати" at bounding box center [293, 199] width 144 height 34
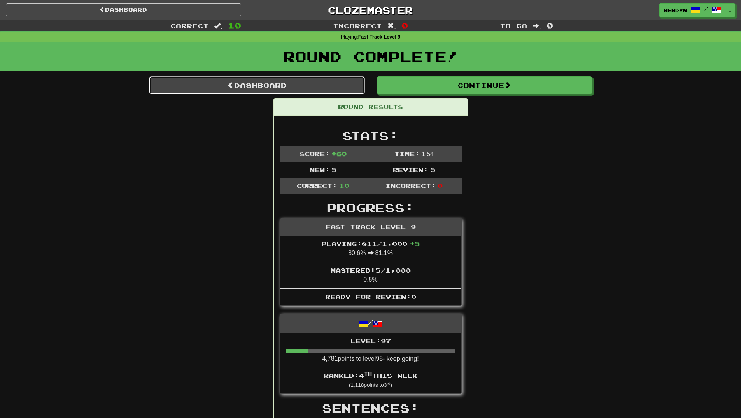
click at [304, 79] on link "Dashboard" at bounding box center [257, 85] width 216 height 18
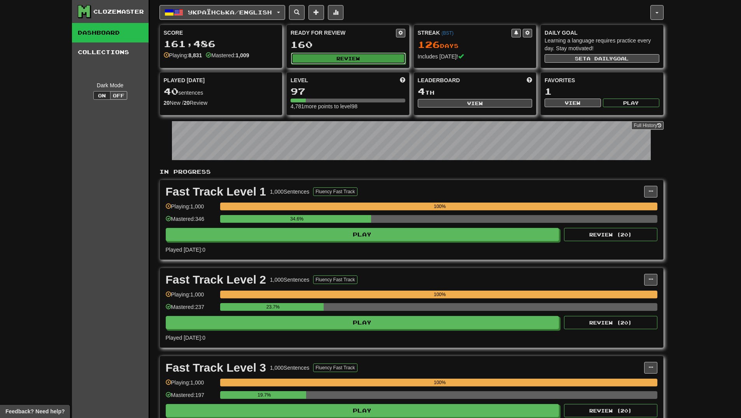
click at [356, 57] on button "Review" at bounding box center [348, 59] width 115 height 12
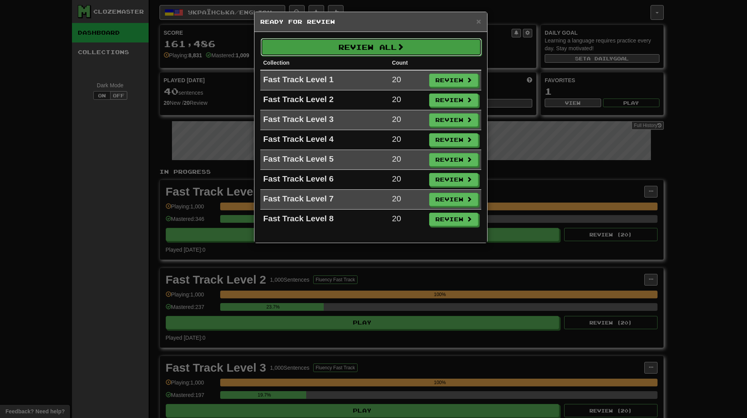
click at [374, 47] on button "Review All" at bounding box center [371, 47] width 221 height 18
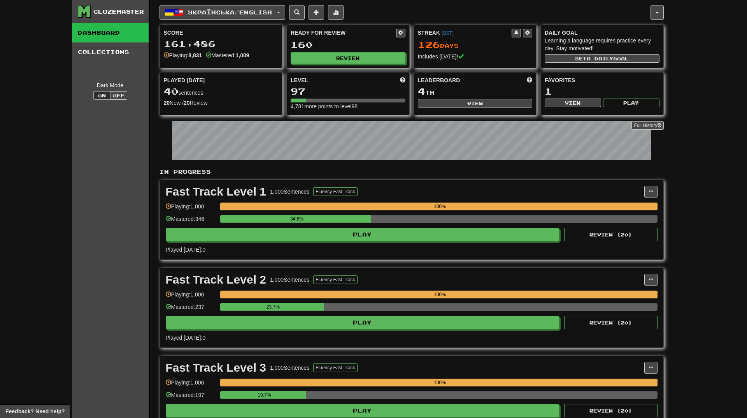
select select "**"
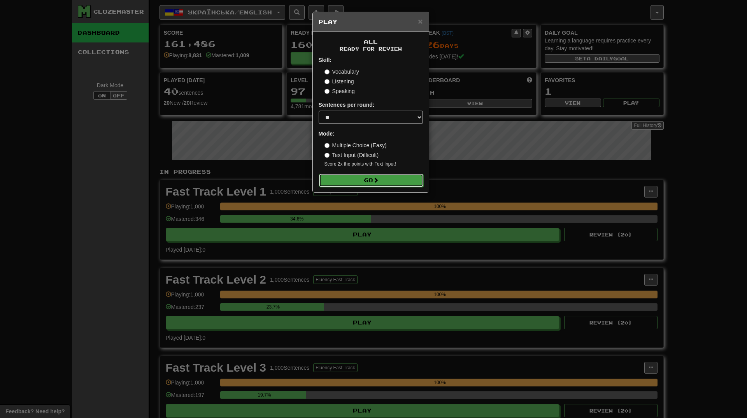
click at [379, 180] on span at bounding box center [375, 179] width 5 height 5
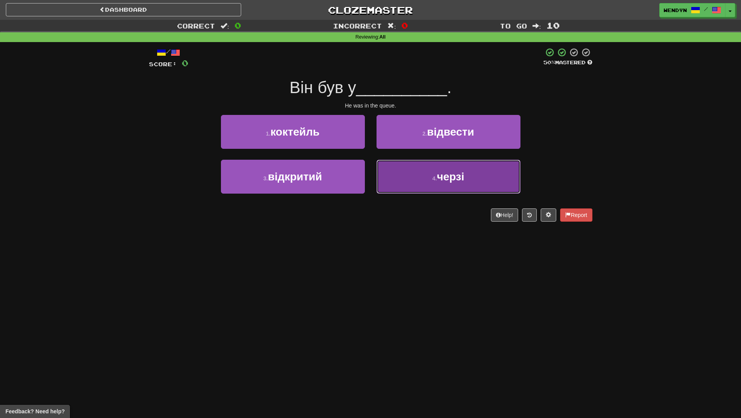
click at [445, 179] on span "черзі" at bounding box center [450, 176] width 27 height 12
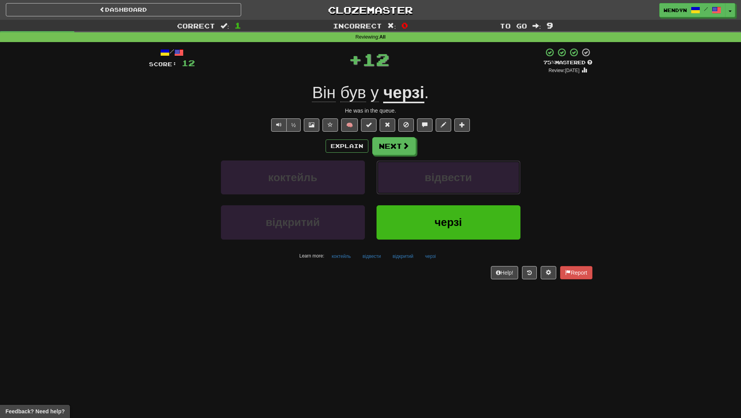
click at [445, 179] on span "відвести" at bounding box center [448, 177] width 47 height 12
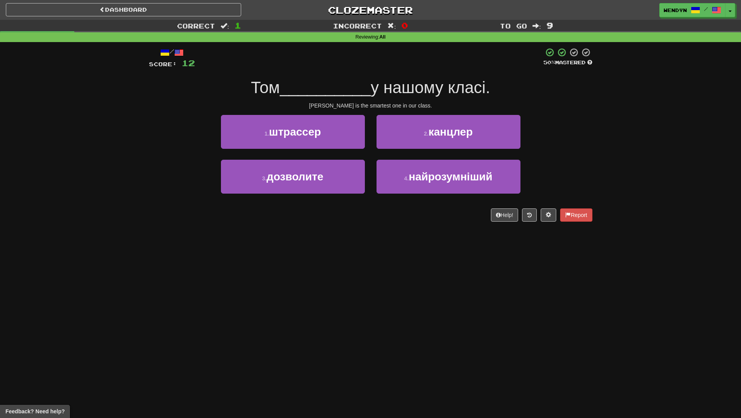
click at [420, 226] on div "/ Score: 12 50 % Mastered Том __________ у нашому класі. [PERSON_NAME] is the s…" at bounding box center [371, 137] width 444 height 190
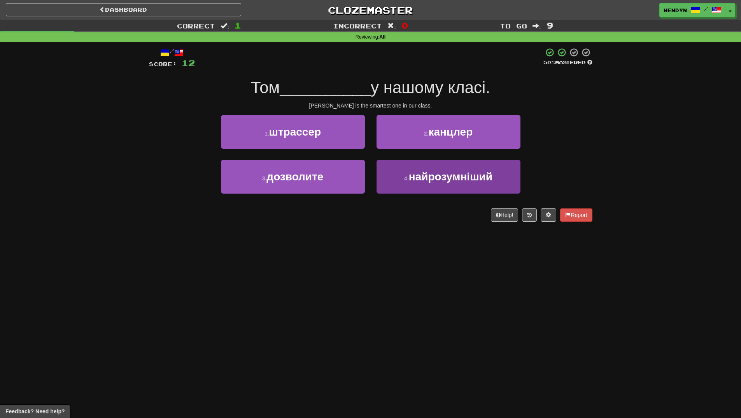
click at [429, 187] on button "4 . найрозумніший" at bounding box center [449, 177] width 144 height 34
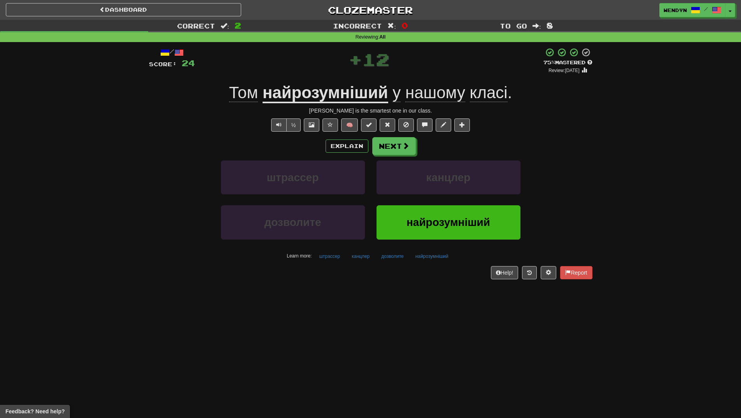
click at [438, 218] on span "найрозумніший" at bounding box center [449, 222] width 84 height 12
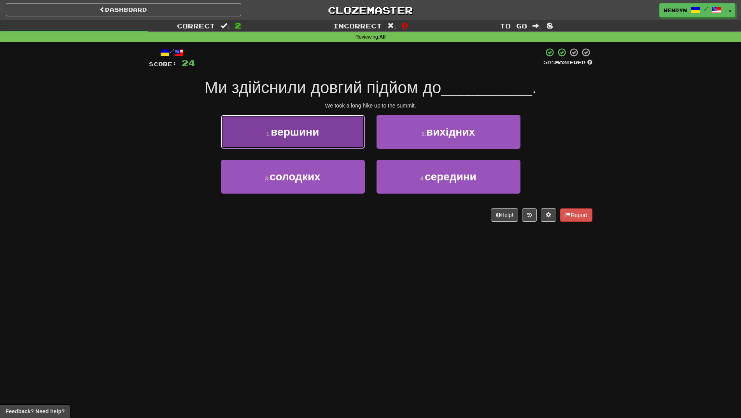
click at [324, 121] on button "1 . вершини" at bounding box center [293, 132] width 144 height 34
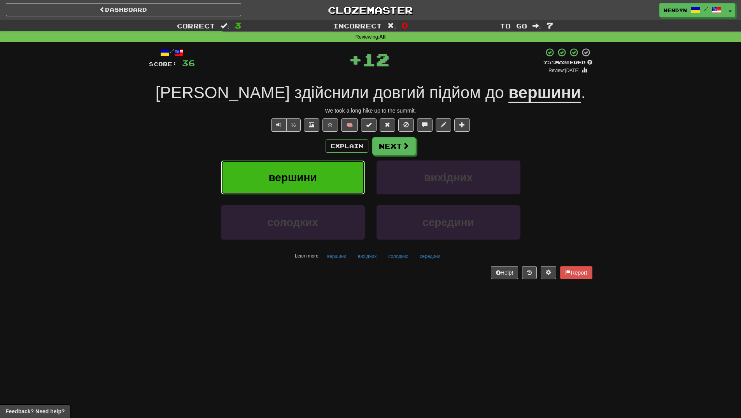
click at [326, 177] on button "вершини" at bounding box center [293, 177] width 144 height 34
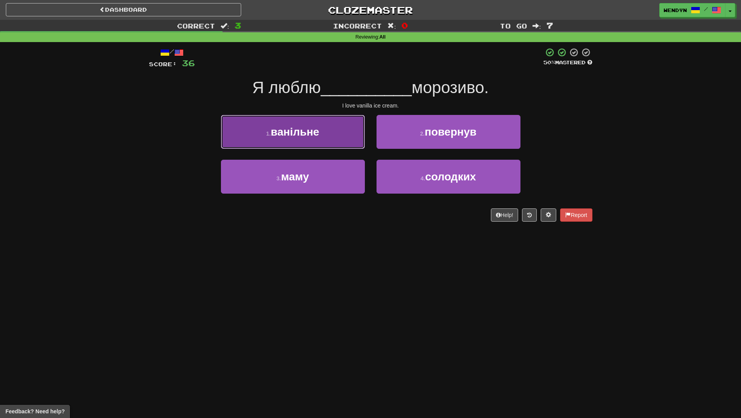
click at [316, 123] on button "1 . ванільне" at bounding box center [293, 132] width 144 height 34
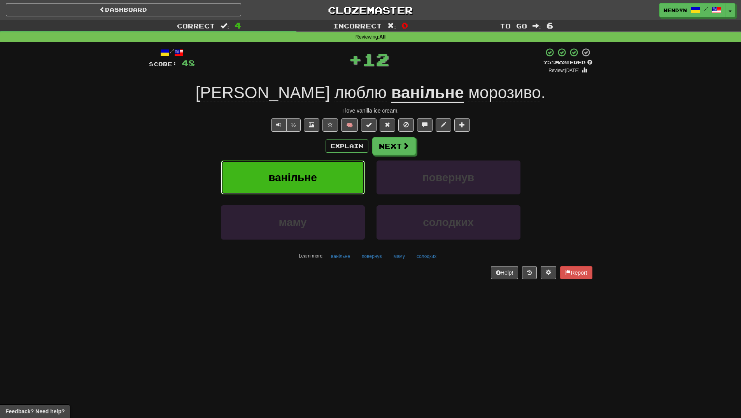
click at [304, 176] on span "ванільне" at bounding box center [293, 177] width 49 height 12
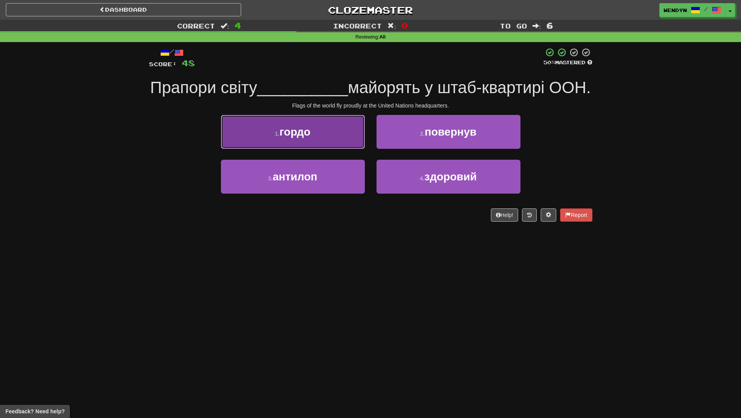
click at [298, 138] on span "гордо" at bounding box center [295, 132] width 31 height 12
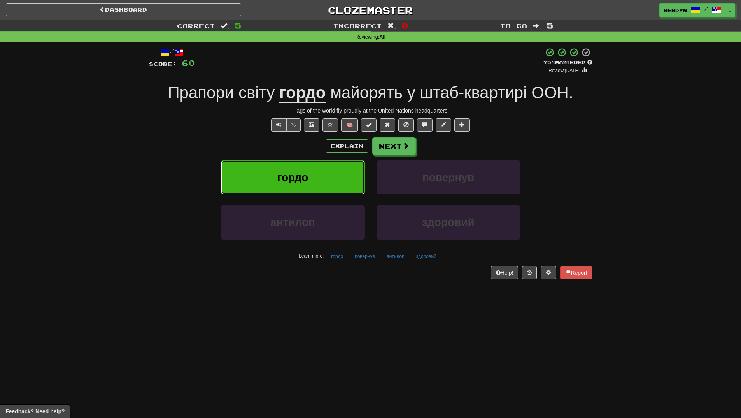
click at [311, 184] on button "гордо" at bounding box center [293, 177] width 144 height 34
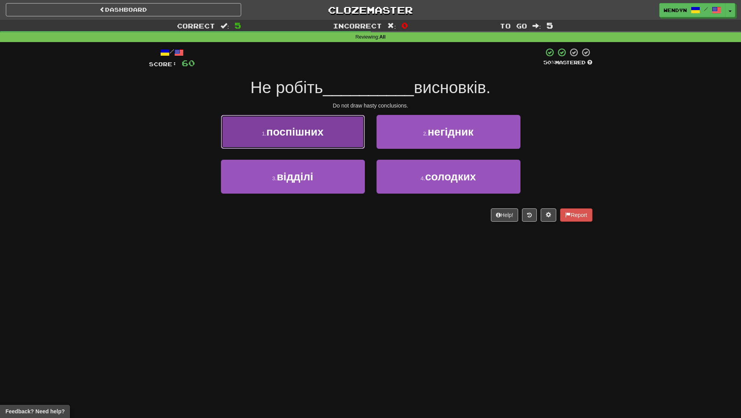
click at [307, 136] on span "поспішних" at bounding box center [295, 132] width 57 height 12
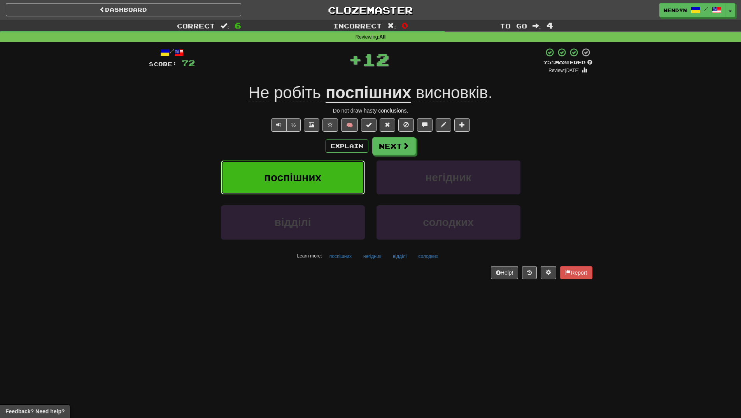
click at [308, 172] on span "поспішних" at bounding box center [292, 177] width 57 height 12
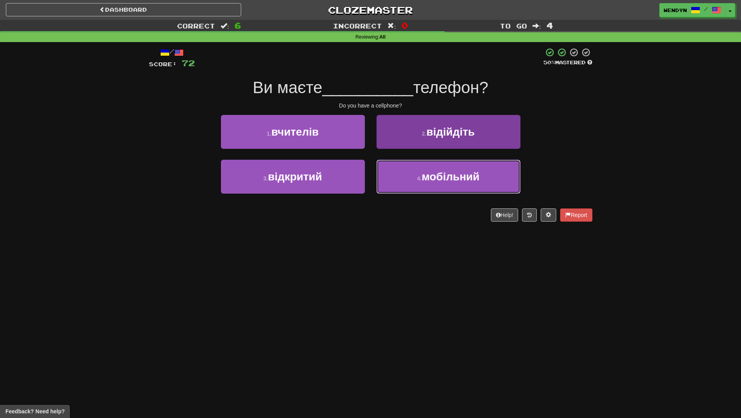
click at [433, 181] on span "мобільний" at bounding box center [451, 176] width 58 height 12
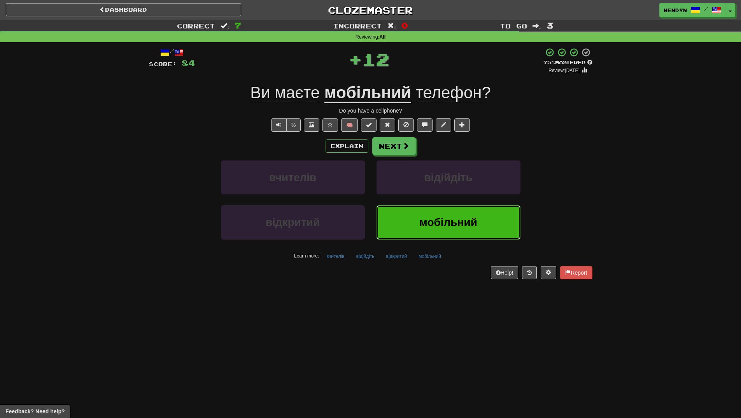
click at [415, 216] on button "мобільний" at bounding box center [449, 222] width 144 height 34
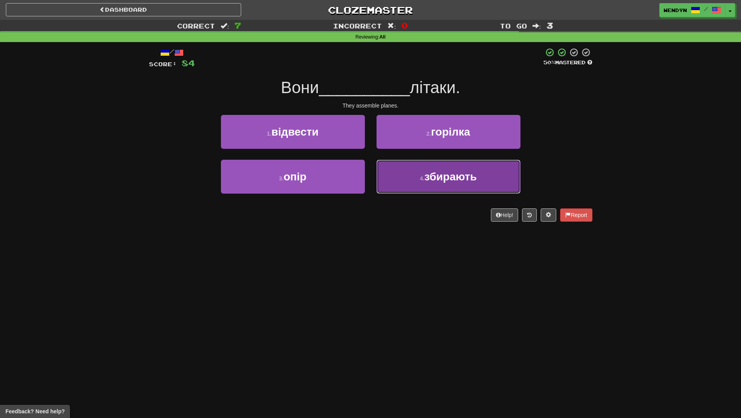
click at [470, 175] on span "збирають" at bounding box center [451, 176] width 53 height 12
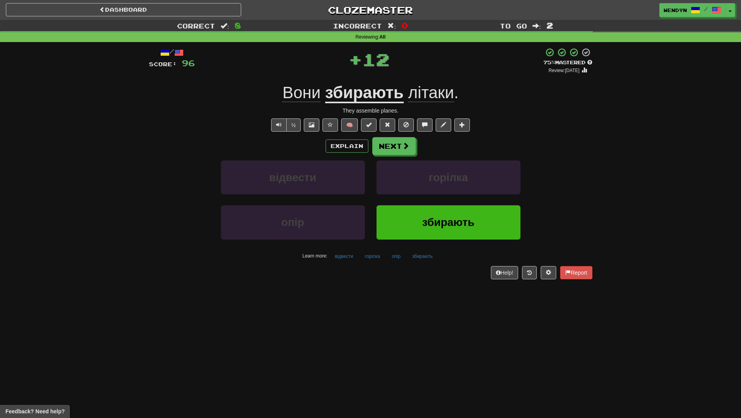
click at [441, 293] on div "Dashboard Clozemaster WendyN / Toggle Dropdown Dashboard Leaderboard Activity F…" at bounding box center [370, 209] width 741 height 418
click at [448, 227] on span "збирають" at bounding box center [448, 222] width 53 height 12
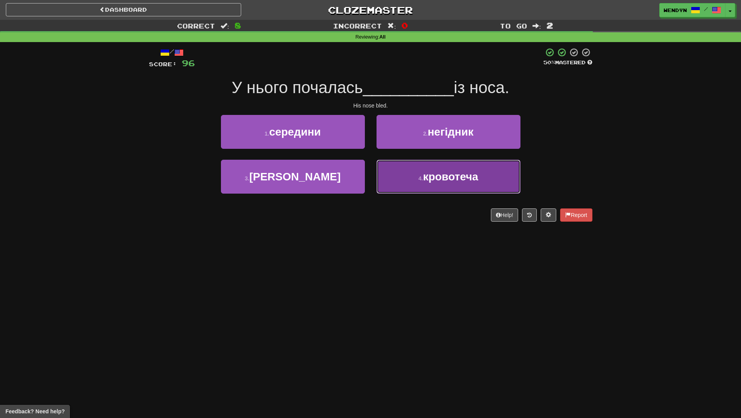
click at [456, 177] on span "кровотеча" at bounding box center [450, 176] width 55 height 12
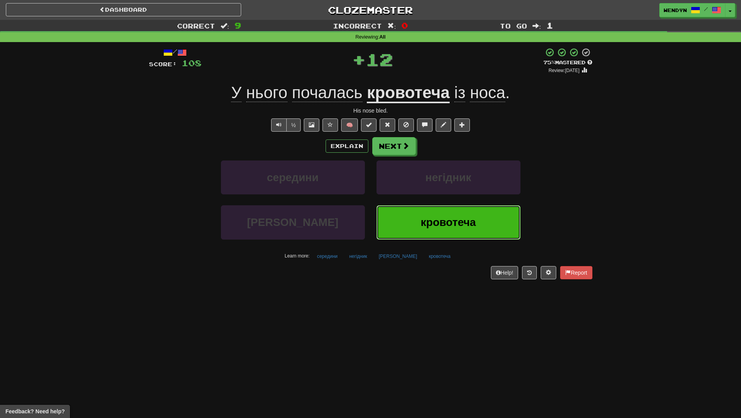
click at [445, 221] on span "кровотеча" at bounding box center [448, 222] width 55 height 12
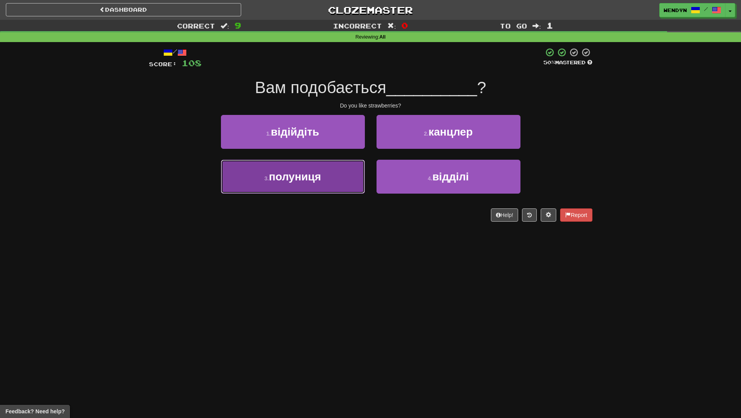
click at [317, 192] on button "3 . полуниця" at bounding box center [293, 177] width 144 height 34
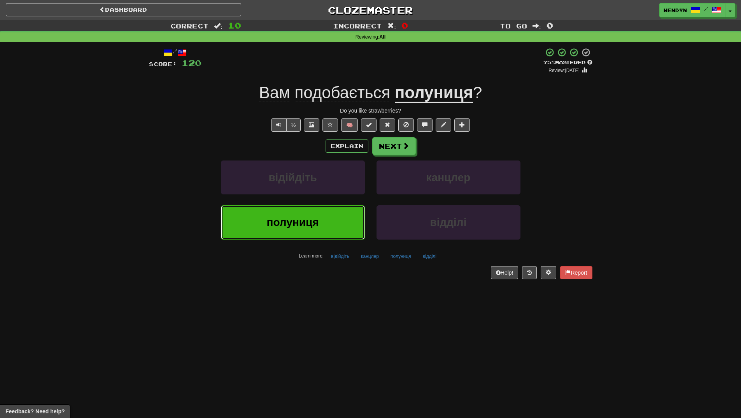
click at [319, 227] on button "полуниця" at bounding box center [293, 222] width 144 height 34
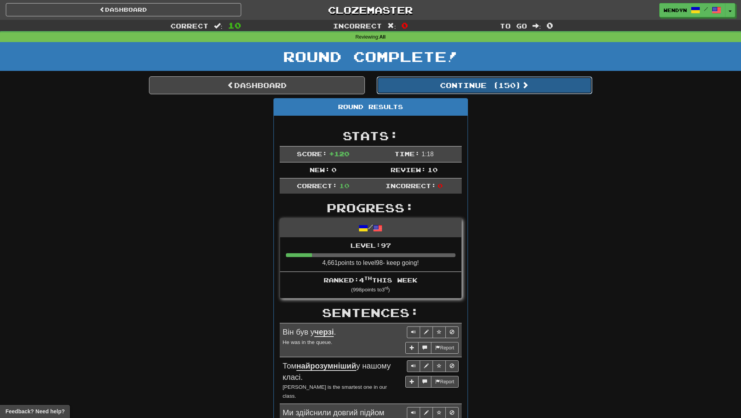
click at [515, 91] on button "Continue ( 150 )" at bounding box center [485, 85] width 216 height 18
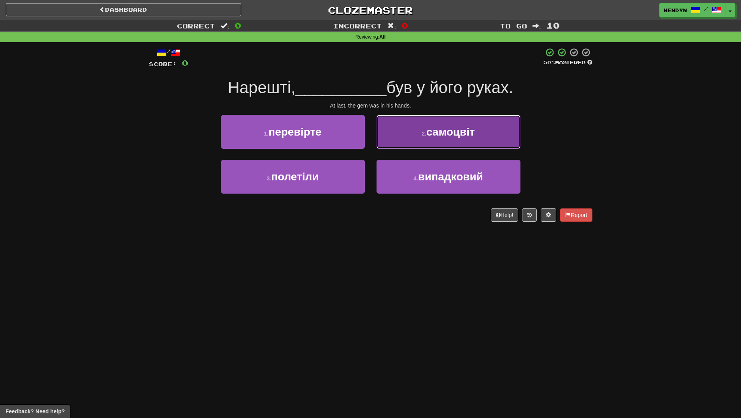
click at [465, 123] on button "2 . самоцвіт" at bounding box center [449, 132] width 144 height 34
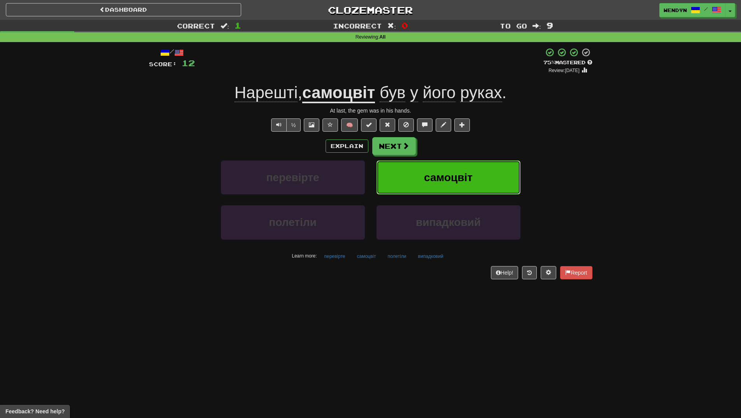
click at [471, 184] on button "самоцвіт" at bounding box center [449, 177] width 144 height 34
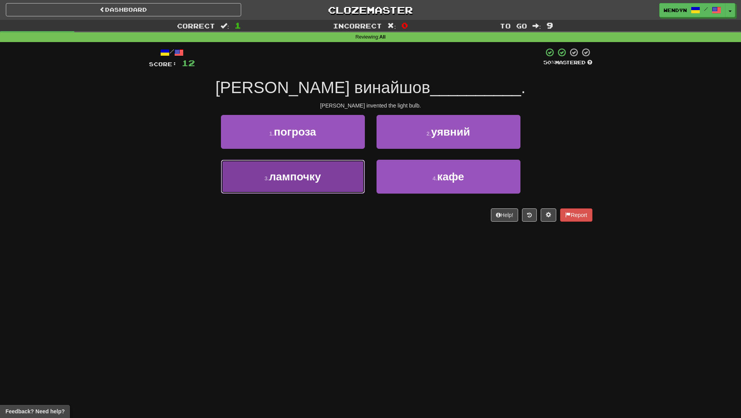
click at [341, 189] on button "3 . лампочку" at bounding box center [293, 177] width 144 height 34
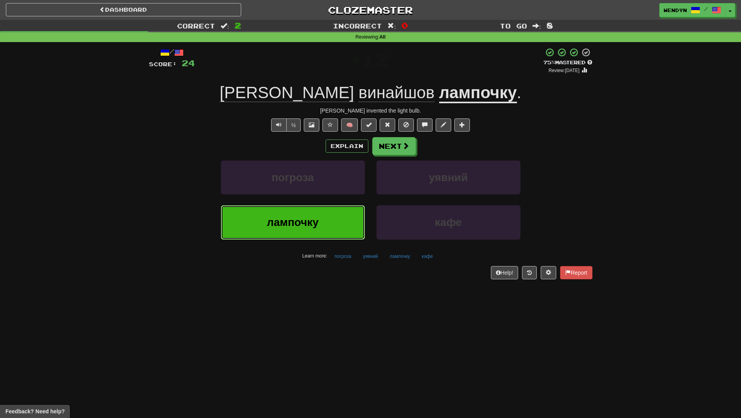
click at [336, 233] on button "лампочку" at bounding box center [293, 222] width 144 height 34
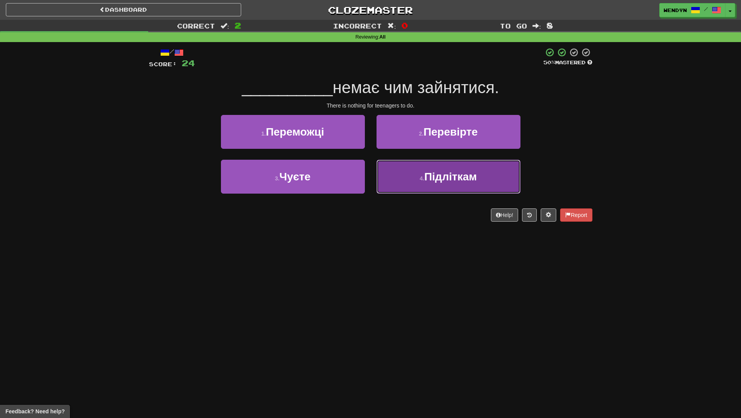
click at [477, 190] on button "4 . Підліткам" at bounding box center [449, 177] width 144 height 34
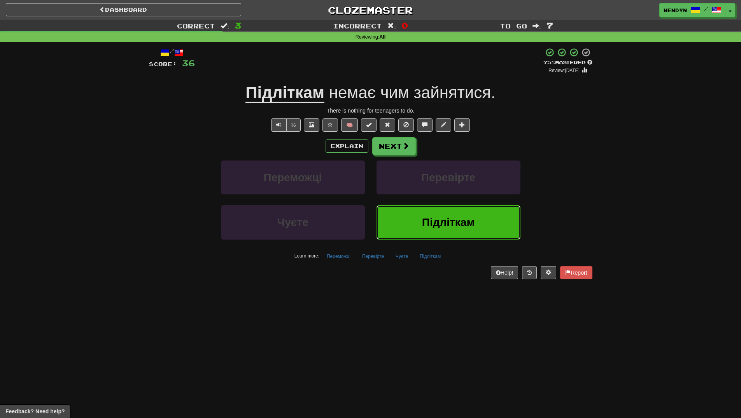
click at [447, 226] on span "Підліткам" at bounding box center [448, 222] width 53 height 12
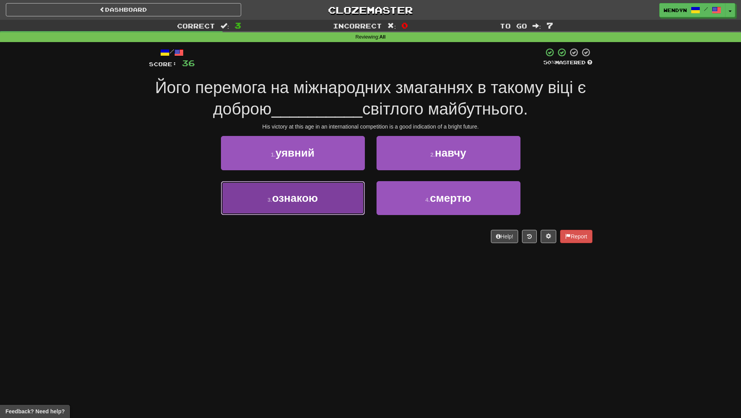
click at [289, 213] on button "3 . ознакою" at bounding box center [293, 198] width 144 height 34
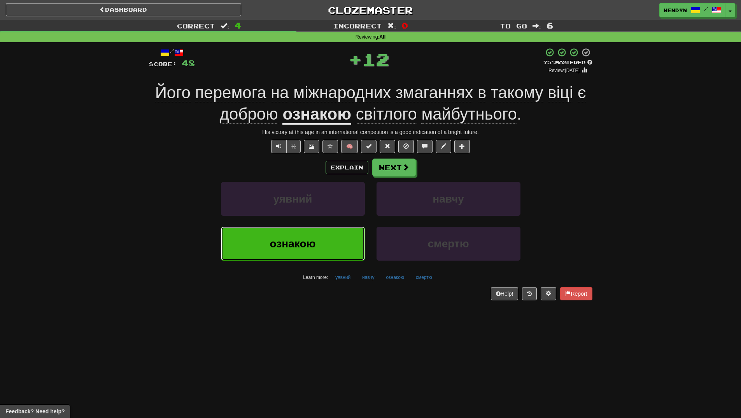
click at [289, 245] on span "ознакою" at bounding box center [293, 243] width 46 height 12
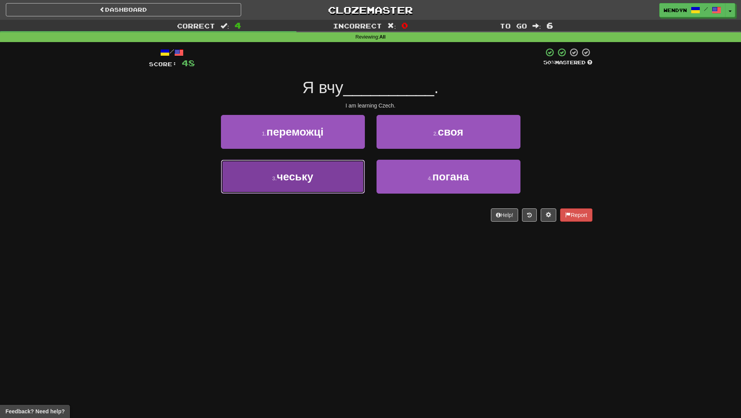
click at [322, 191] on button "3 . чеську" at bounding box center [293, 177] width 144 height 34
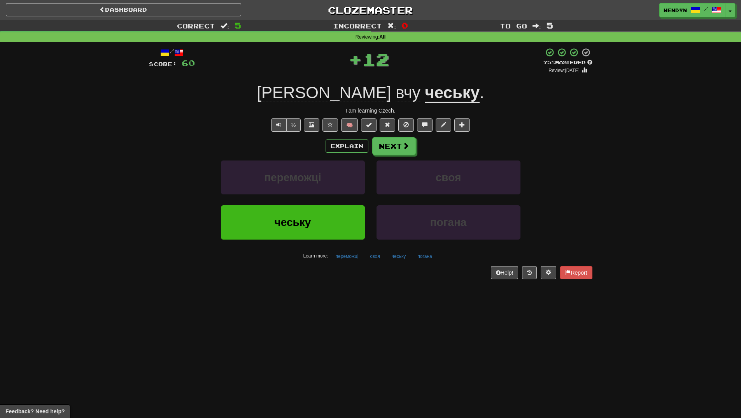
click at [320, 242] on div "чеську" at bounding box center [293, 227] width 156 height 45
click at [321, 239] on button "чеську" at bounding box center [293, 222] width 144 height 34
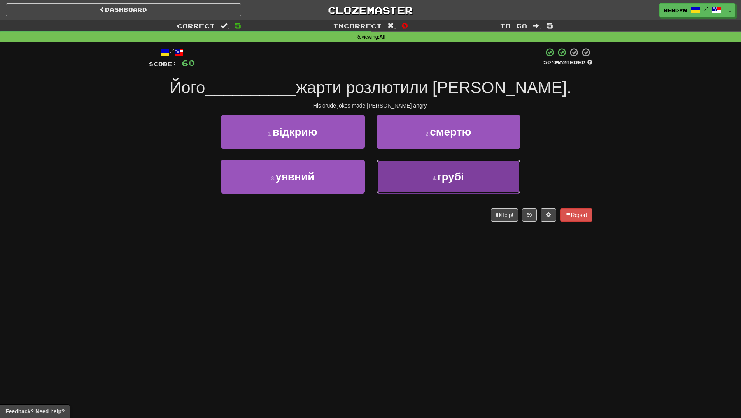
click at [470, 191] on button "4 . грубі" at bounding box center [449, 177] width 144 height 34
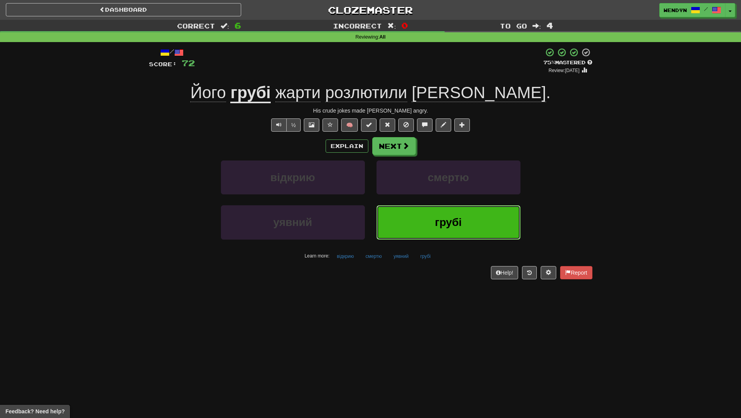
click at [451, 227] on span "грубі" at bounding box center [448, 222] width 27 height 12
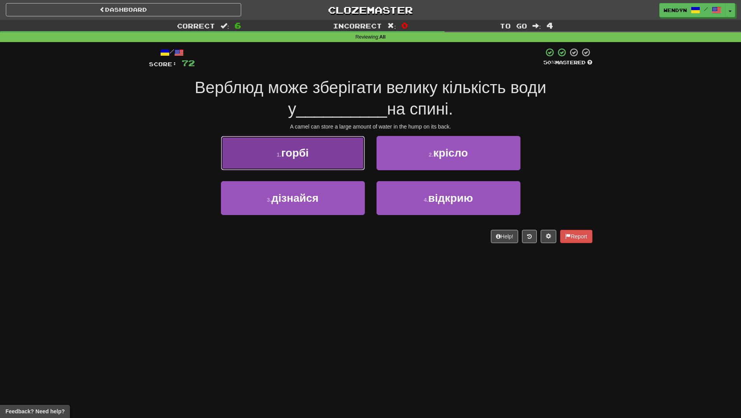
click at [316, 160] on button "1 . горбі" at bounding box center [293, 153] width 144 height 34
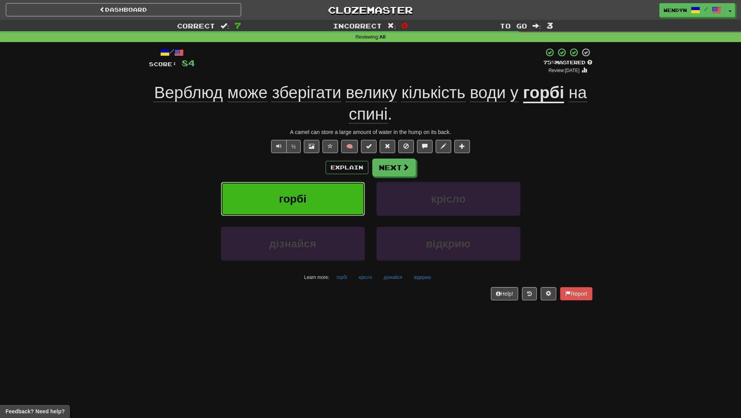
click at [316, 194] on button "горбі" at bounding box center [293, 199] width 144 height 34
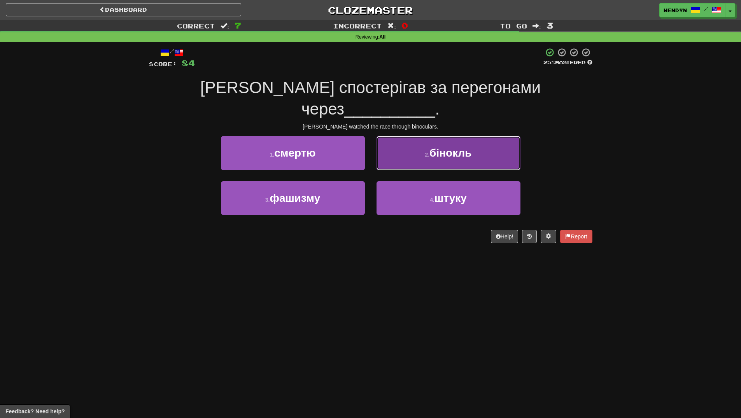
click at [452, 144] on button "2 . бінокль" at bounding box center [449, 153] width 144 height 34
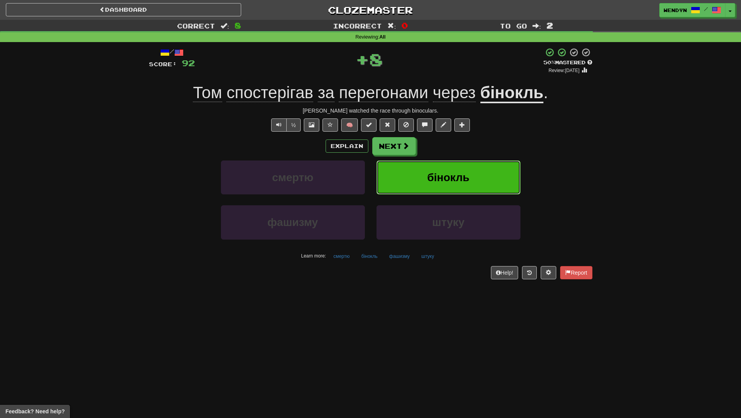
click at [444, 168] on button "бінокль" at bounding box center [449, 177] width 144 height 34
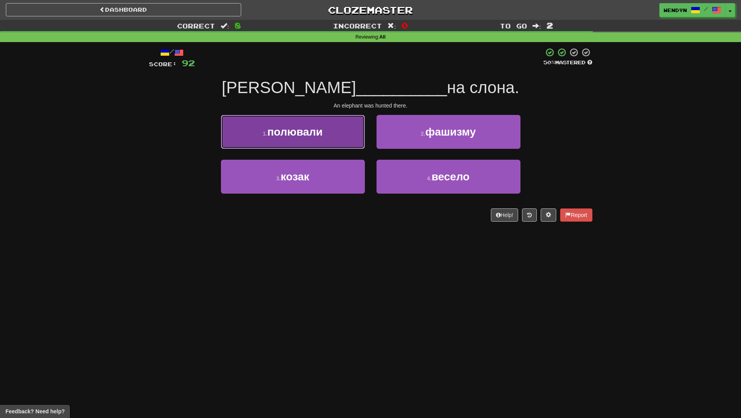
click at [305, 138] on button "1 . полювали" at bounding box center [293, 132] width 144 height 34
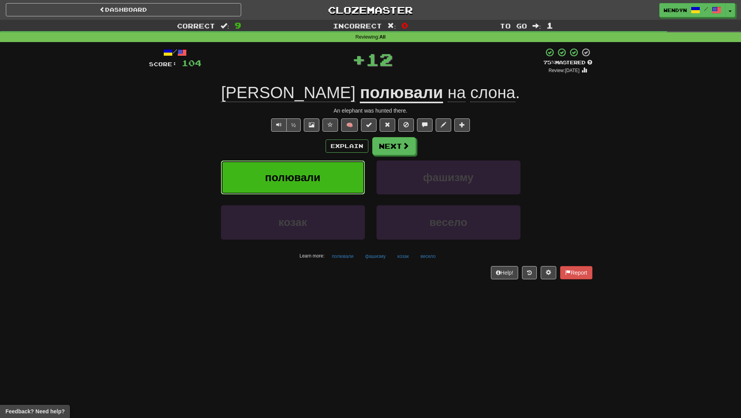
click at [306, 182] on span "полювали" at bounding box center [292, 177] width 55 height 12
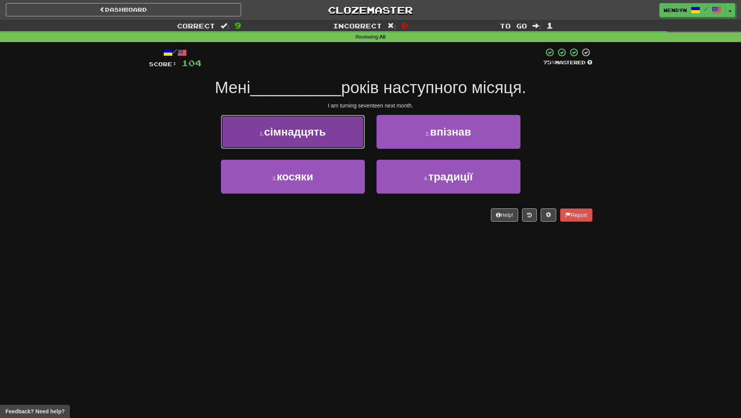
click at [335, 132] on button "1 . сімнадцять" at bounding box center [293, 132] width 144 height 34
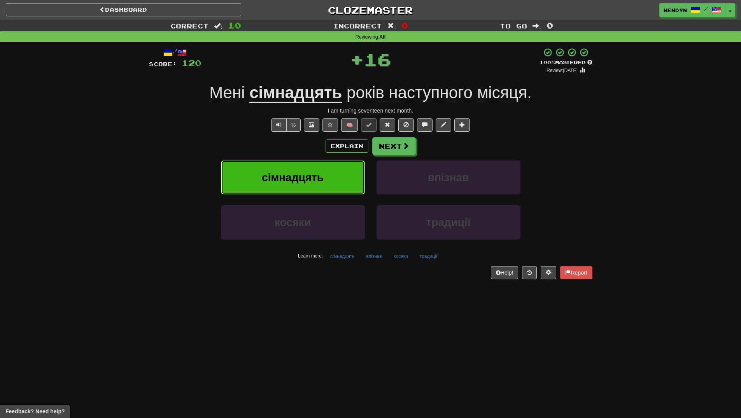
click at [326, 180] on button "сімнадцять" at bounding box center [293, 177] width 144 height 34
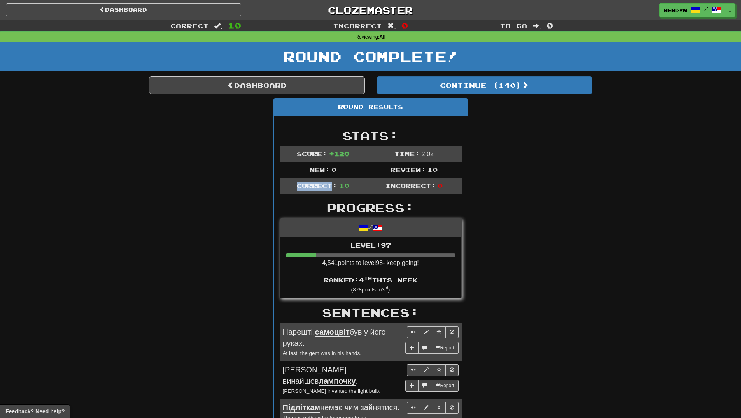
click at [326, 180] on td "Correct: 10" at bounding box center [323, 186] width 87 height 16
click at [528, 129] on div "Round Results Stats: Score: + 120 Time: 2 : 0 2 New: 0 Review: 10 Correct: 10 I…" at bounding box center [371, 425] width 444 height 655
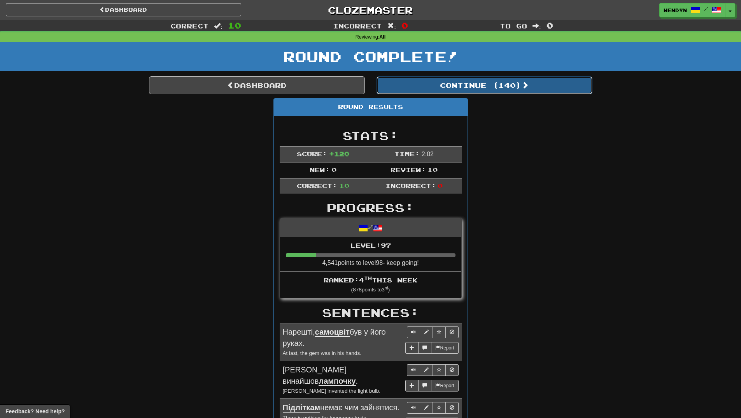
click at [503, 85] on button "Continue ( 140 )" at bounding box center [485, 85] width 216 height 18
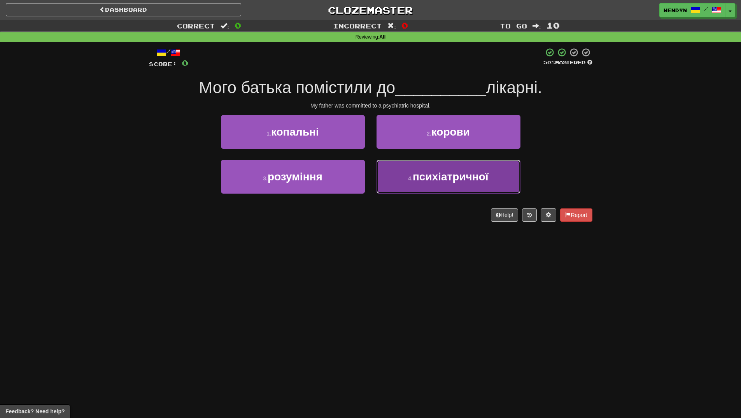
click at [449, 180] on span "психіатричної" at bounding box center [451, 176] width 76 height 12
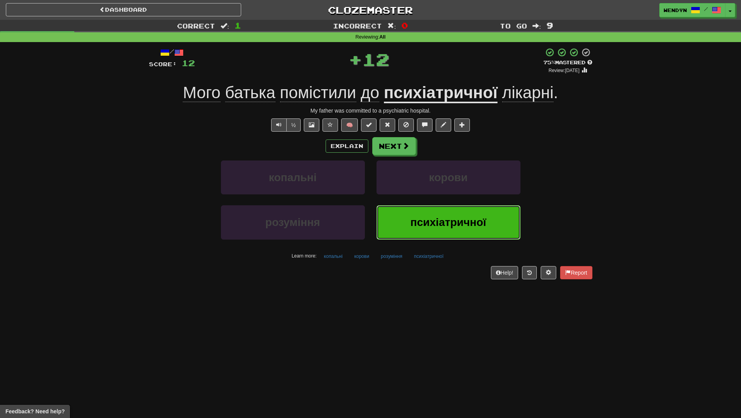
click at [441, 215] on button "психіатричної" at bounding box center [449, 222] width 144 height 34
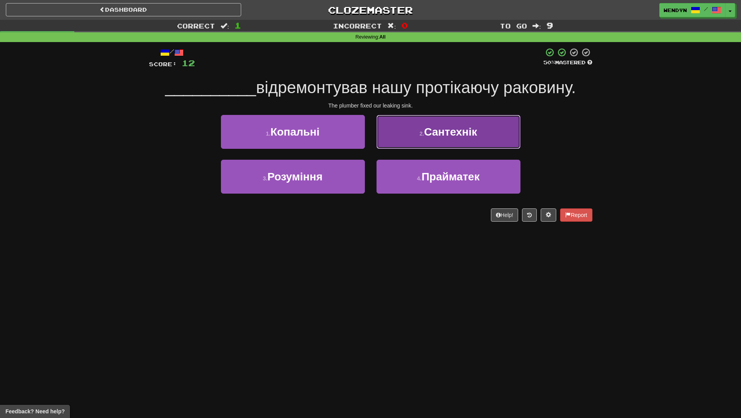
click at [487, 126] on button "2 . Сантехнік" at bounding box center [449, 132] width 144 height 34
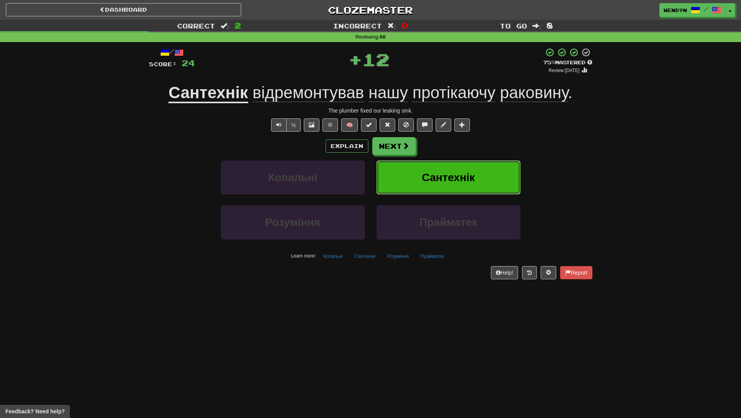
click at [486, 177] on button "Сантехнік" at bounding box center [449, 177] width 144 height 34
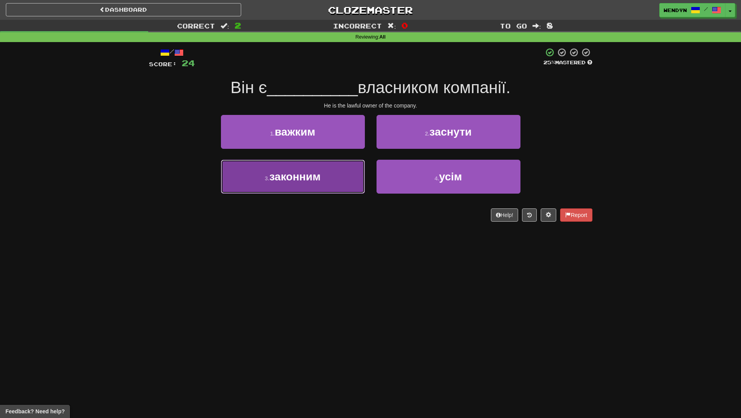
click at [346, 176] on button "3 . законним" at bounding box center [293, 177] width 144 height 34
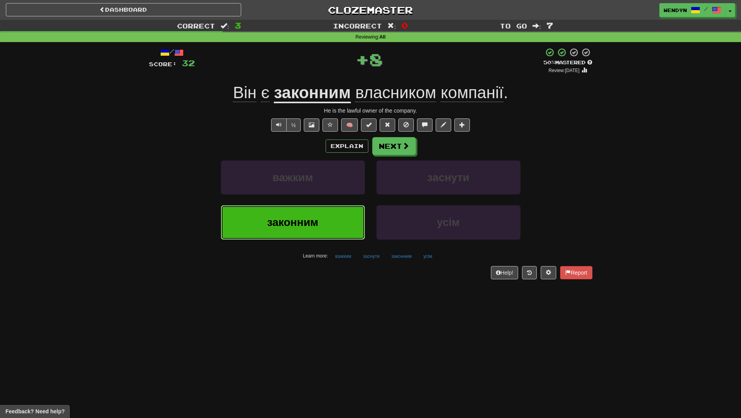
click at [339, 225] on button "законним" at bounding box center [293, 222] width 144 height 34
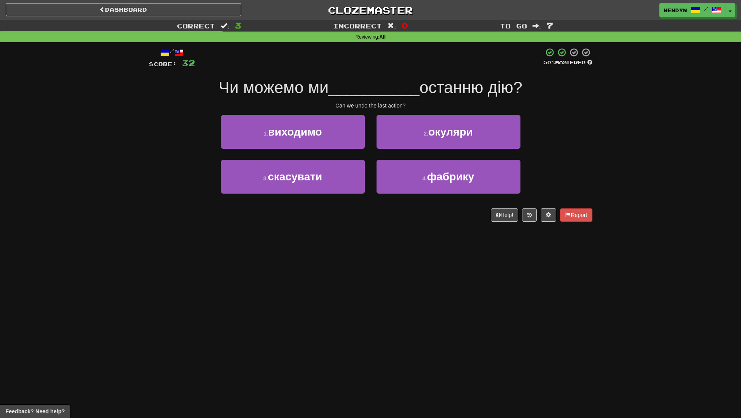
click at [339, 225] on div "/ Score: 32 50 % Mastered Чи можемо ми __________ останню дію? Can we undo the …" at bounding box center [371, 137] width 444 height 190
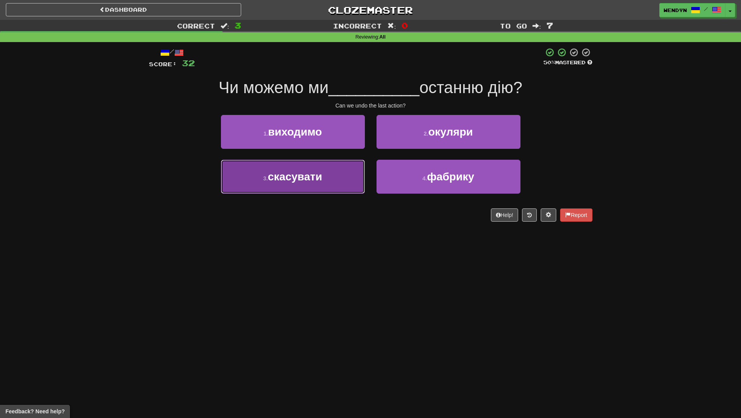
click at [328, 184] on button "3 . скасувати" at bounding box center [293, 177] width 144 height 34
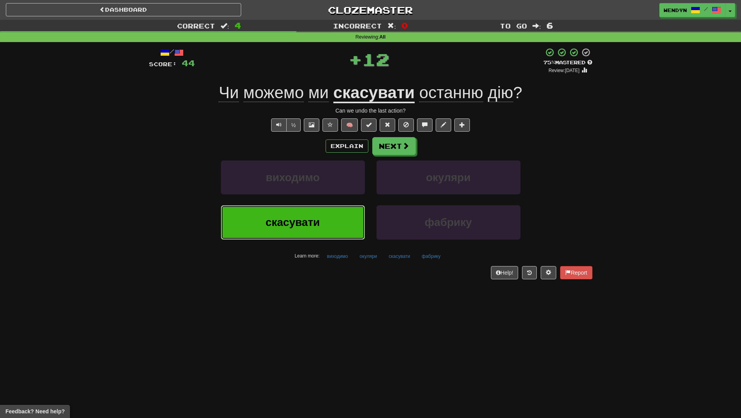
click at [313, 221] on span "скасувати" at bounding box center [293, 222] width 54 height 12
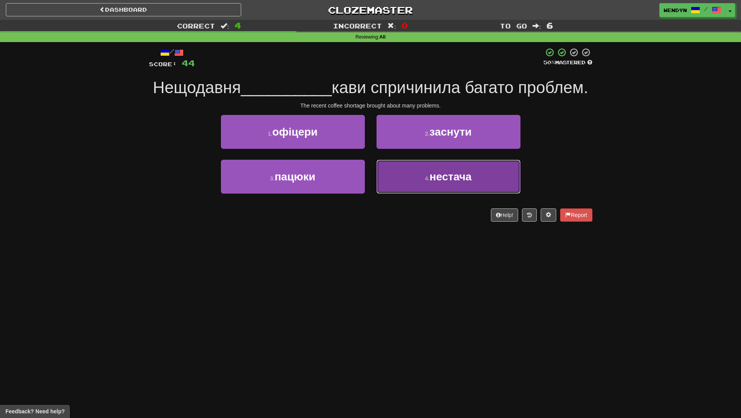
click at [441, 193] on button "4 . нестача" at bounding box center [449, 177] width 144 height 34
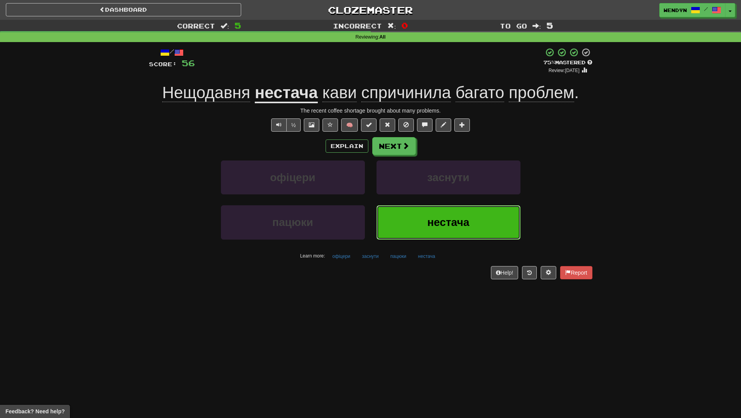
click at [432, 219] on span "нестача" at bounding box center [448, 222] width 42 height 12
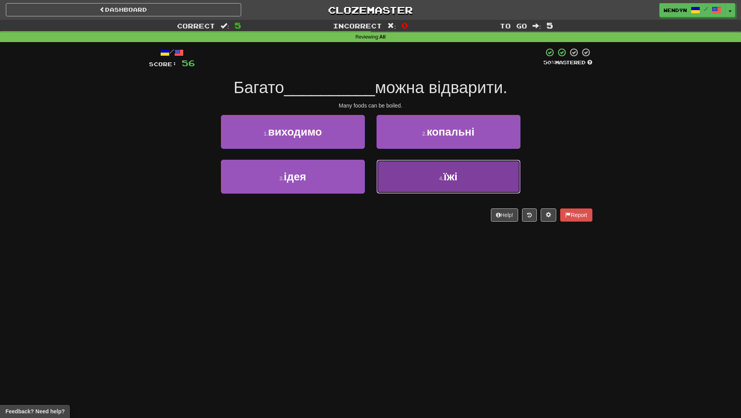
click at [460, 180] on button "4 . їжі" at bounding box center [449, 177] width 144 height 34
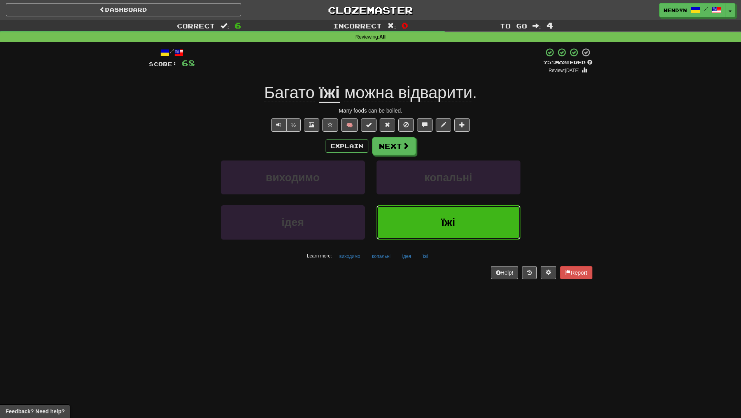
click at [455, 216] on span "їжі" at bounding box center [449, 222] width 14 height 12
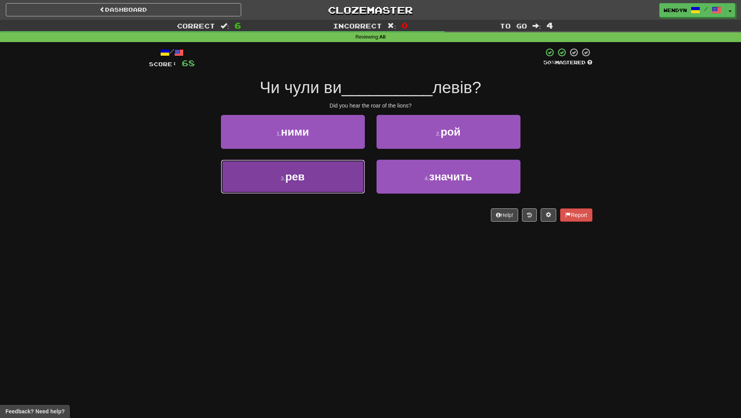
click at [348, 190] on button "3 . рев" at bounding box center [293, 177] width 144 height 34
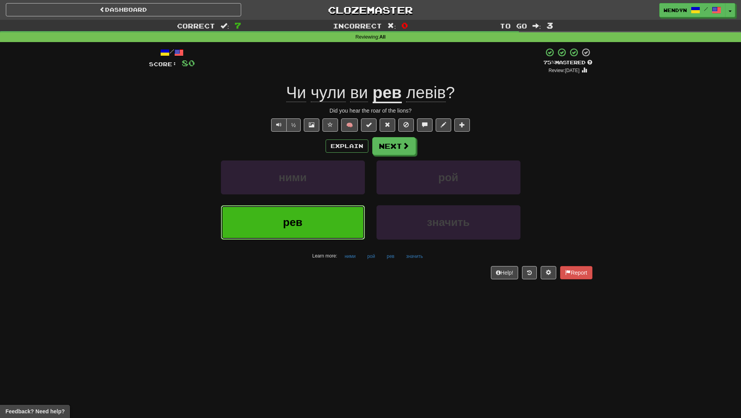
click at [308, 238] on button "рев" at bounding box center [293, 222] width 144 height 34
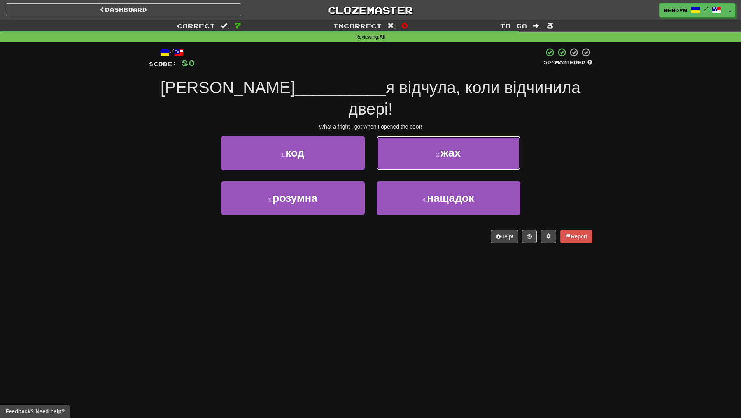
click at [501, 136] on button "2 . жах" at bounding box center [449, 153] width 144 height 34
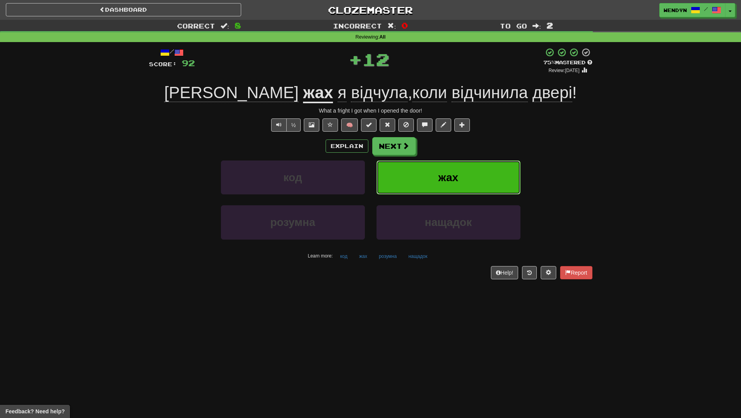
click at [488, 170] on button "жах" at bounding box center [449, 177] width 144 height 34
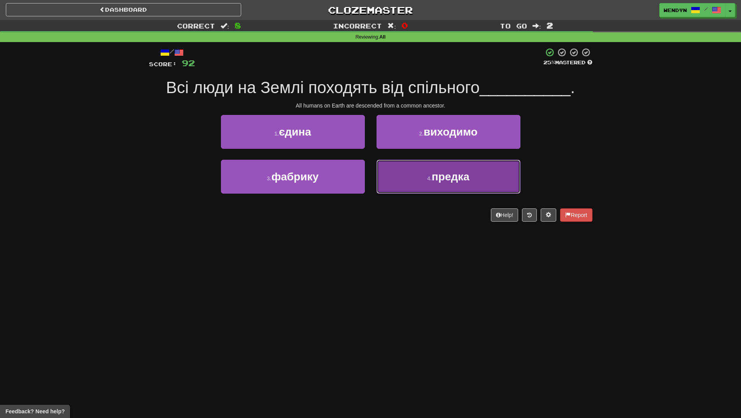
click at [441, 183] on button "4 . предка" at bounding box center [449, 177] width 144 height 34
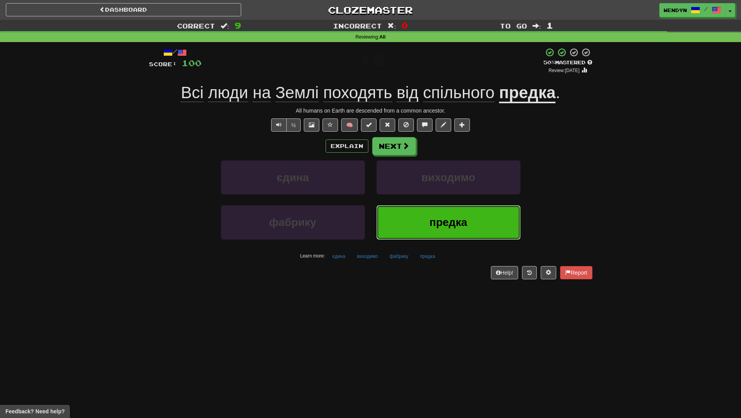
click at [443, 219] on span "предка" at bounding box center [449, 222] width 38 height 12
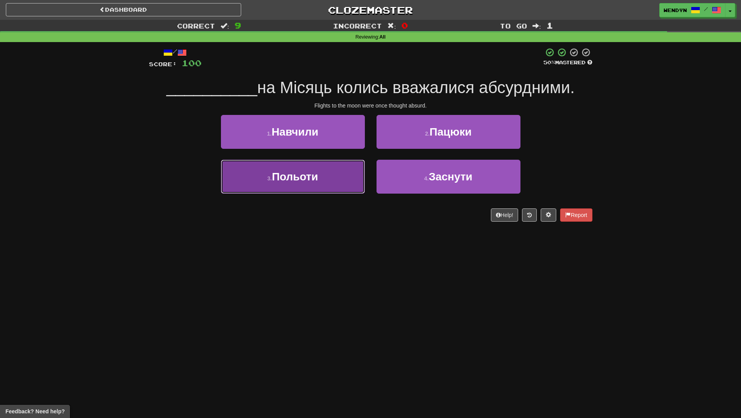
click at [310, 181] on span "Польоти" at bounding box center [295, 176] width 46 height 12
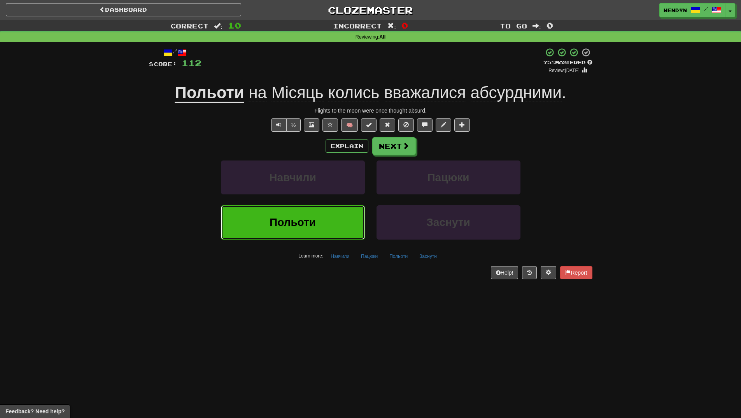
click at [321, 228] on button "Польоти" at bounding box center [293, 222] width 144 height 34
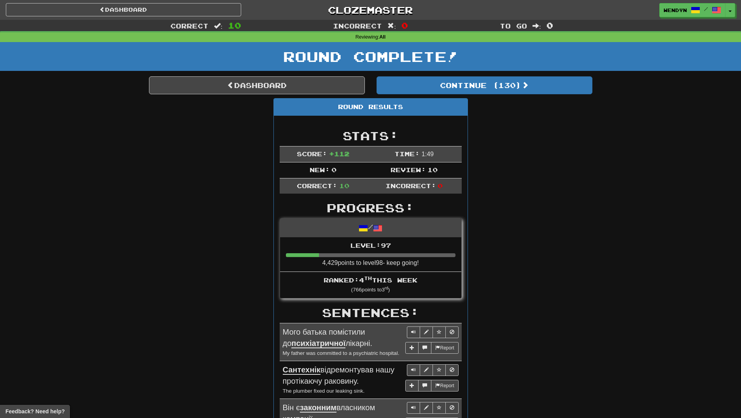
click at [501, 197] on div "Round Results Stats: Score: + 112 Time: 1 : 49 New: 0 Review: 10 Correct: 10 In…" at bounding box center [371, 410] width 444 height 624
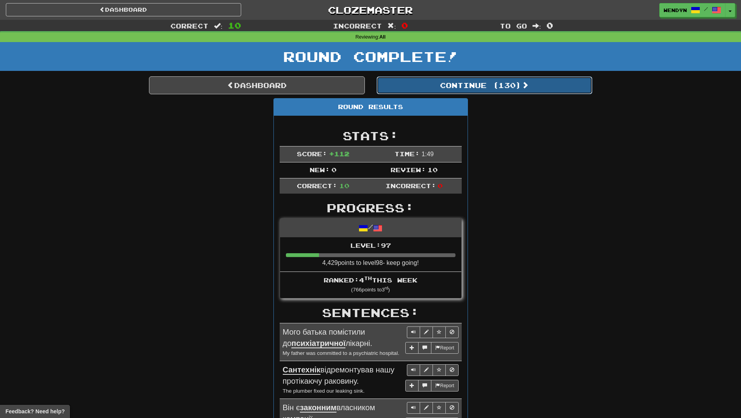
click at [511, 88] on button "Continue ( 130 )" at bounding box center [485, 85] width 216 height 18
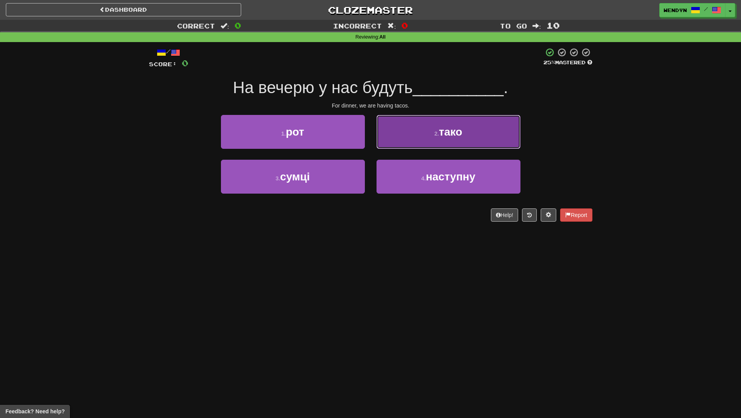
click at [500, 129] on button "2 . тако" at bounding box center [449, 132] width 144 height 34
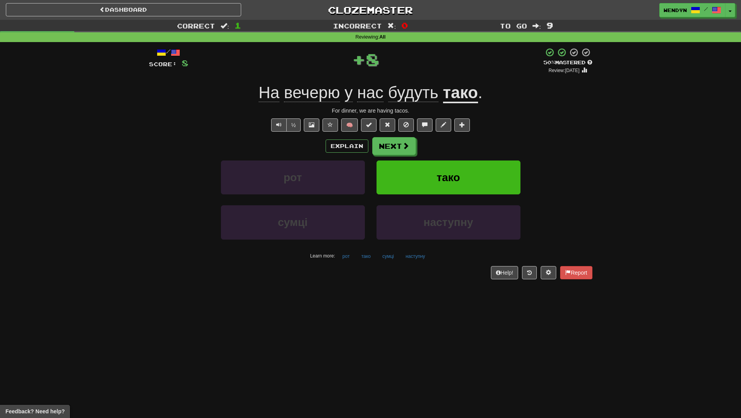
click at [500, 129] on div "½ 🧠" at bounding box center [371, 124] width 444 height 13
click at [483, 166] on button "тако" at bounding box center [449, 177] width 144 height 34
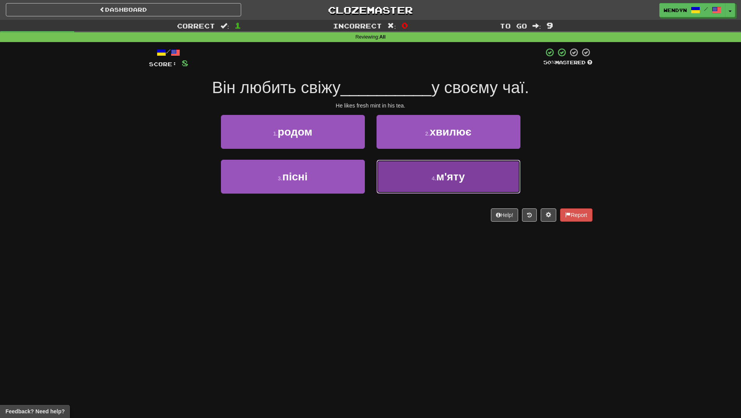
click at [451, 188] on button "4 . м'яту" at bounding box center [449, 177] width 144 height 34
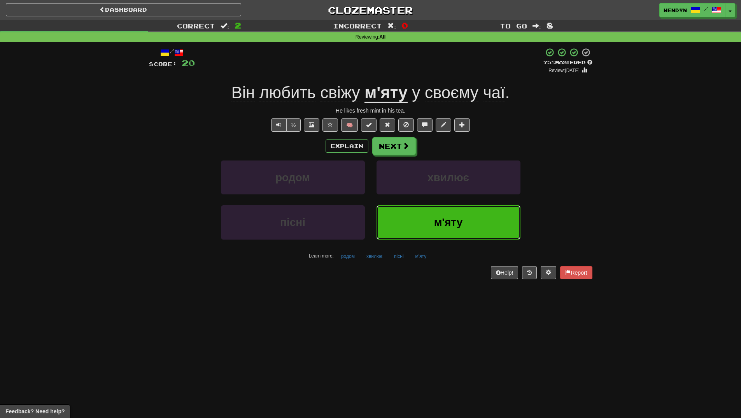
click at [455, 230] on button "м'яту" at bounding box center [449, 222] width 144 height 34
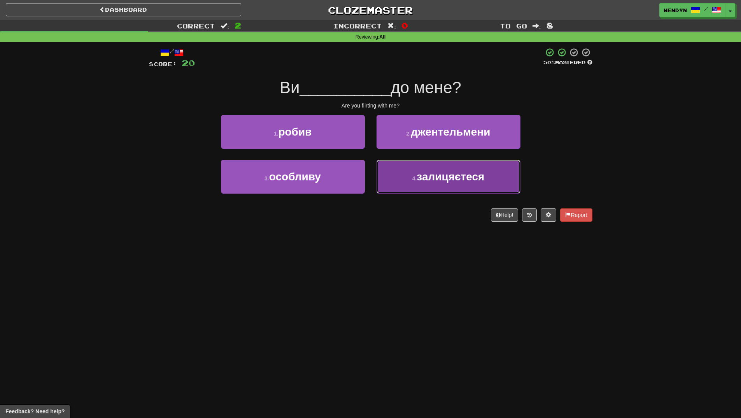
click at [468, 180] on span "залицяєтеся" at bounding box center [451, 176] width 68 height 12
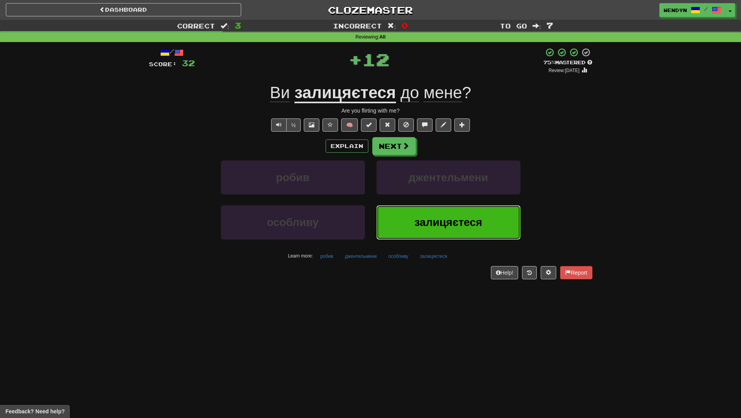
click at [455, 233] on button "залицяєтеся" at bounding box center [449, 222] width 144 height 34
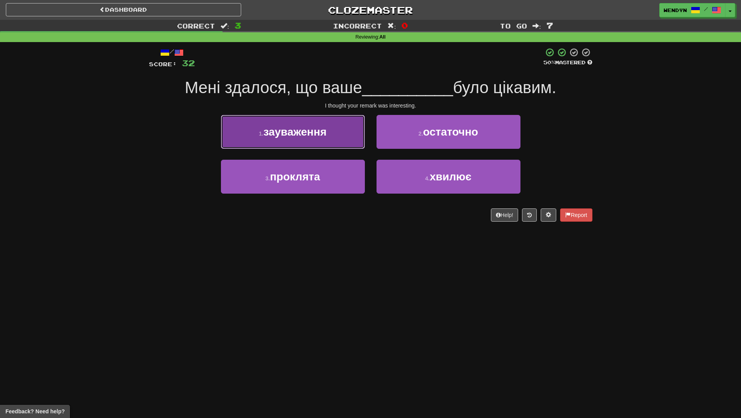
click at [309, 125] on button "1 . зауваження" at bounding box center [293, 132] width 144 height 34
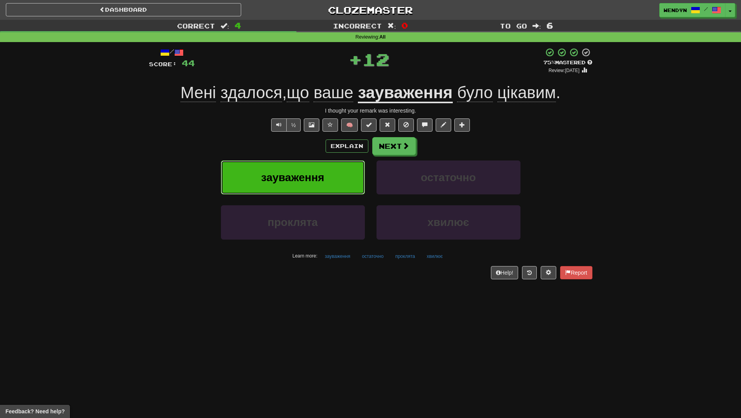
click at [302, 172] on span "зауваження" at bounding box center [292, 177] width 63 height 12
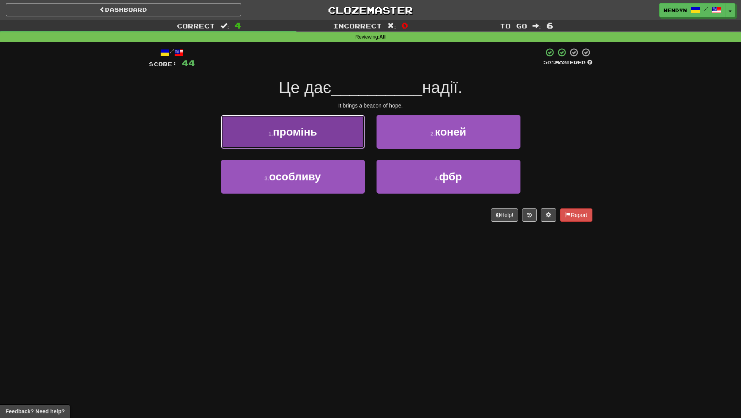
click at [301, 144] on button "1 . промінь" at bounding box center [293, 132] width 144 height 34
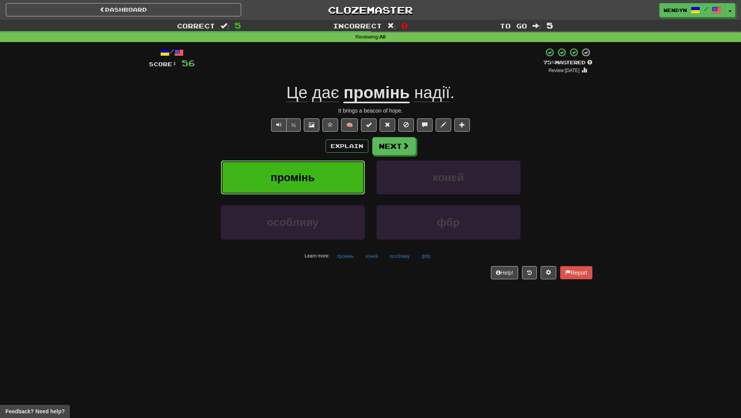
click at [288, 183] on span "промінь" at bounding box center [293, 177] width 44 height 12
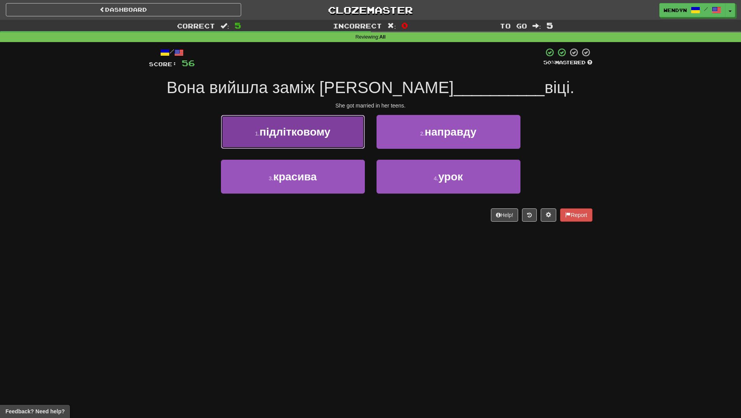
click at [300, 135] on span "підлітковому" at bounding box center [295, 132] width 71 height 12
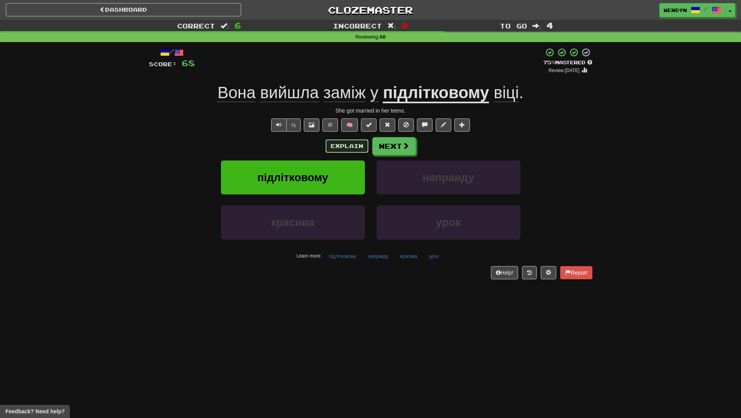
click at [353, 144] on button "Explain" at bounding box center [347, 145] width 43 height 13
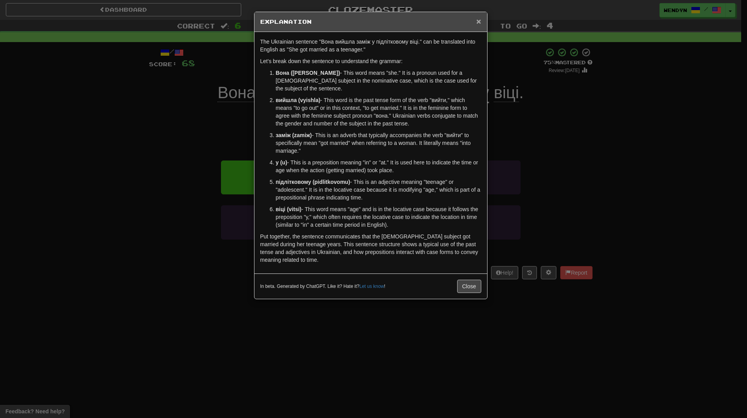
click at [480, 18] on span "×" at bounding box center [478, 21] width 5 height 9
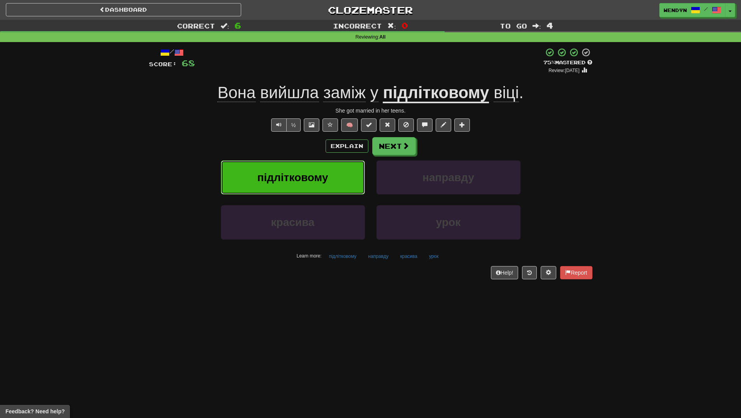
click at [316, 177] on span "підлітковому" at bounding box center [293, 177] width 71 height 12
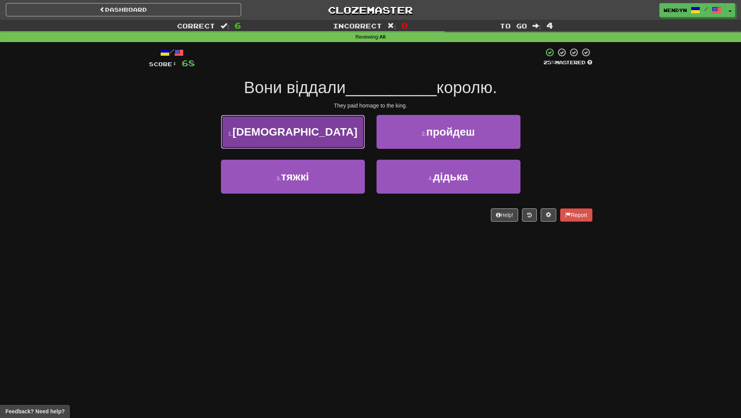
click at [317, 132] on button "1 . шану" at bounding box center [293, 132] width 144 height 34
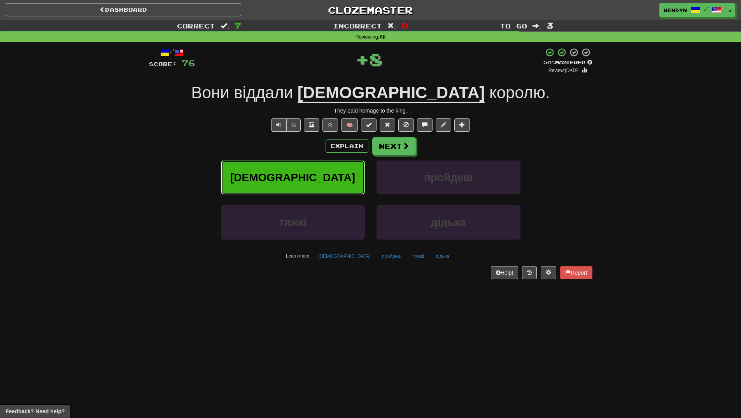
click at [316, 173] on button "[DEMOGRAPHIC_DATA]" at bounding box center [293, 177] width 144 height 34
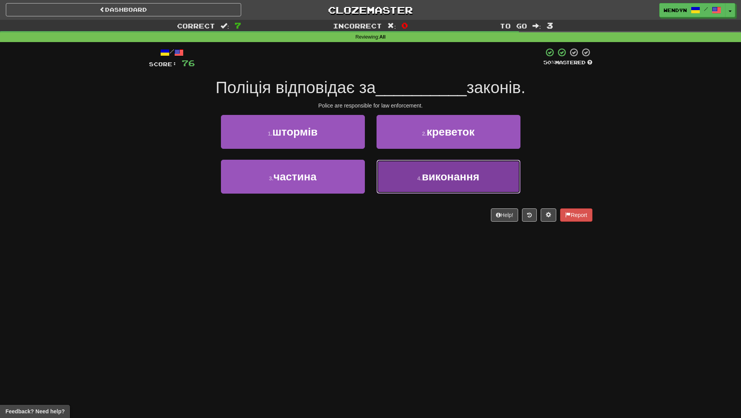
click at [441, 180] on span "виконання" at bounding box center [451, 176] width 58 height 12
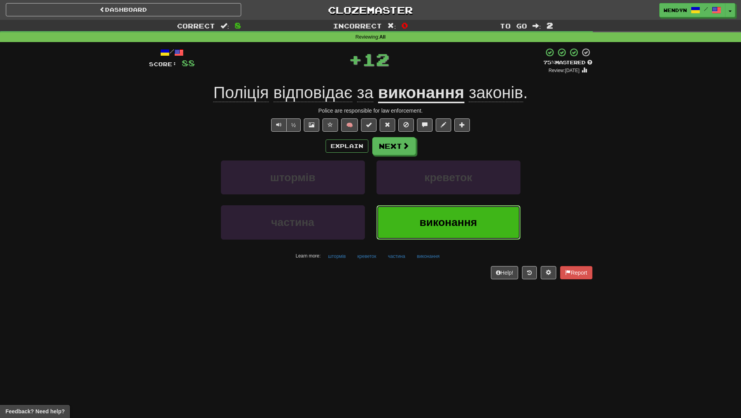
click at [420, 228] on span "виконання" at bounding box center [449, 222] width 58 height 12
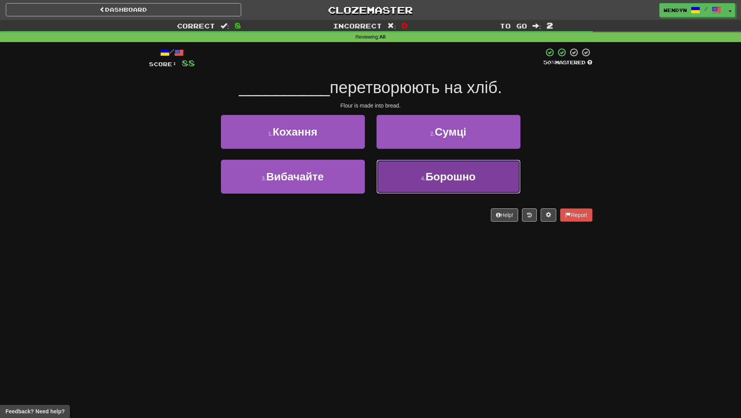
click at [452, 189] on button "4 . [GEOGRAPHIC_DATA]" at bounding box center [449, 177] width 144 height 34
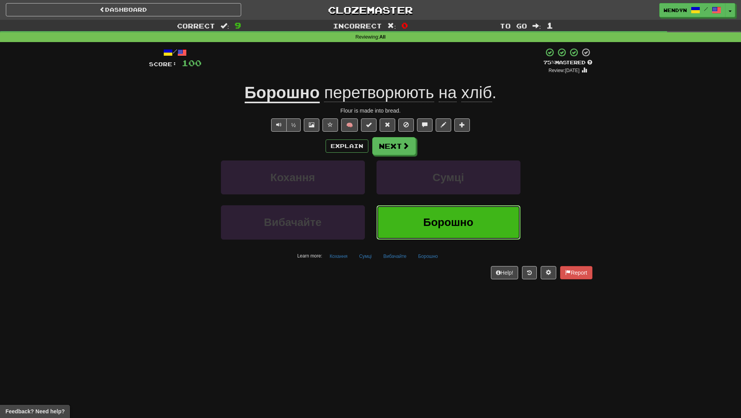
click at [441, 220] on span "Борошно" at bounding box center [448, 222] width 50 height 12
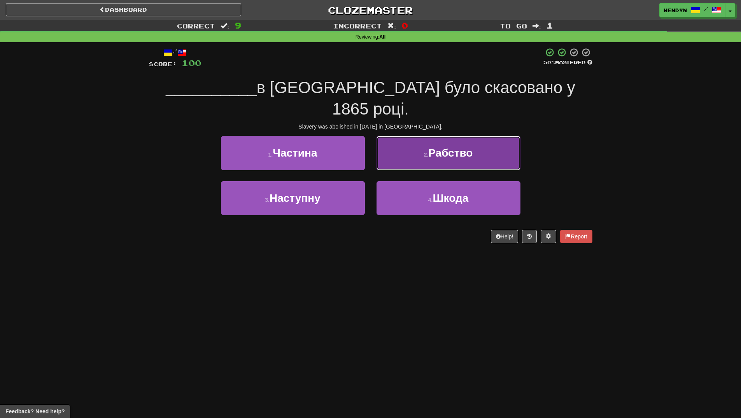
click at [468, 147] on span "Рабство" at bounding box center [450, 153] width 44 height 12
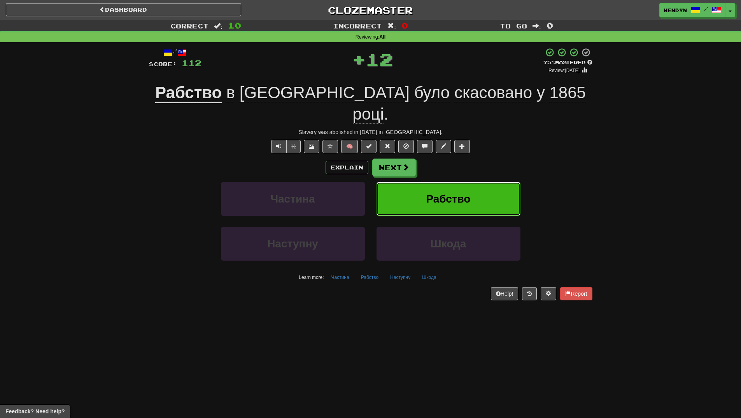
click at [465, 193] on span "Рабство" at bounding box center [448, 199] width 44 height 12
